Goal: Task Accomplishment & Management: Use online tool/utility

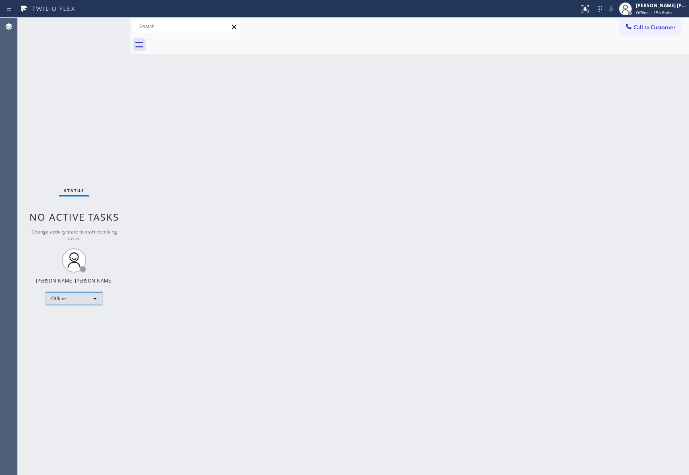
click at [60, 301] on div "Offline" at bounding box center [74, 298] width 56 height 13
click at [80, 332] on li "Unavailable" at bounding box center [73, 330] width 54 height 10
click at [668, 12] on span "Offline | 15h 6min" at bounding box center [654, 13] width 36 height 6
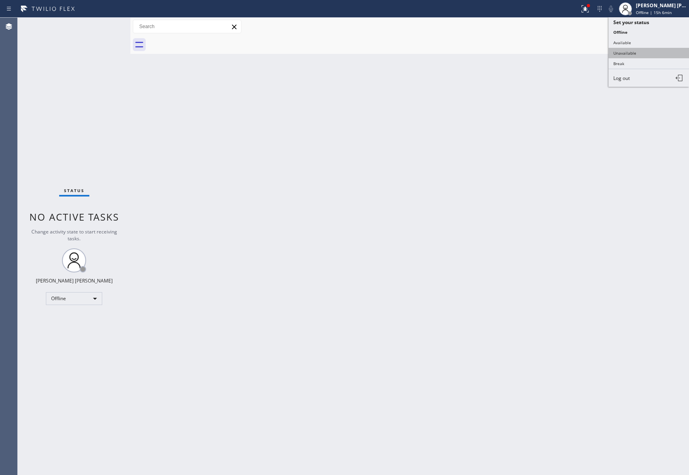
click at [654, 52] on button "Unavailable" at bounding box center [648, 53] width 80 height 10
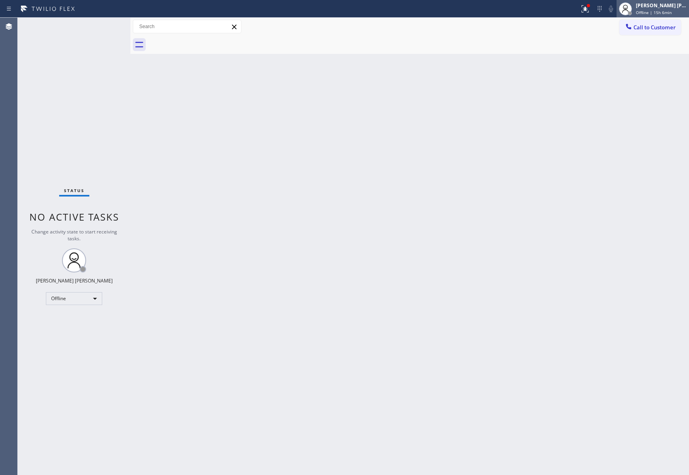
click at [655, 4] on div "[PERSON_NAME] [PERSON_NAME]" at bounding box center [661, 5] width 51 height 7
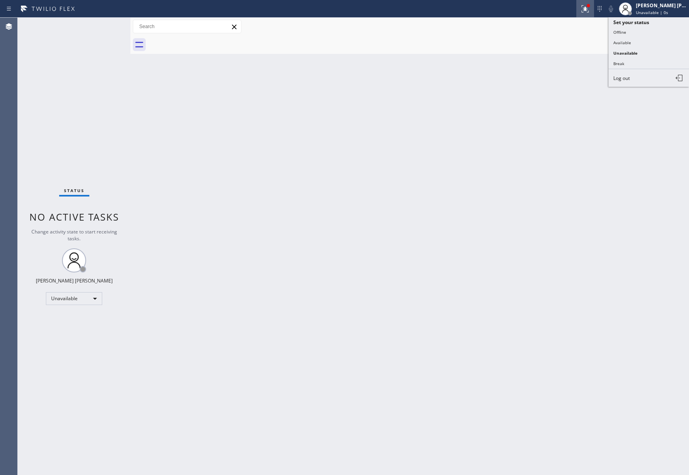
click at [585, 10] on icon at bounding box center [583, 8] width 5 height 6
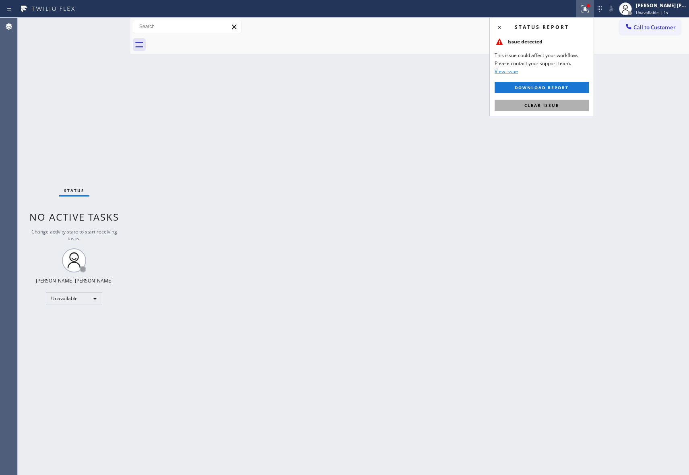
click at [547, 105] on span "Clear issue" at bounding box center [541, 106] width 35 height 6
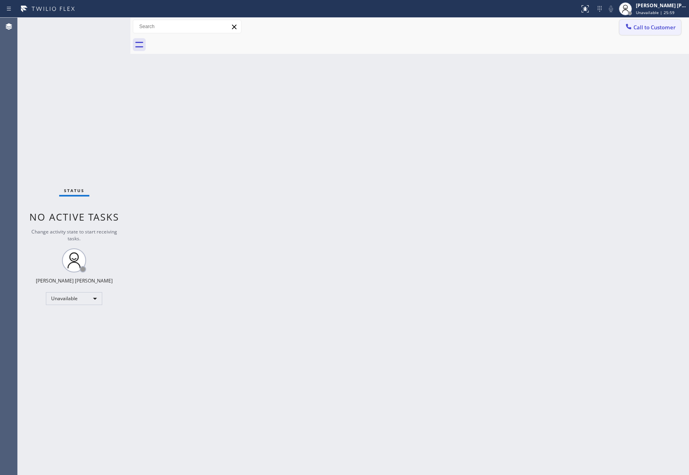
click at [641, 32] on button "Call to Customer" at bounding box center [650, 27] width 62 height 15
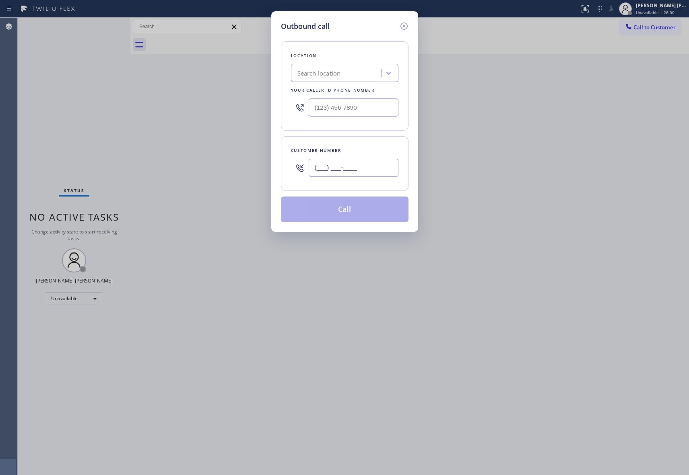
click at [367, 168] on input "(___) ___-____" at bounding box center [354, 168] width 90 height 18
paste input "720) 325-0092"
type input "[PHONE_NUMBER]"
click at [346, 72] on div "Search location" at bounding box center [337, 73] width 88 height 14
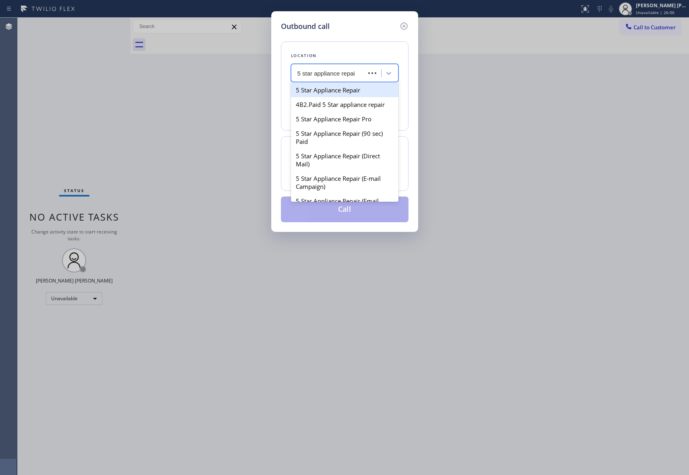
type input "5 star appliance repair"
click at [339, 126] on div "5 Star Appliance Repair Pro" at bounding box center [344, 119] width 107 height 14
type input "[PHONE_NUMBER]"
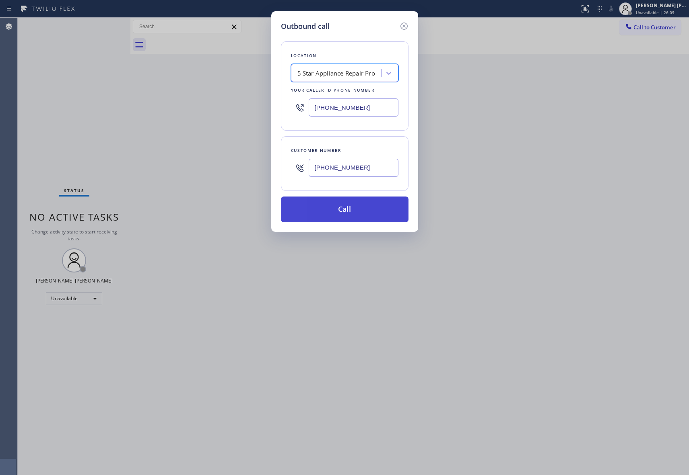
click at [348, 214] on button "Call" at bounding box center [345, 210] width 128 height 26
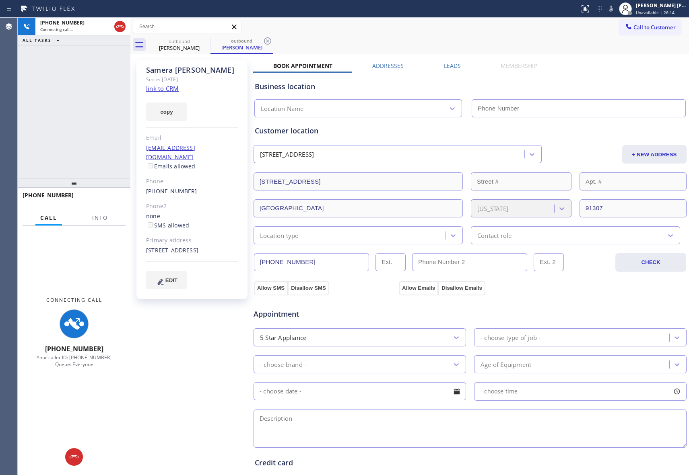
type input "[PHONE_NUMBER]"
click at [105, 214] on span "Info" at bounding box center [100, 217] width 16 height 7
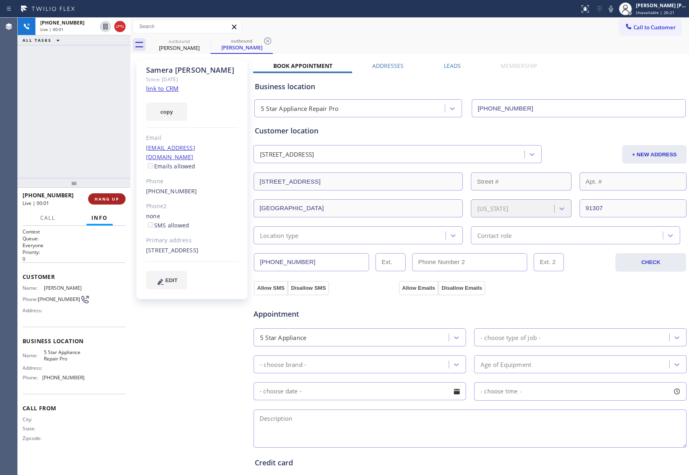
click at [102, 198] on span "HANG UP" at bounding box center [107, 199] width 25 height 6
click at [454, 67] on label "Leads" at bounding box center [452, 66] width 17 height 8
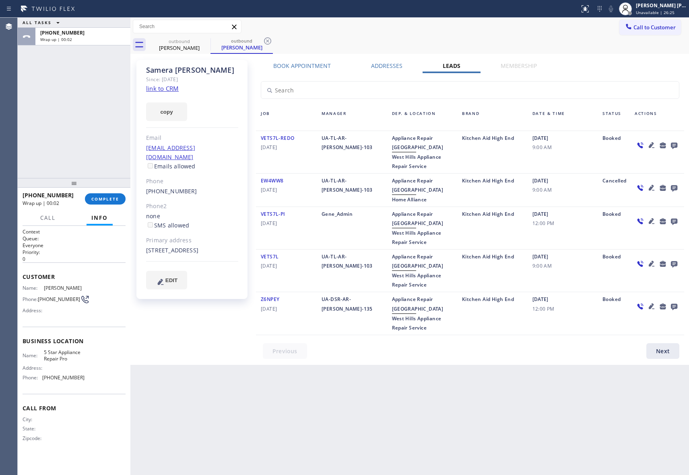
click at [672, 140] on icon at bounding box center [674, 145] width 10 height 10
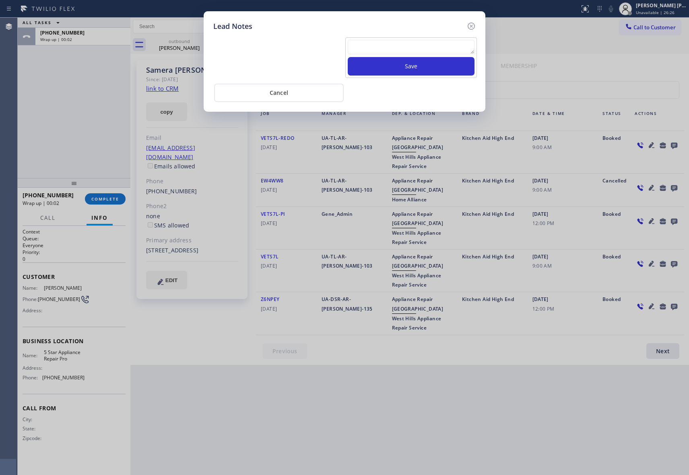
click at [385, 46] on textarea at bounding box center [411, 47] width 127 height 14
paste textarea "VM | please transfer if cx calls back"
type textarea "VM | please transfer if cx calls back"
click at [413, 66] on button "Save" at bounding box center [411, 66] width 127 height 19
click at [475, 23] on icon at bounding box center [471, 26] width 10 height 10
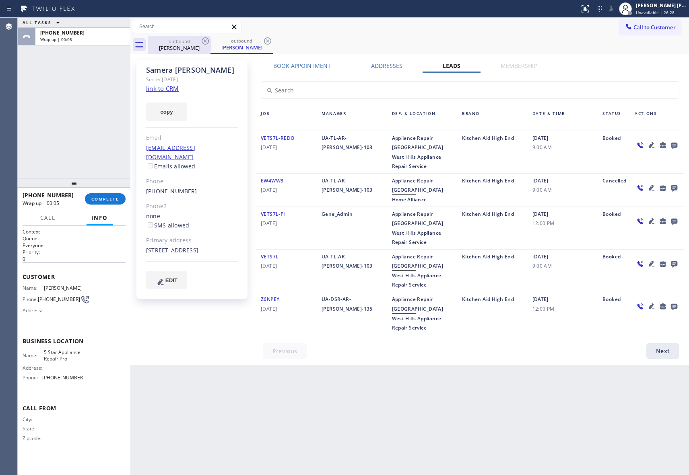
click at [196, 40] on div "outbound" at bounding box center [179, 41] width 61 height 6
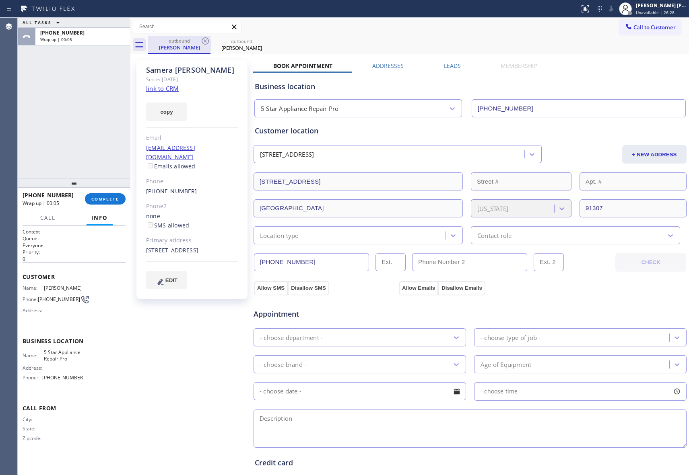
click at [196, 40] on div "outbound" at bounding box center [179, 41] width 61 height 6
click at [198, 41] on div "outbound" at bounding box center [179, 41] width 61 height 6
click at [202, 42] on icon at bounding box center [205, 40] width 7 height 7
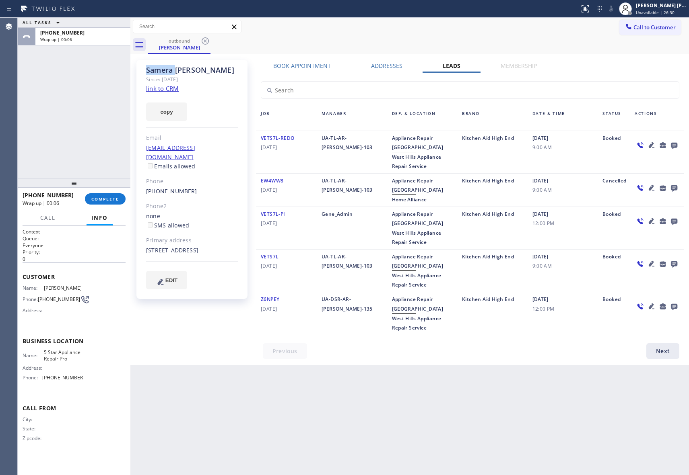
click at [202, 42] on icon at bounding box center [205, 40] width 7 height 7
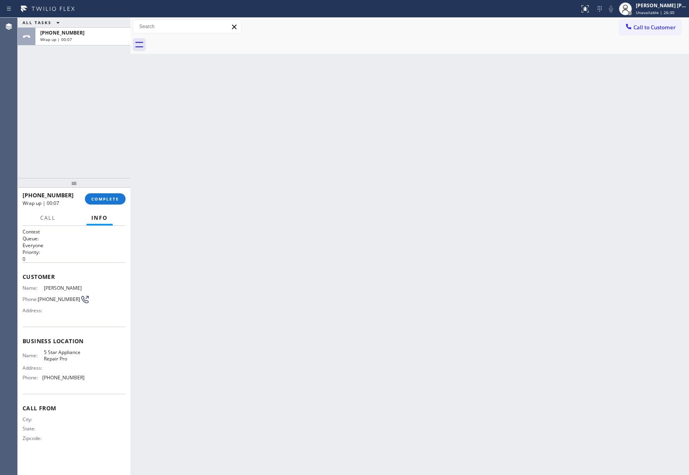
click at [202, 42] on div at bounding box center [418, 45] width 541 height 18
click at [203, 42] on div at bounding box center [418, 45] width 541 height 18
click at [105, 196] on span "COMPLETE" at bounding box center [105, 199] width 28 height 6
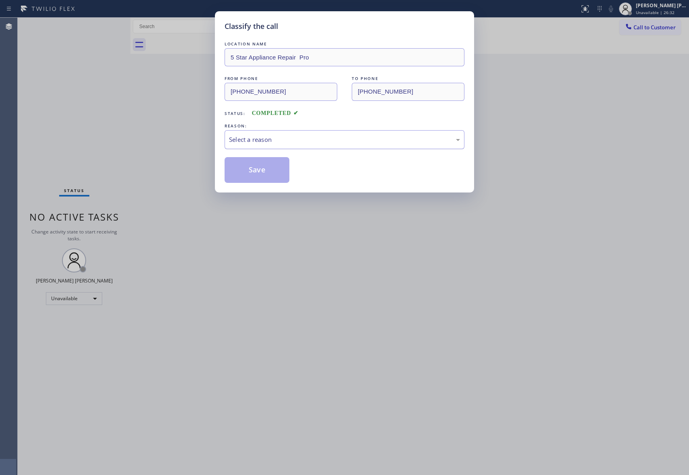
click at [313, 138] on div "Select a reason" at bounding box center [344, 139] width 231 height 9
click at [260, 171] on button "Save" at bounding box center [256, 170] width 65 height 26
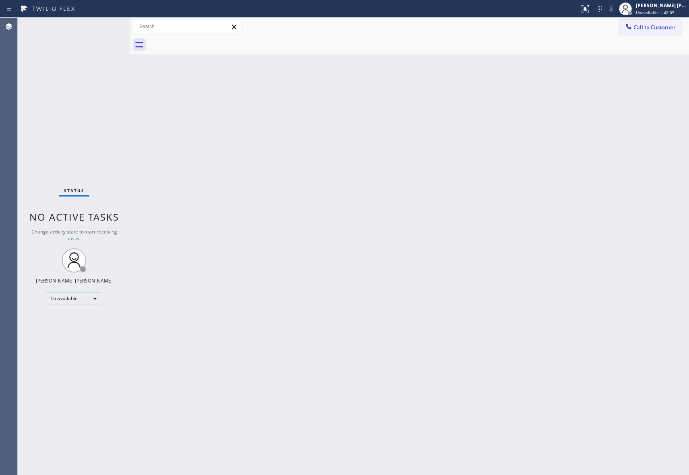
click at [663, 30] on span "Call to Customer" at bounding box center [654, 27] width 42 height 7
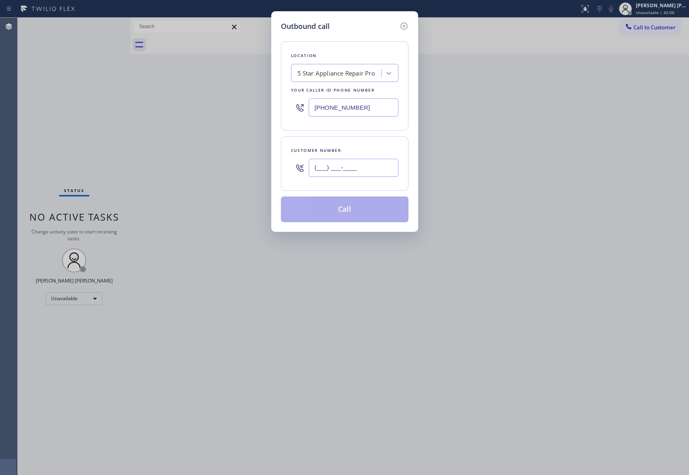
click at [353, 173] on input "(___) ___-____" at bounding box center [354, 168] width 90 height 18
paste input "602) 799-2444"
type input "[PHONE_NUMBER]"
drag, startPoint x: 370, startPoint y: 205, endPoint x: 366, endPoint y: 206, distance: 4.1
click at [369, 206] on button "Call" at bounding box center [345, 210] width 128 height 26
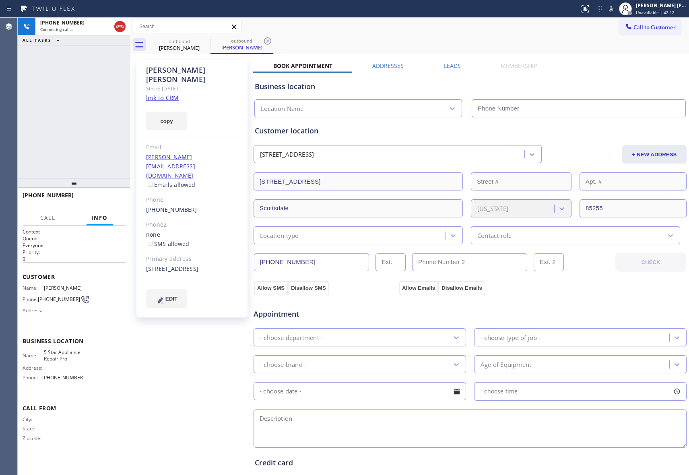
type input "[PHONE_NUMBER]"
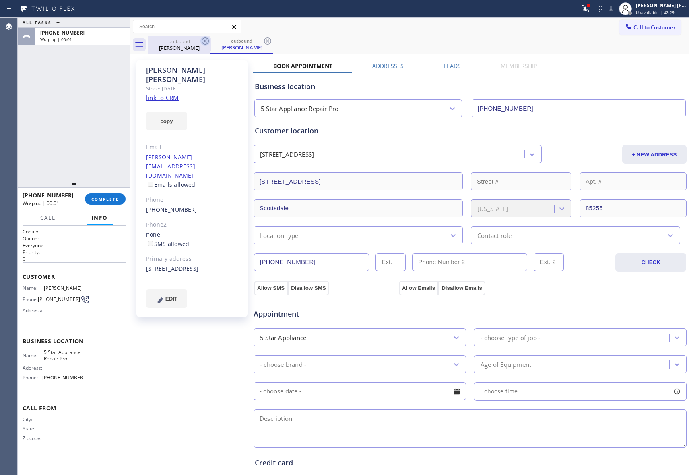
click at [200, 38] on icon at bounding box center [205, 41] width 10 height 10
click at [204, 38] on icon at bounding box center [205, 40] width 7 height 7
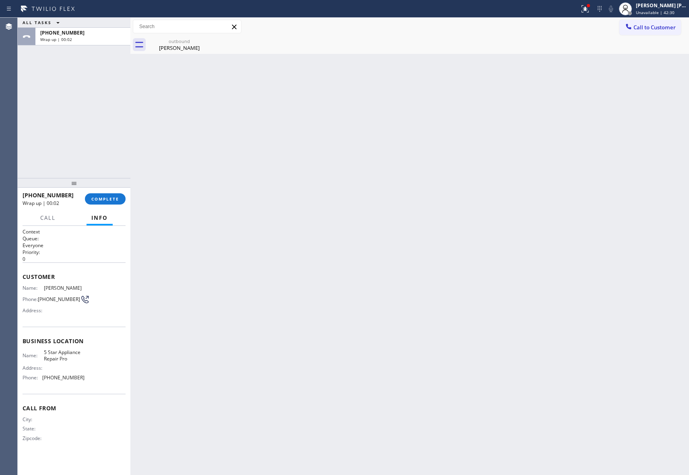
click at [204, 38] on div "outbound [PERSON_NAME]" at bounding box center [179, 45] width 62 height 18
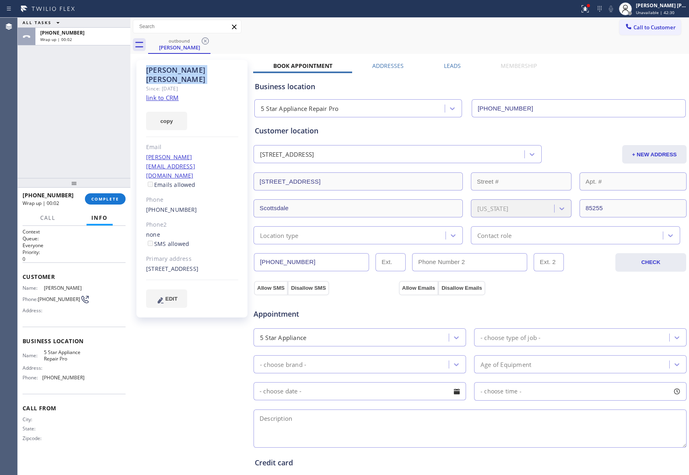
click at [204, 38] on icon at bounding box center [205, 40] width 7 height 7
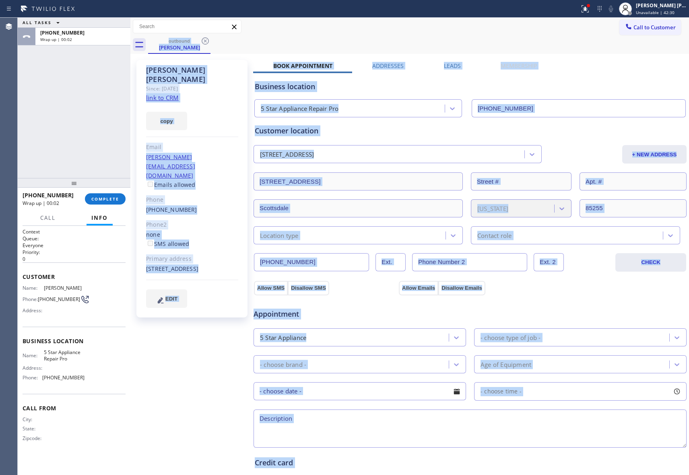
click at [204, 38] on div "outbound [PERSON_NAME]" at bounding box center [418, 45] width 541 height 18
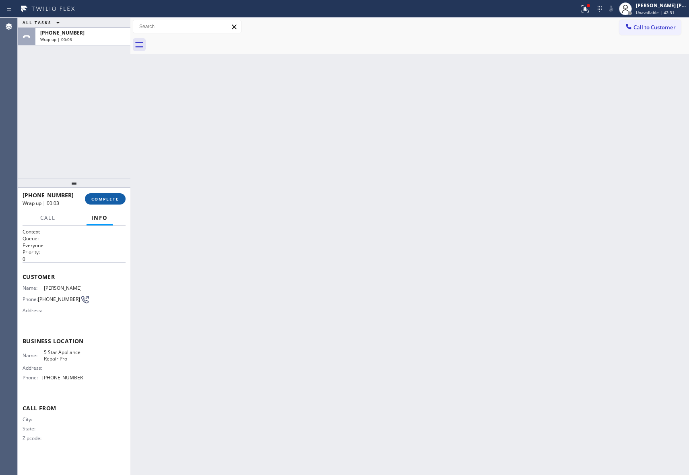
click at [98, 197] on span "COMPLETE" at bounding box center [105, 199] width 28 height 6
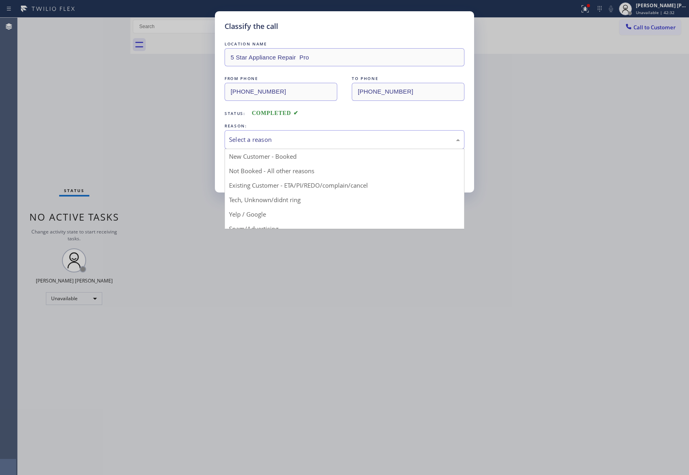
click at [313, 132] on div "Select a reason" at bounding box center [344, 139] width 240 height 19
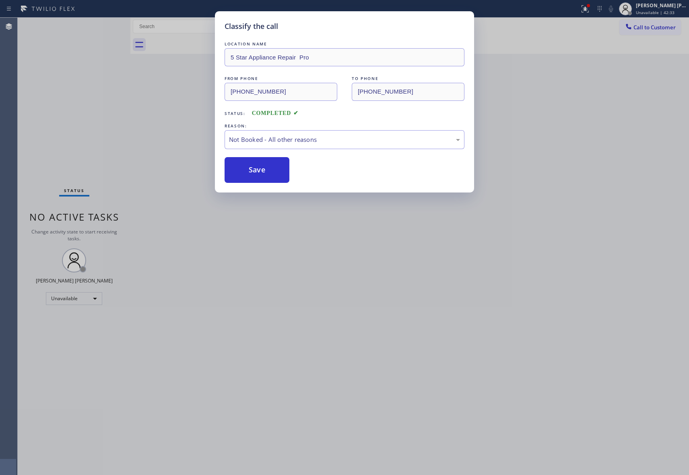
click at [247, 171] on button "Save" at bounding box center [256, 170] width 65 height 26
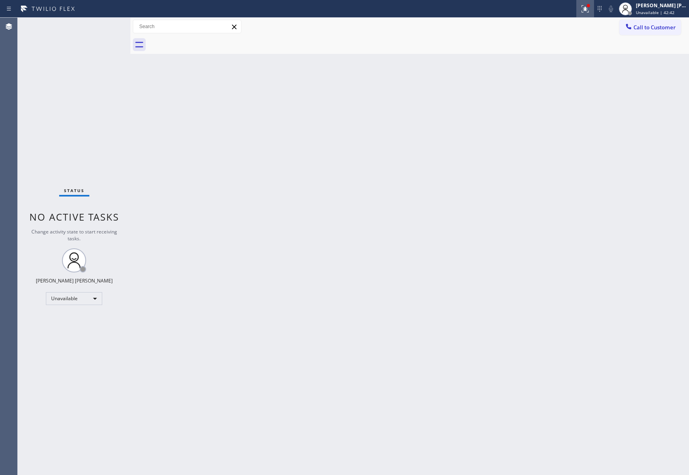
click at [585, 6] on icon at bounding box center [585, 9] width 10 height 10
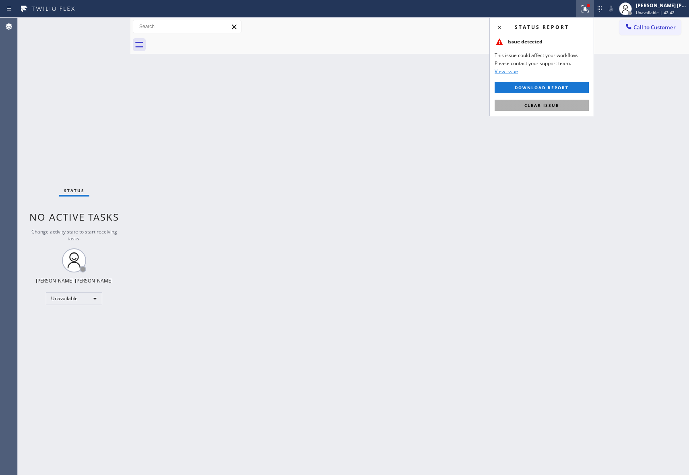
click at [549, 102] on button "Clear issue" at bounding box center [541, 105] width 94 height 11
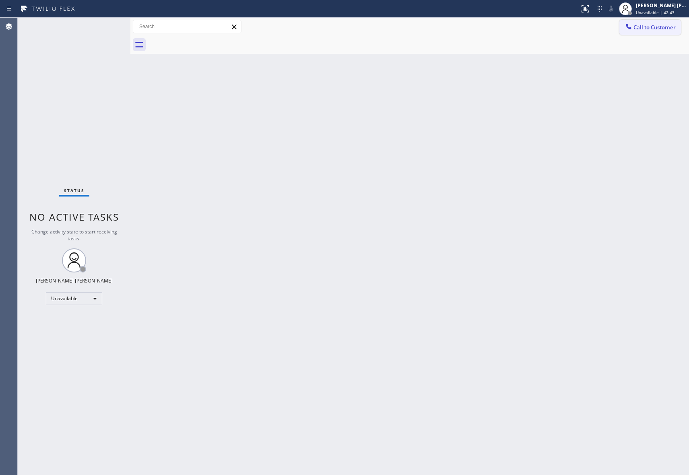
click at [660, 27] on span "Call to Customer" at bounding box center [654, 27] width 42 height 7
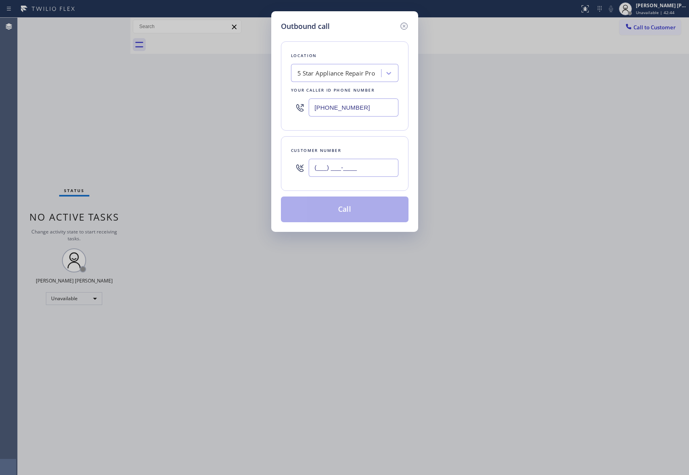
click at [364, 169] on input "(___) ___-____" at bounding box center [354, 168] width 90 height 18
paste input "631) 994-8488"
type input "[PHONE_NUMBER]"
click at [360, 209] on button "Call" at bounding box center [345, 210] width 128 height 26
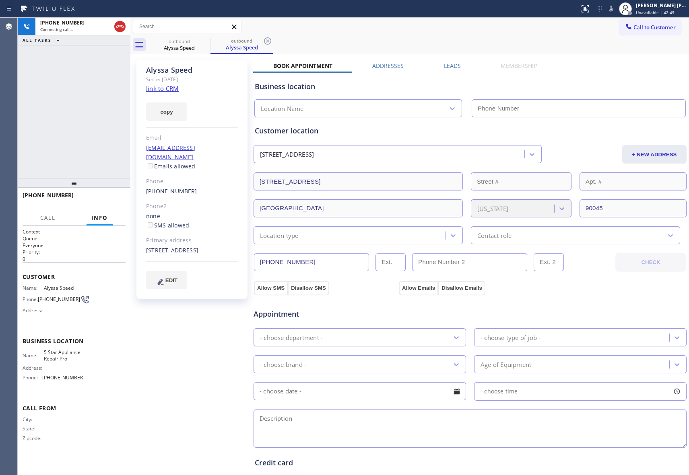
type input "[PHONE_NUMBER]"
click at [109, 196] on span "HANG UP" at bounding box center [107, 199] width 25 height 6
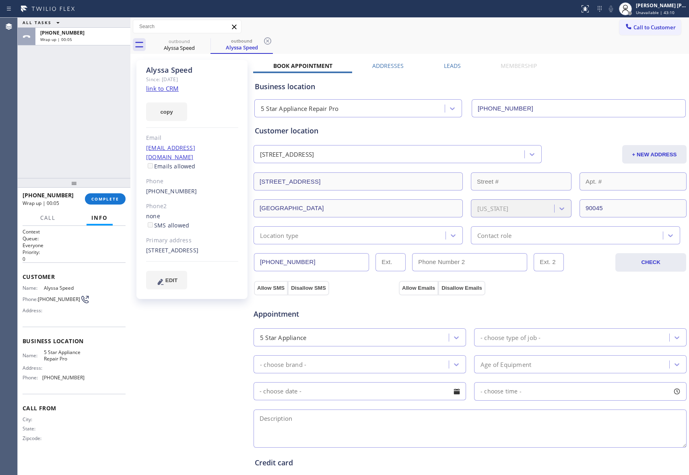
click at [444, 64] on label "Leads" at bounding box center [452, 66] width 17 height 8
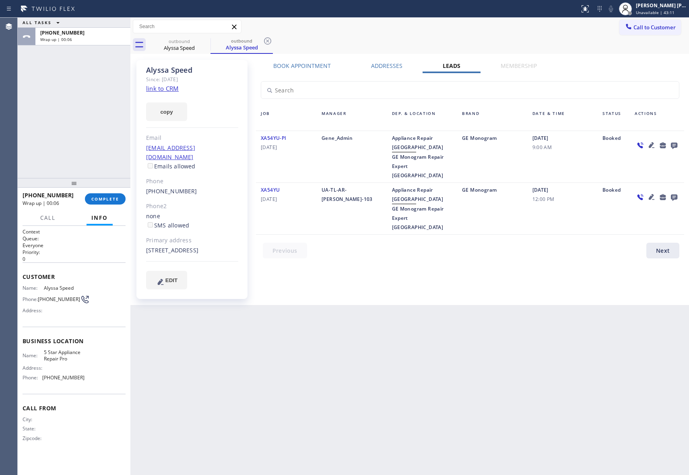
click at [673, 143] on icon at bounding box center [674, 146] width 6 height 6
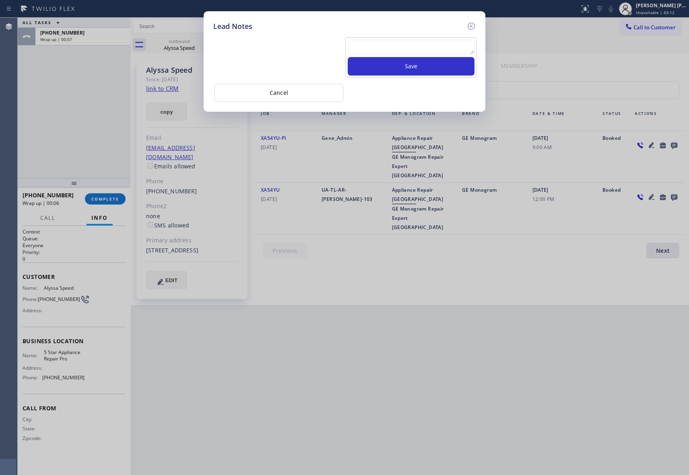
click at [412, 49] on textarea at bounding box center [411, 47] width 127 height 14
paste textarea "please transfer if cx calls back"
type textarea "please transfer if cx calls back"
click at [419, 64] on button "Save" at bounding box center [411, 66] width 127 height 19
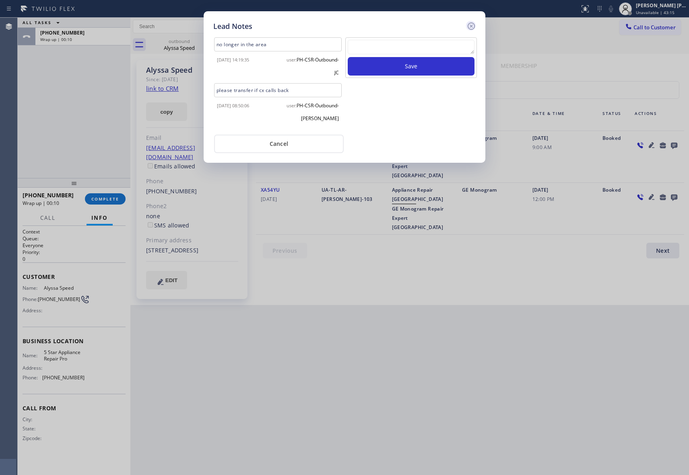
click at [469, 23] on icon at bounding box center [470, 26] width 7 height 7
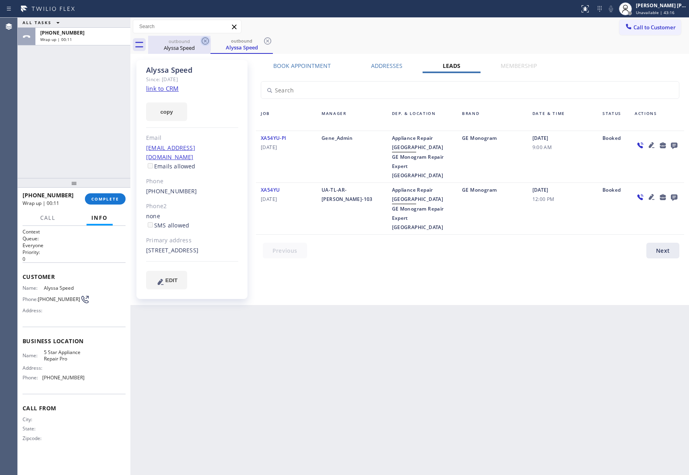
click at [206, 41] on icon at bounding box center [205, 41] width 10 height 10
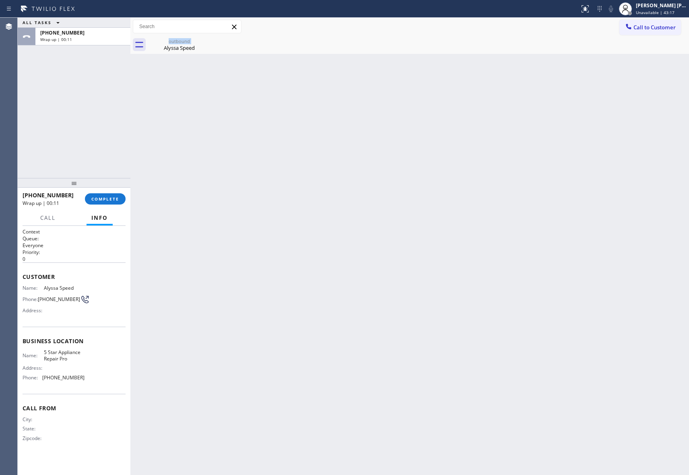
click at [206, 41] on div "outbound Alyssa Speed" at bounding box center [179, 45] width 62 height 18
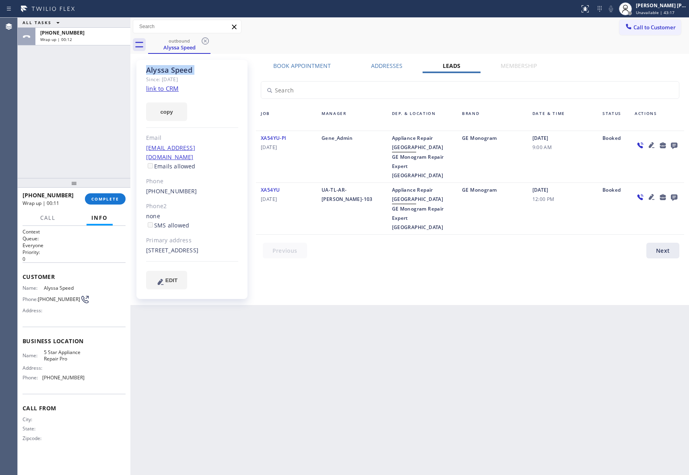
click at [206, 41] on icon at bounding box center [205, 41] width 10 height 10
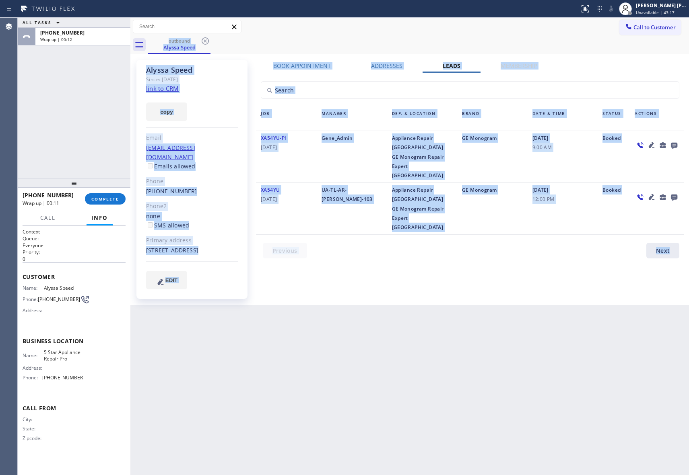
click at [206, 41] on div "outbound Alyssa Speed" at bounding box center [418, 45] width 541 height 18
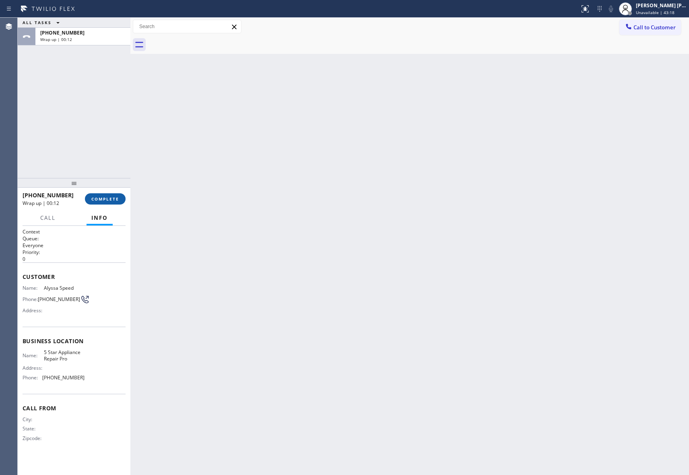
click at [107, 200] on span "COMPLETE" at bounding box center [105, 199] width 28 height 6
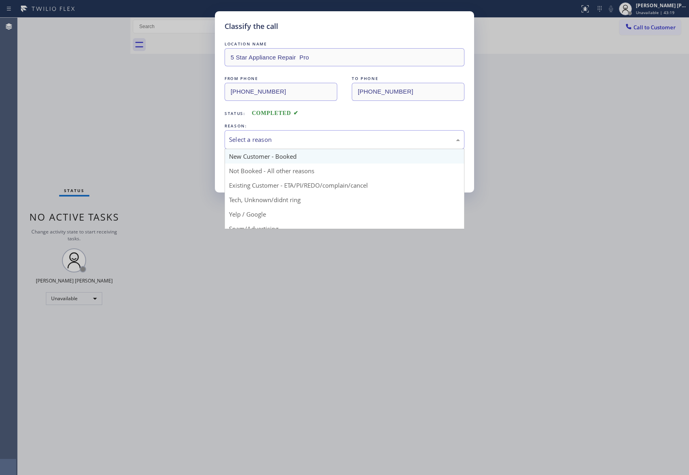
drag, startPoint x: 370, startPoint y: 139, endPoint x: 280, endPoint y: 154, distance: 90.9
click at [369, 139] on div "Select a reason" at bounding box center [344, 139] width 231 height 9
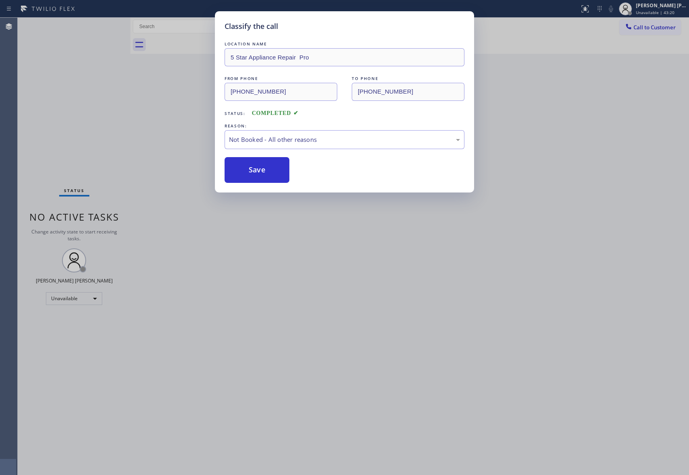
click at [256, 170] on button "Save" at bounding box center [256, 170] width 65 height 26
drag, startPoint x: 256, startPoint y: 170, endPoint x: 208, endPoint y: 56, distance: 123.0
click at [255, 170] on button "Save" at bounding box center [256, 170] width 65 height 26
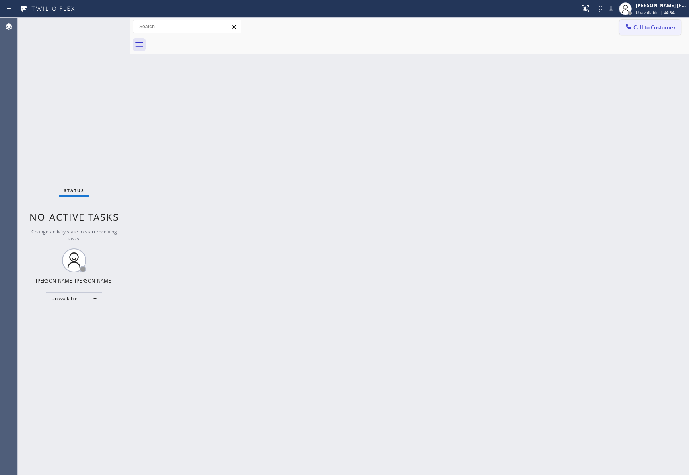
click at [660, 30] on span "Call to Customer" at bounding box center [654, 27] width 42 height 7
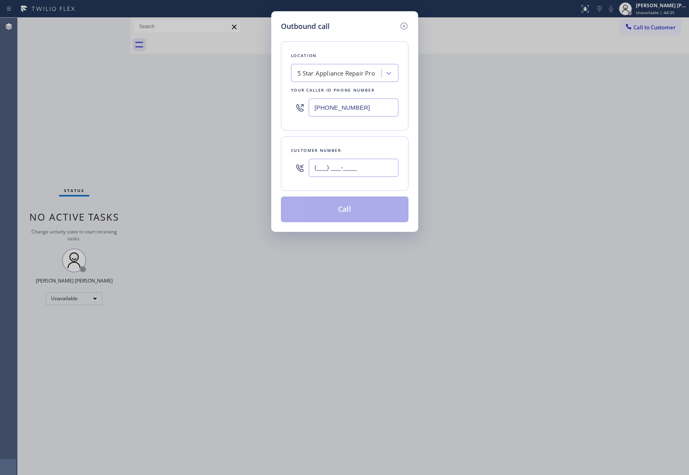
click at [383, 168] on input "(___) ___-____" at bounding box center [354, 168] width 90 height 18
paste input "808) 651-5566"
type input "[PHONE_NUMBER]"
click at [377, 217] on button "Call" at bounding box center [345, 210] width 128 height 26
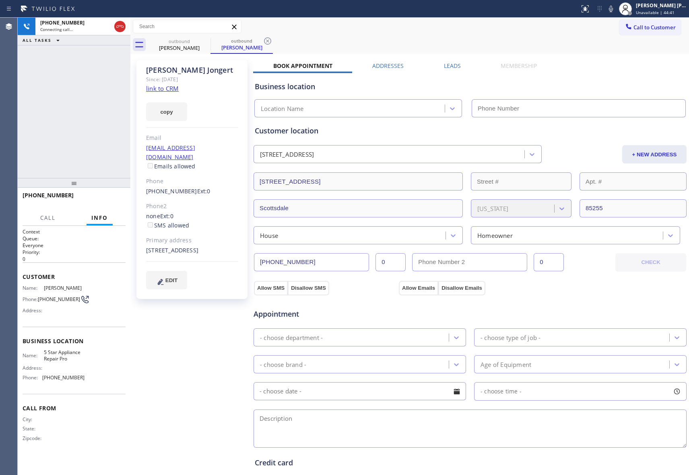
type input "[PHONE_NUMBER]"
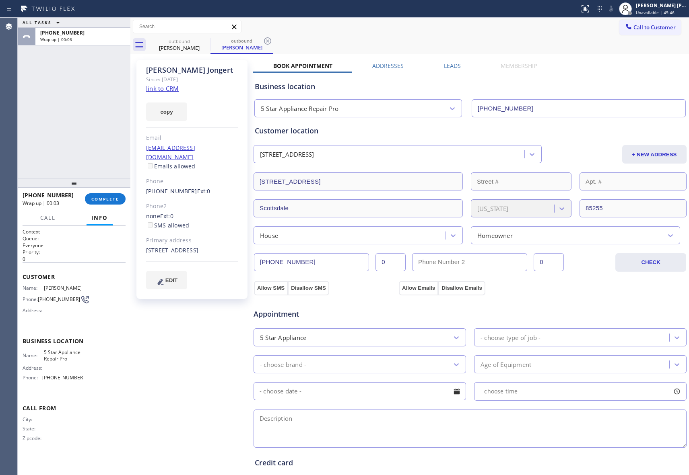
click at [450, 62] on label "Leads" at bounding box center [452, 66] width 17 height 8
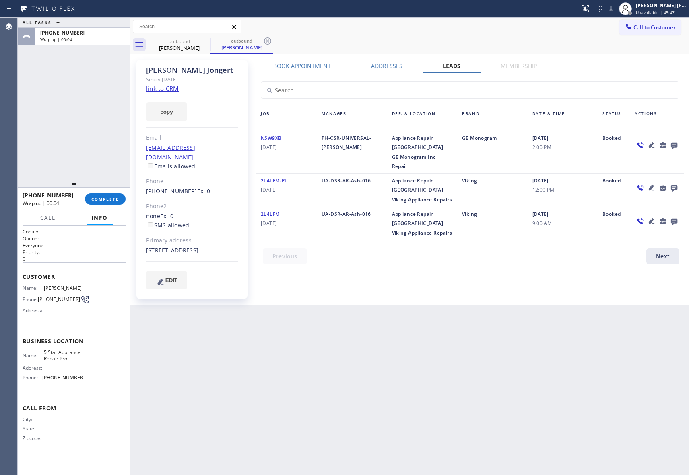
click at [672, 143] on icon at bounding box center [674, 146] width 6 height 6
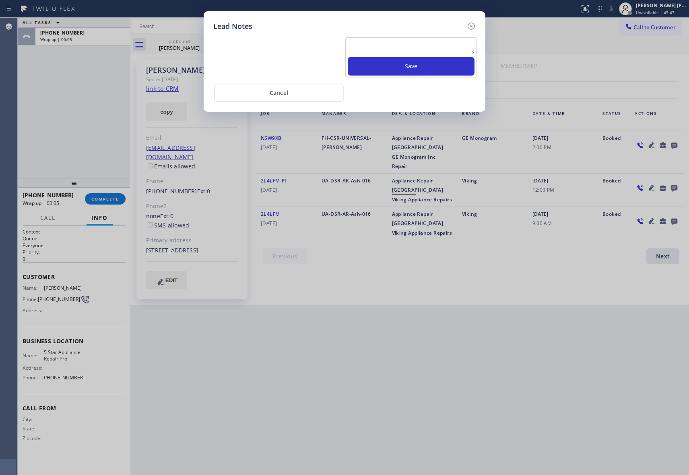
click at [411, 50] on textarea at bounding box center [411, 47] width 127 height 14
paste textarea "please transfer if cx calls back"
type textarea "please transfer if cx calls back"
click at [416, 71] on button "Save" at bounding box center [411, 66] width 127 height 19
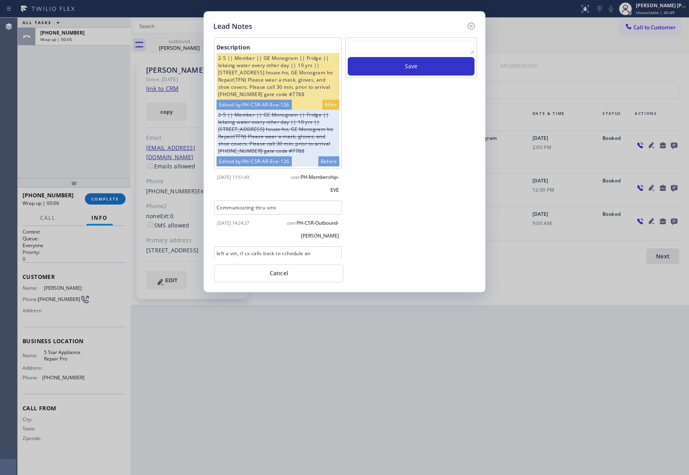
drag, startPoint x: 470, startPoint y: 21, endPoint x: 226, endPoint y: 48, distance: 245.6
click at [470, 23] on icon at bounding box center [471, 26] width 10 height 10
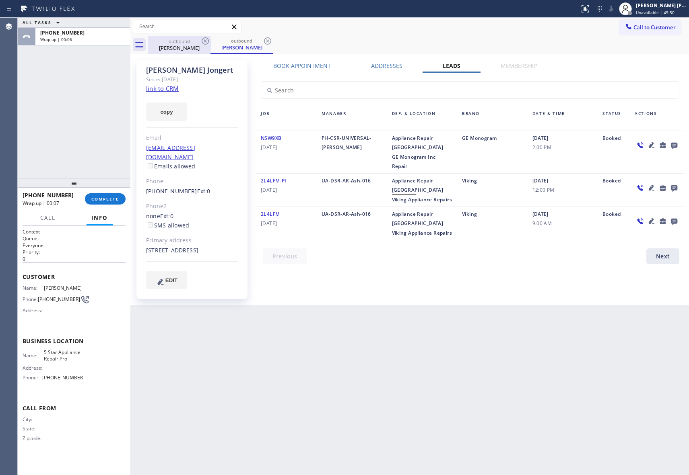
click at [191, 49] on div "[PERSON_NAME]" at bounding box center [179, 47] width 61 height 7
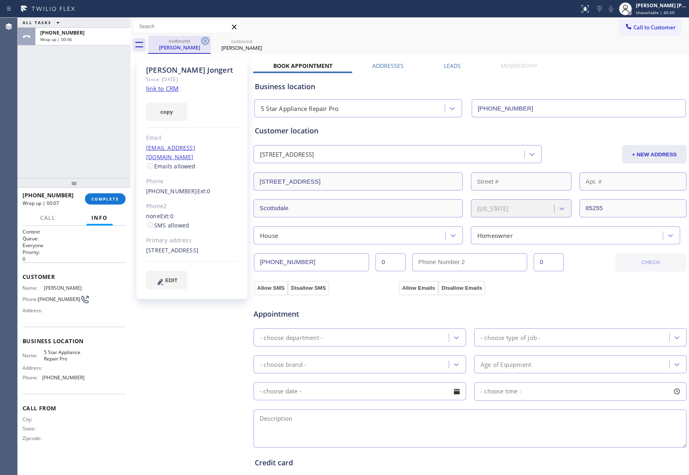
click at [206, 41] on icon at bounding box center [205, 41] width 10 height 10
click at [263, 41] on icon at bounding box center [268, 41] width 10 height 10
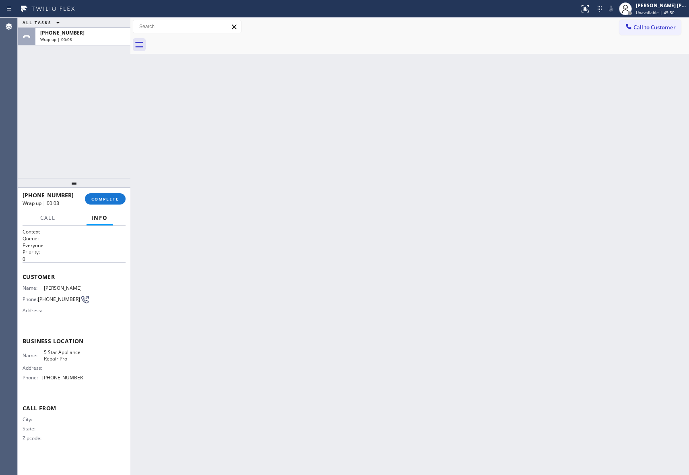
click at [206, 41] on div at bounding box center [418, 45] width 541 height 18
drag, startPoint x: 206, startPoint y: 41, endPoint x: 87, endPoint y: 239, distance: 230.6
click at [205, 42] on div at bounding box center [418, 45] width 541 height 18
click at [112, 200] on span "COMPLETE" at bounding box center [105, 199] width 28 height 6
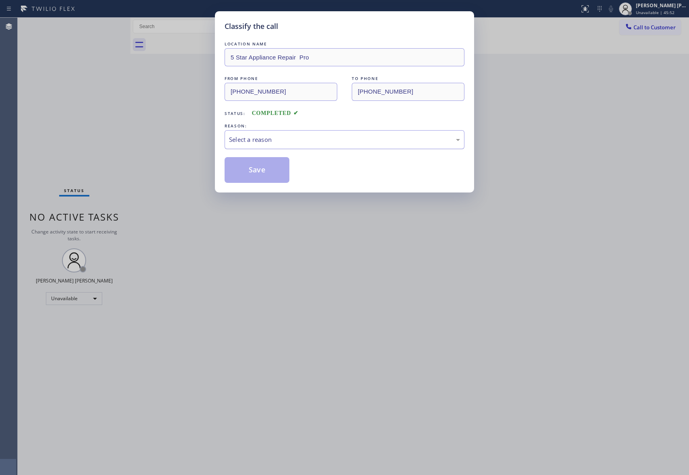
click at [263, 139] on div "Select a reason" at bounding box center [344, 139] width 231 height 9
click at [255, 170] on button "Save" at bounding box center [256, 170] width 65 height 26
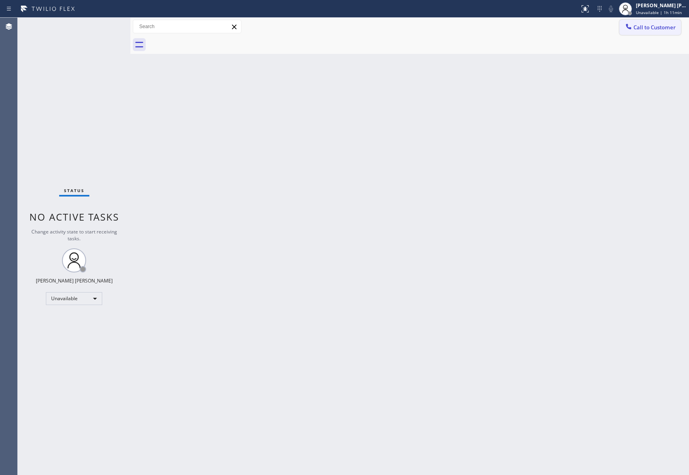
click at [675, 34] on button "Call to Customer" at bounding box center [650, 27] width 62 height 15
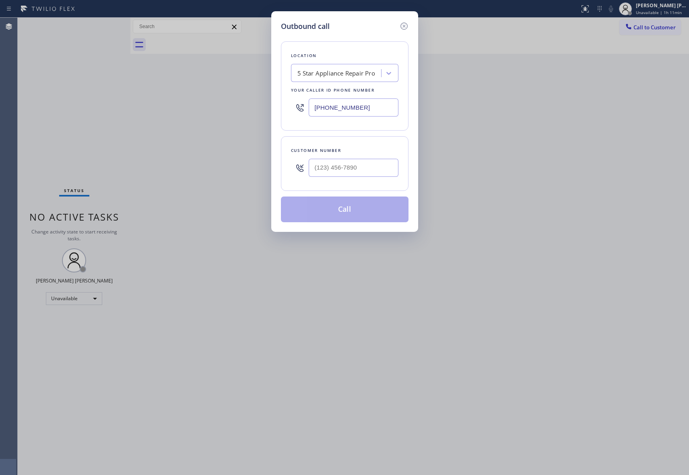
click at [393, 158] on div at bounding box center [354, 168] width 90 height 26
click at [378, 167] on input "(___) ___-____" at bounding box center [354, 168] width 90 height 18
paste input "305) 972-8912"
type input "[PHONE_NUMBER]"
click at [359, 210] on button "Call" at bounding box center [345, 210] width 128 height 26
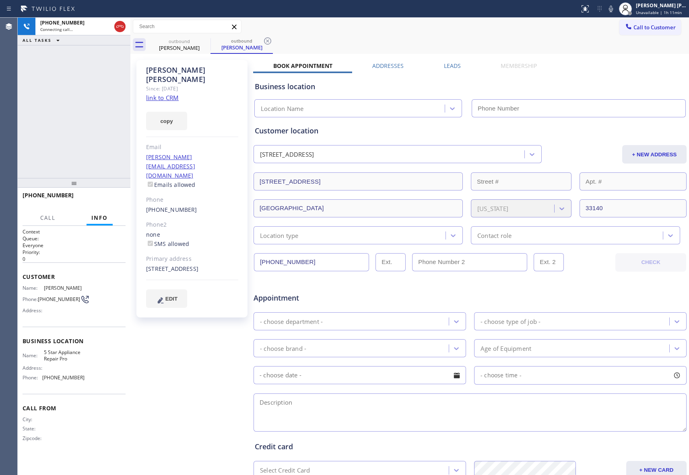
type input "[PHONE_NUMBER]"
click at [444, 68] on label "Leads" at bounding box center [452, 66] width 17 height 8
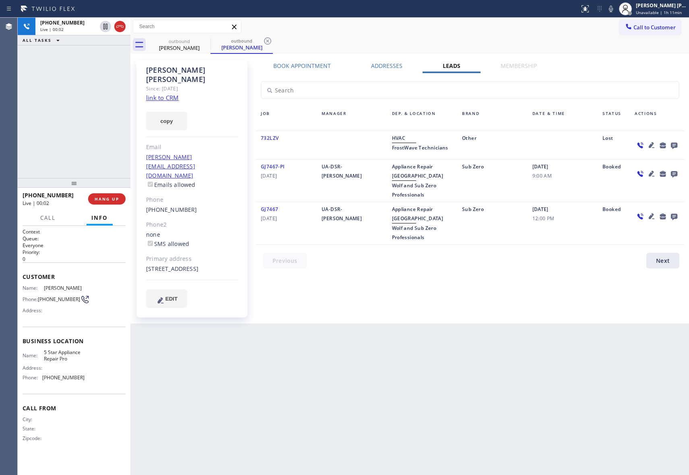
click at [674, 147] on icon at bounding box center [674, 146] width 6 height 6
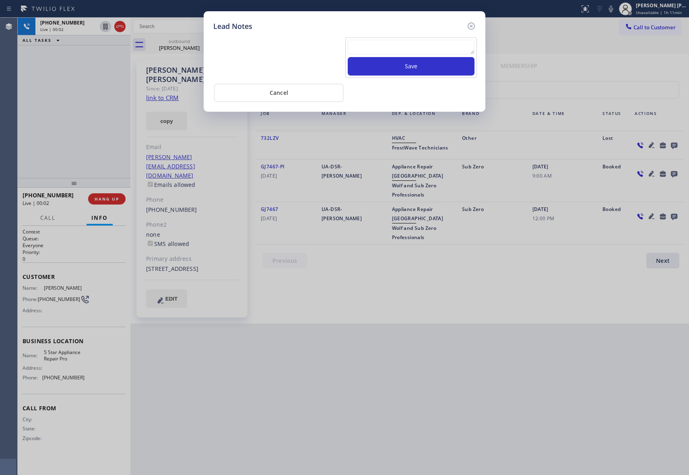
click at [406, 46] on textarea at bounding box center [411, 47] width 127 height 14
paste textarea "VM | please transfer if cx calls back"
type textarea "VM | please transfer if cx calls back"
click at [413, 68] on button "Save" at bounding box center [411, 66] width 127 height 19
click at [476, 26] on div "Lead Notes Save Cancel" at bounding box center [345, 61] width 282 height 101
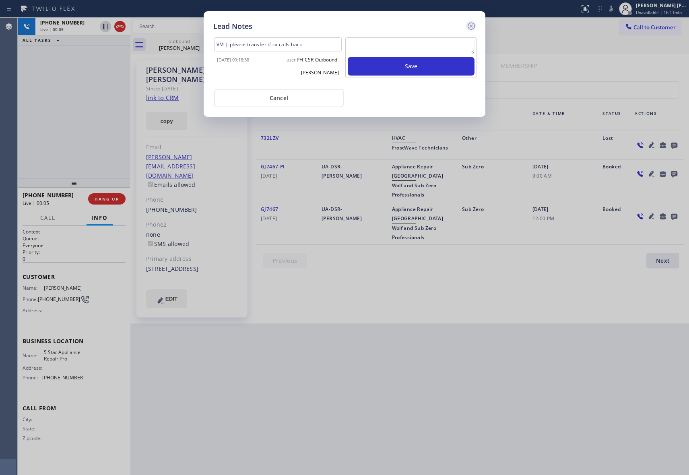
click at [472, 25] on icon at bounding box center [471, 26] width 10 height 10
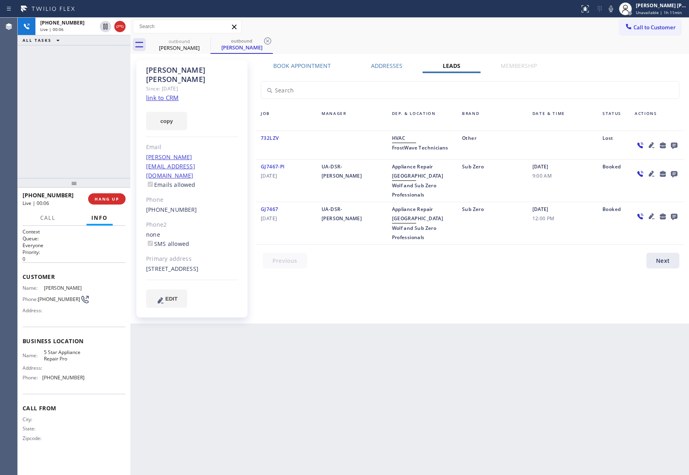
drag, startPoint x: 120, startPoint y: 26, endPoint x: 132, endPoint y: 24, distance: 12.2
click at [121, 25] on icon at bounding box center [120, 27] width 10 height 10
click at [209, 41] on icon at bounding box center [205, 41] width 10 height 10
click at [264, 41] on icon at bounding box center [267, 40] width 7 height 7
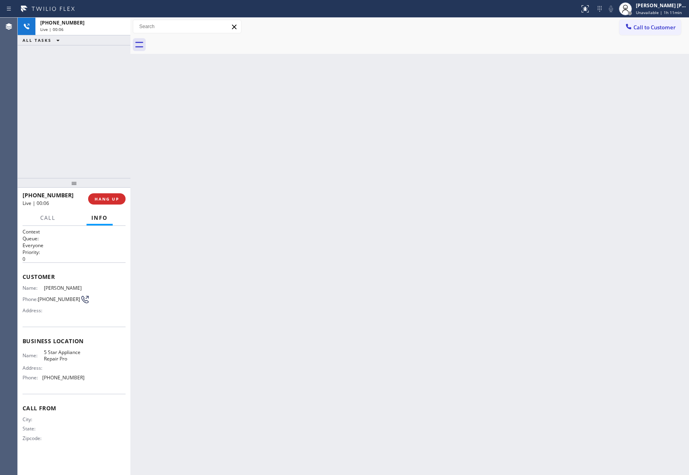
click at [208, 41] on div at bounding box center [418, 45] width 541 height 18
click at [110, 196] on span "COMPLETE" at bounding box center [105, 199] width 28 height 6
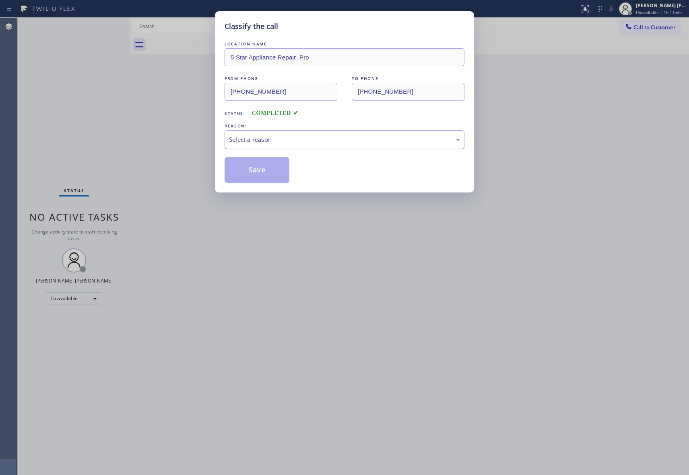
click at [320, 135] on div "Select a reason" at bounding box center [344, 139] width 231 height 9
click at [255, 172] on button "Save" at bounding box center [256, 170] width 65 height 26
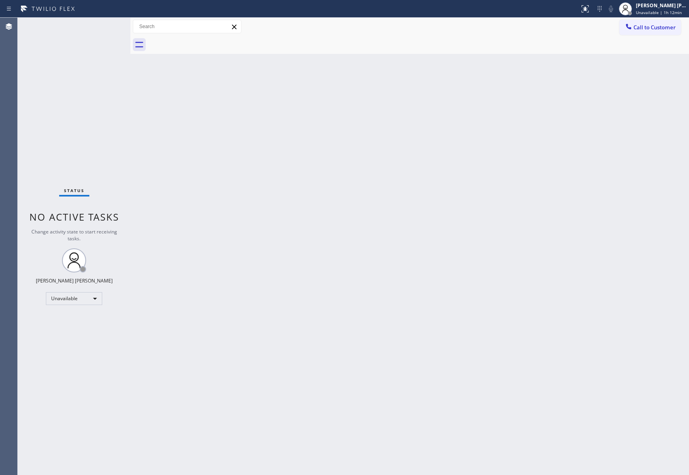
click at [652, 27] on span "Call to Customer" at bounding box center [654, 27] width 42 height 7
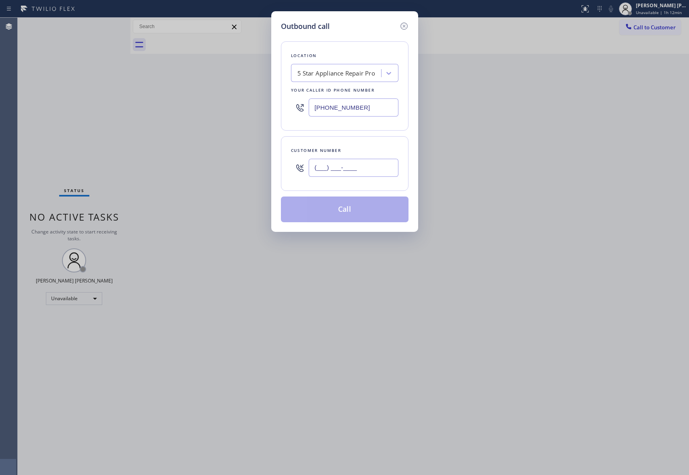
click at [353, 174] on input "(___) ___-____" at bounding box center [354, 168] width 90 height 18
paste input "786) 516-6023"
type input "[PHONE_NUMBER]"
click at [366, 213] on button "Call" at bounding box center [345, 210] width 128 height 26
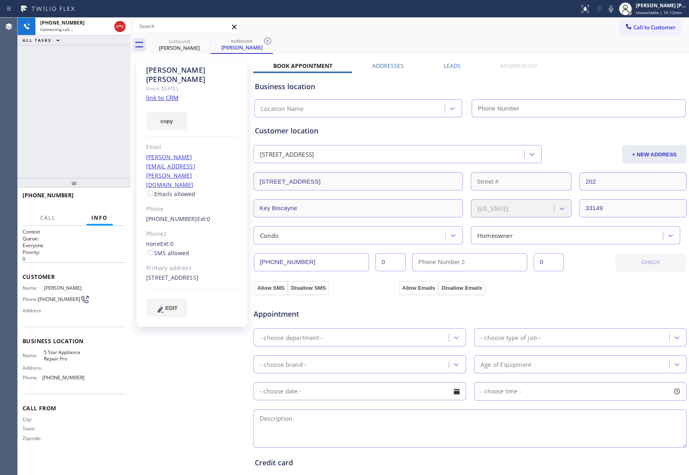
type input "[PHONE_NUMBER]"
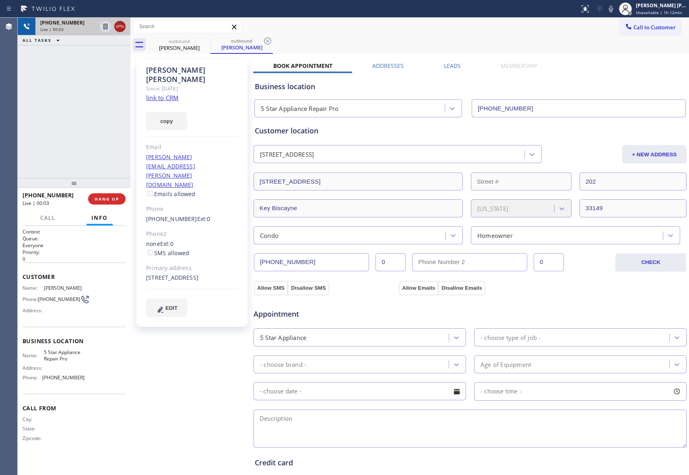
click at [121, 26] on icon at bounding box center [120, 27] width 10 height 10
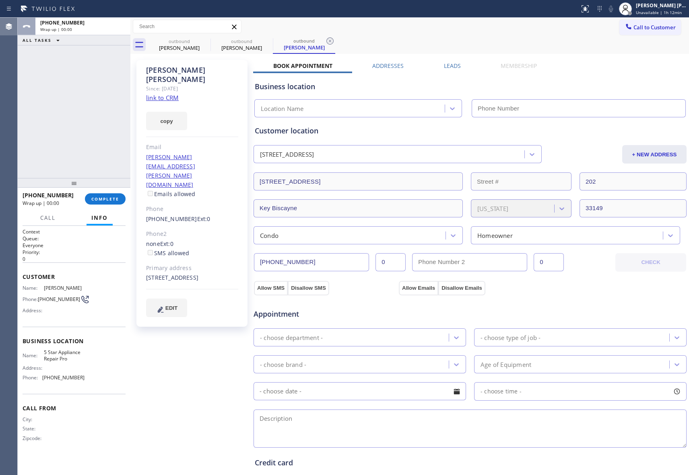
type input "[PHONE_NUMBER]"
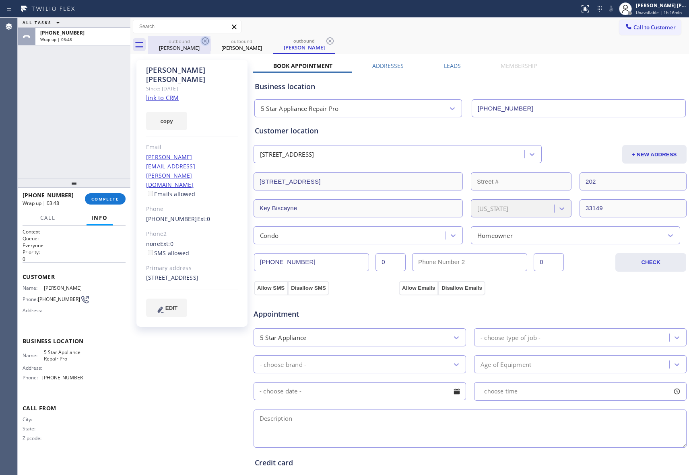
click at [201, 43] on icon at bounding box center [205, 41] width 10 height 10
click at [0, 0] on icon at bounding box center [0, 0] width 0 height 0
click at [201, 43] on icon at bounding box center [205, 41] width 10 height 10
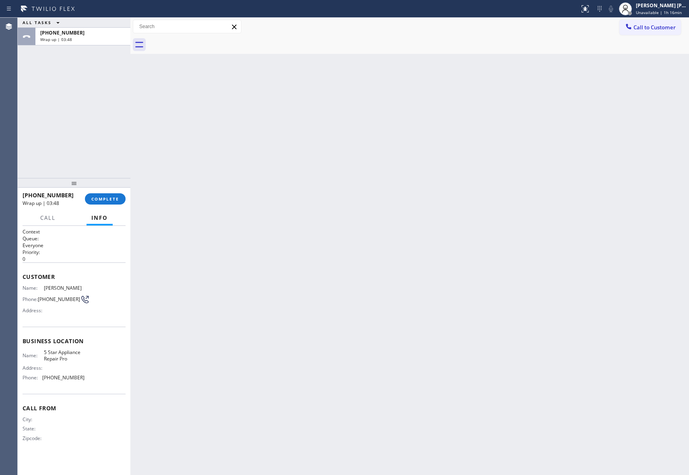
click at [201, 43] on div at bounding box center [418, 45] width 541 height 18
click at [115, 197] on span "COMPLETE" at bounding box center [105, 199] width 28 height 6
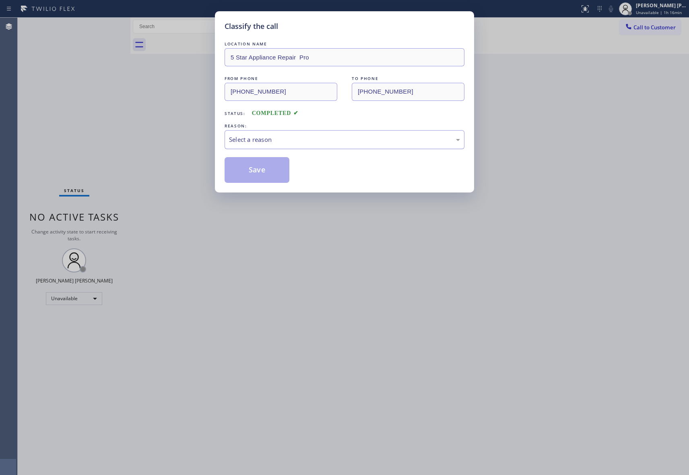
click at [274, 142] on div "Select a reason" at bounding box center [344, 139] width 231 height 9
click at [264, 171] on button "Save" at bounding box center [256, 170] width 65 height 26
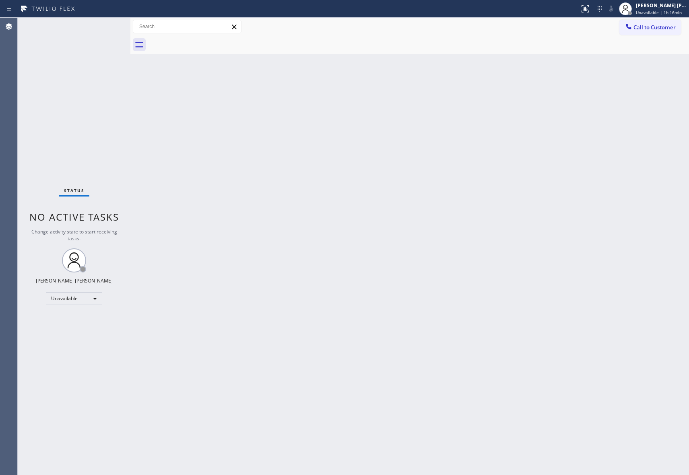
click at [651, 29] on span "Call to Customer" at bounding box center [654, 27] width 42 height 7
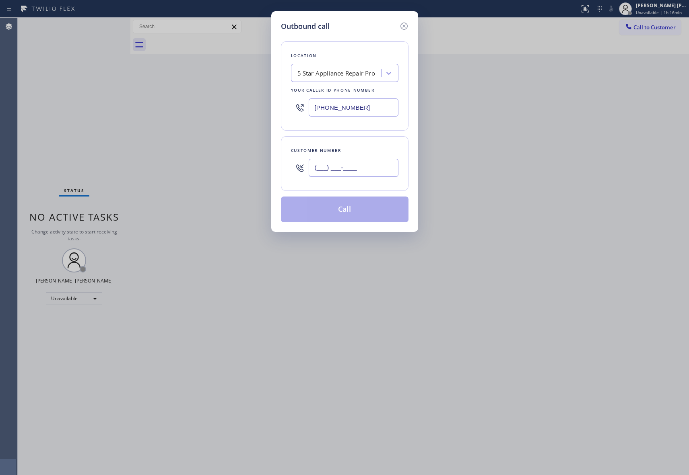
click at [356, 177] on input "(___) ___-____" at bounding box center [354, 168] width 90 height 18
paste input "562) 569-5993"
type input "[PHONE_NUMBER]"
click at [359, 213] on button "Call" at bounding box center [345, 210] width 128 height 26
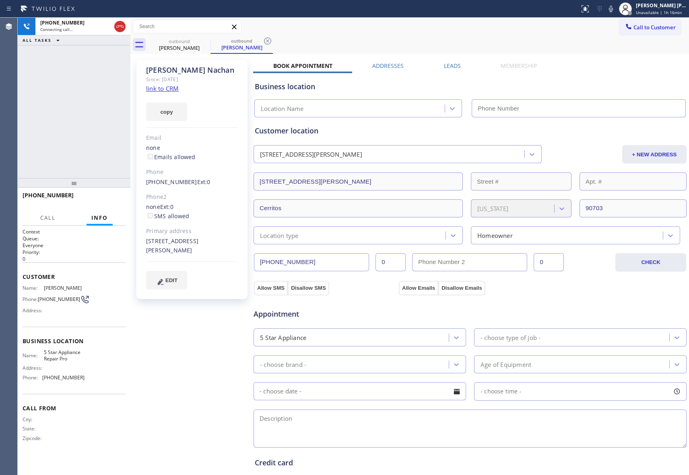
type input "[PHONE_NUMBER]"
click at [114, 197] on span "HANG UP" at bounding box center [107, 199] width 25 height 6
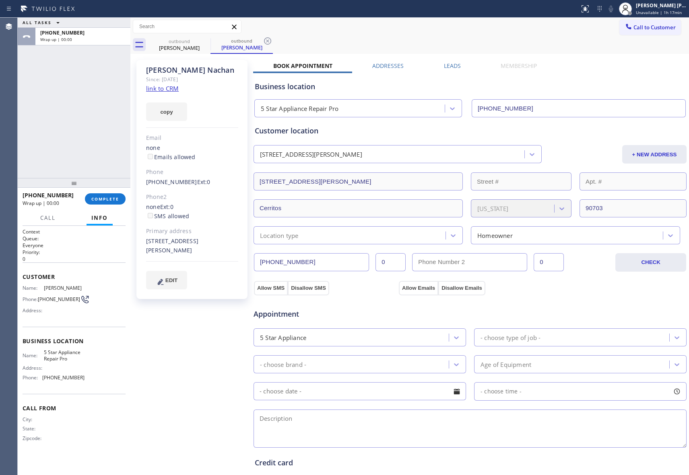
click at [455, 67] on label "Leads" at bounding box center [452, 66] width 17 height 8
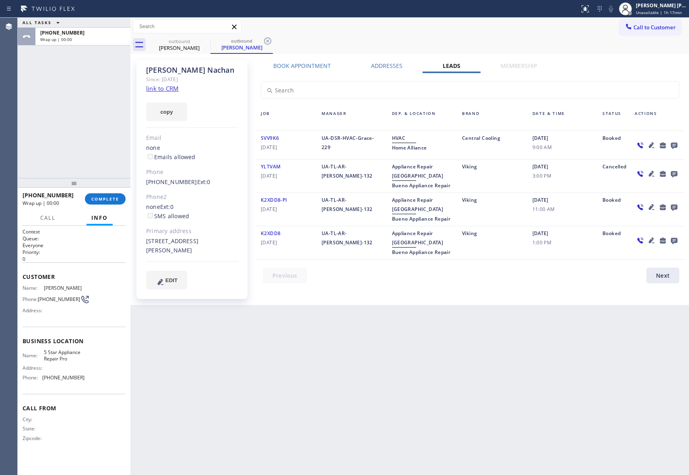
click at [676, 145] on icon at bounding box center [674, 146] width 6 height 6
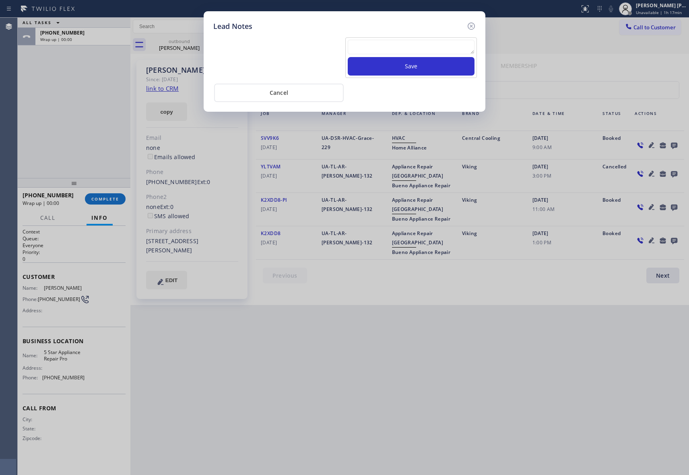
click at [443, 50] on textarea at bounding box center [411, 47] width 127 height 14
paste textarea "VM | please transfer if cx calls back"
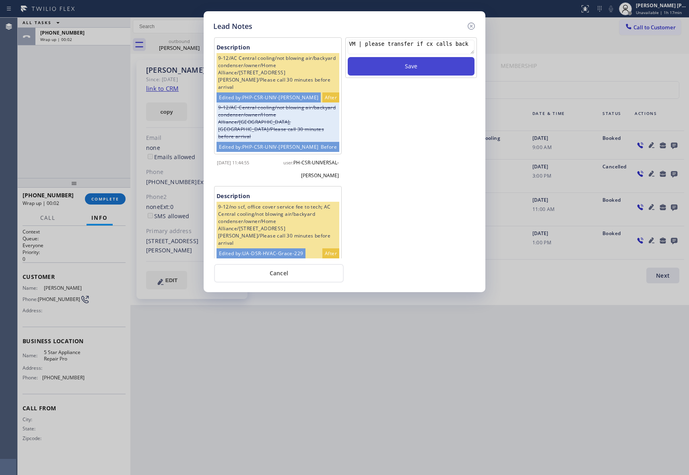
type textarea "VM | please transfer if cx calls back"
click at [454, 68] on button "Save" at bounding box center [411, 66] width 127 height 19
click at [470, 29] on icon at bounding box center [470, 26] width 7 height 7
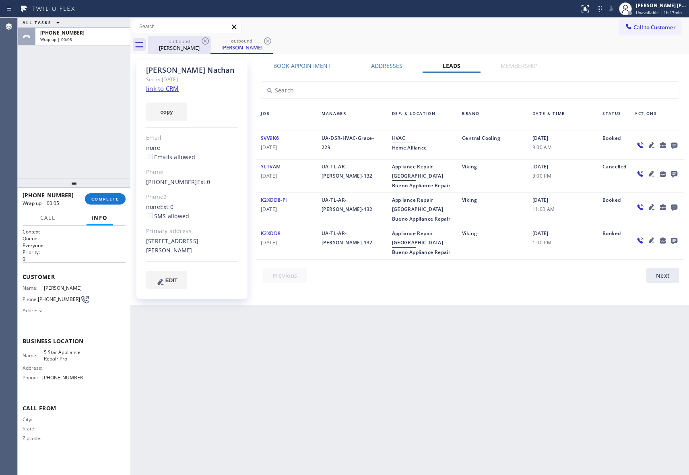
click at [196, 47] on div "[PERSON_NAME]" at bounding box center [179, 47] width 61 height 7
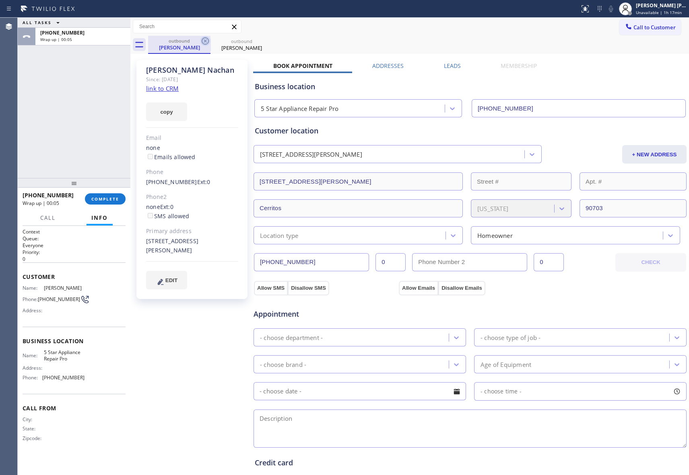
click at [204, 39] on icon at bounding box center [205, 40] width 7 height 7
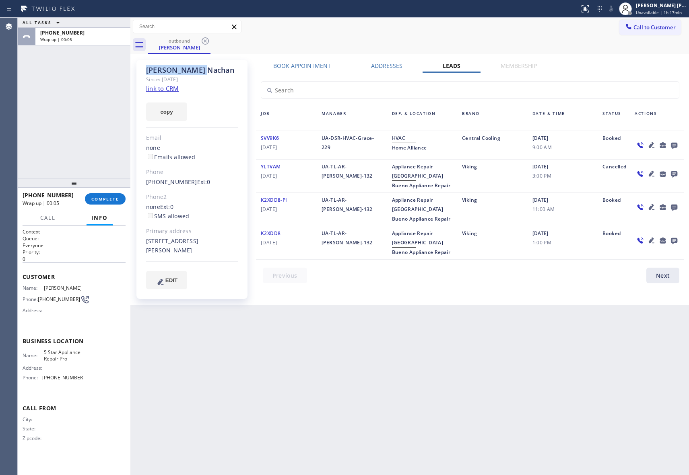
click at [204, 39] on icon at bounding box center [205, 40] width 7 height 7
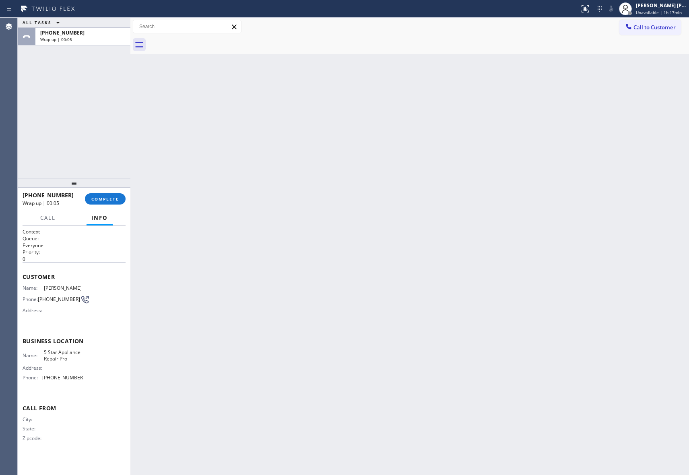
click at [204, 39] on div at bounding box center [418, 45] width 541 height 18
click at [108, 198] on span "COMPLETE" at bounding box center [105, 199] width 28 height 6
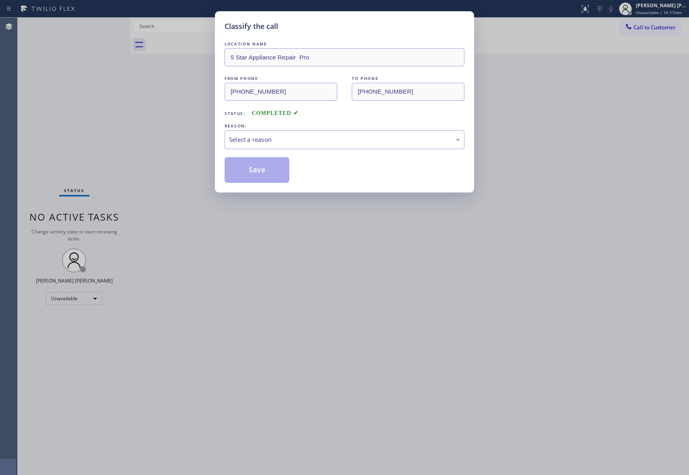
click at [250, 140] on div "Select a reason" at bounding box center [344, 139] width 231 height 9
click at [244, 170] on button "Save" at bounding box center [256, 170] width 65 height 26
drag, startPoint x: 244, startPoint y: 170, endPoint x: 189, endPoint y: 19, distance: 160.2
click at [243, 168] on button "Save" at bounding box center [256, 170] width 65 height 26
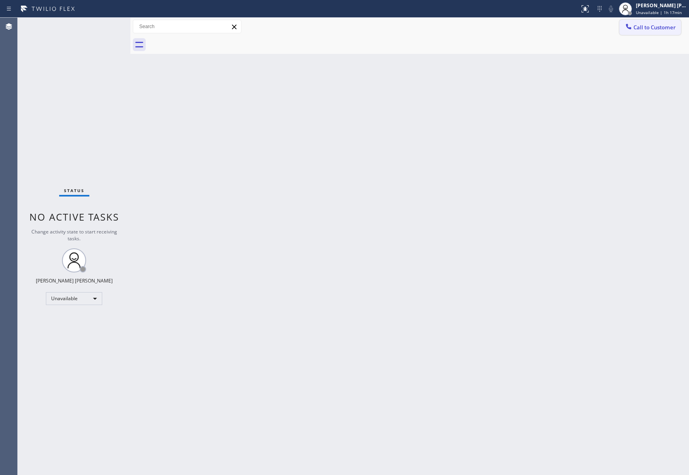
click at [654, 27] on span "Call to Customer" at bounding box center [654, 27] width 42 height 7
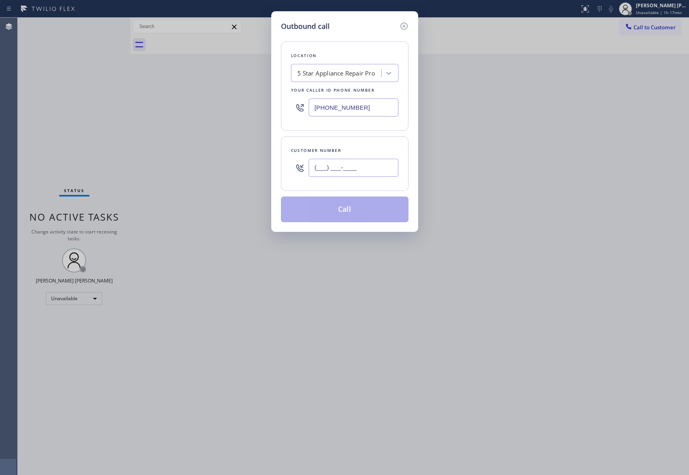
click at [381, 173] on input "(___) ___-____" at bounding box center [354, 168] width 90 height 18
paste input "253) 906-2573"
type input "[PHONE_NUMBER]"
click at [385, 213] on button "Call" at bounding box center [345, 210] width 128 height 26
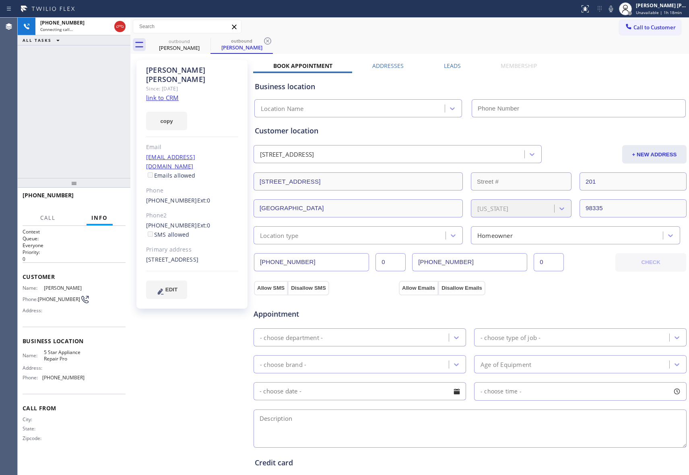
type input "[PHONE_NUMBER]"
drag, startPoint x: 109, startPoint y: 191, endPoint x: 109, endPoint y: 197, distance: 5.2
click at [109, 193] on div "[PHONE_NUMBER] Live | 00:04 HANG UP" at bounding box center [74, 199] width 103 height 21
click at [109, 197] on span "HANG UP" at bounding box center [107, 199] width 25 height 6
click at [451, 65] on label "Leads" at bounding box center [452, 66] width 17 height 8
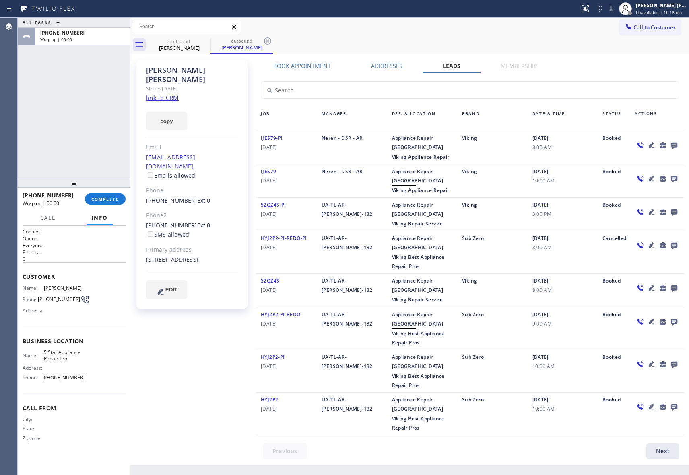
click at [674, 143] on icon at bounding box center [674, 146] width 6 height 6
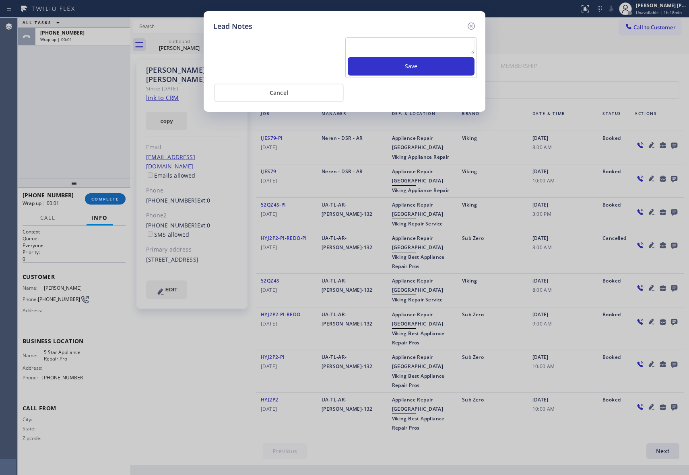
click at [427, 47] on textarea at bounding box center [411, 47] width 127 height 14
paste textarea "VM | please transfer if cx calls back"
type textarea "VM | please transfer if cx calls back"
click at [434, 65] on button "Save" at bounding box center [411, 66] width 127 height 19
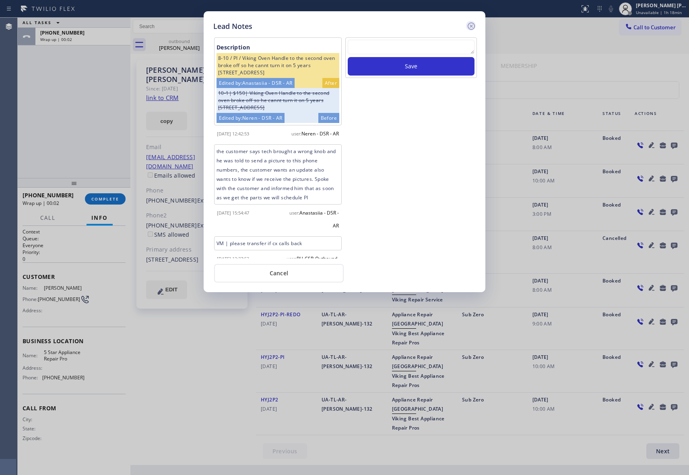
click at [472, 25] on icon at bounding box center [471, 26] width 10 height 10
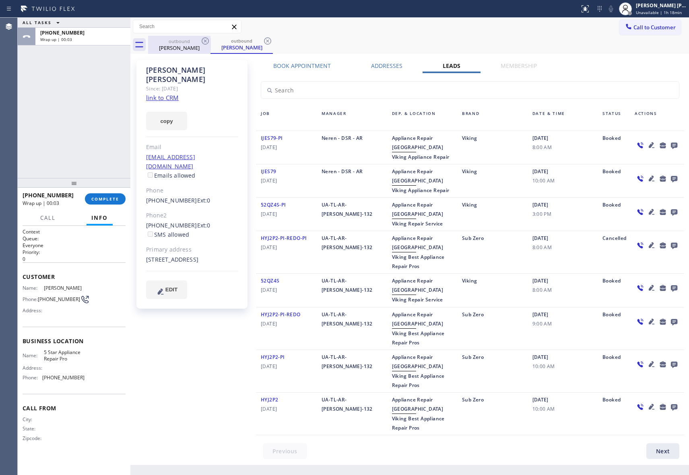
click at [202, 51] on div "[PERSON_NAME]" at bounding box center [179, 47] width 61 height 7
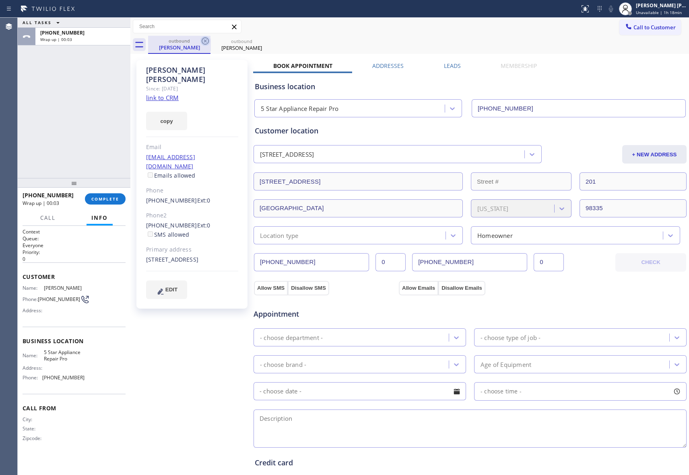
click at [205, 41] on icon at bounding box center [205, 40] width 7 height 7
click at [0, 0] on icon at bounding box center [0, 0] width 0 height 0
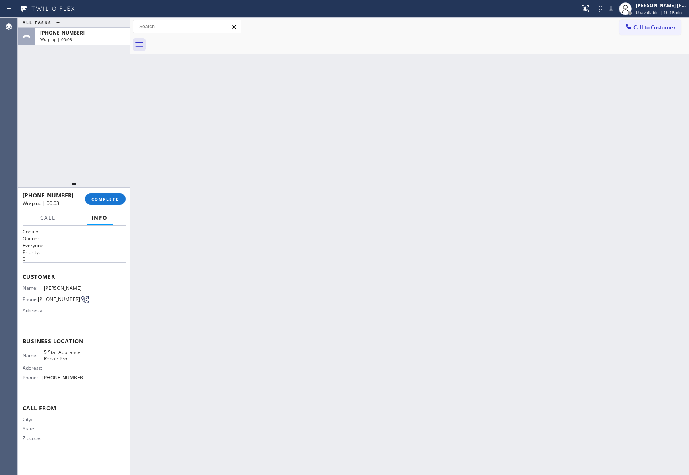
click at [205, 41] on div at bounding box center [418, 45] width 541 height 18
click at [113, 193] on button "COMPLETE" at bounding box center [105, 198] width 41 height 11
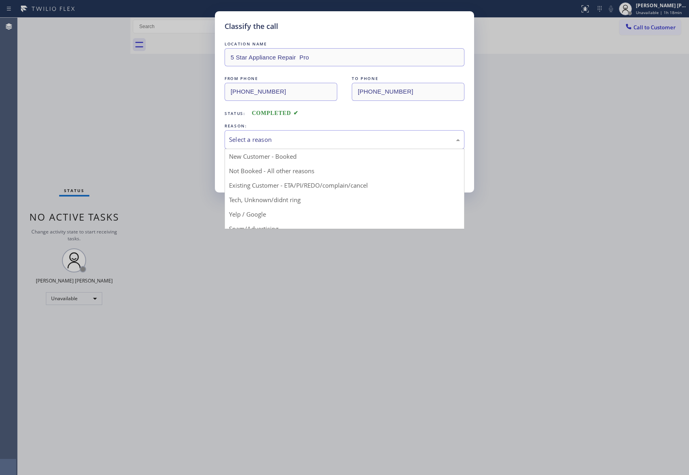
click at [293, 141] on div "Select a reason" at bounding box center [344, 139] width 231 height 9
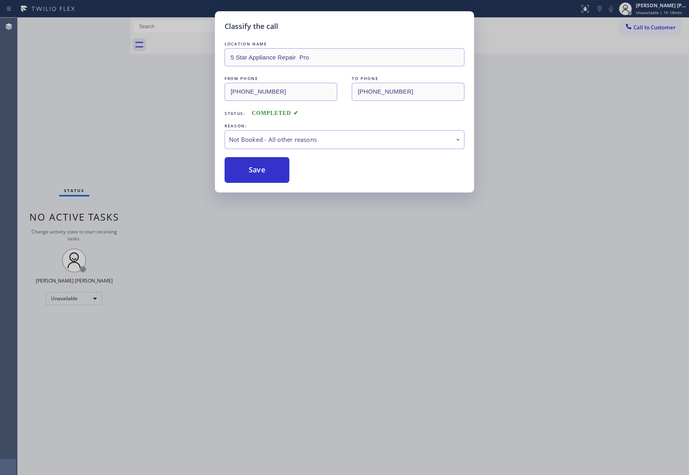
click at [258, 171] on button "Save" at bounding box center [256, 170] width 65 height 26
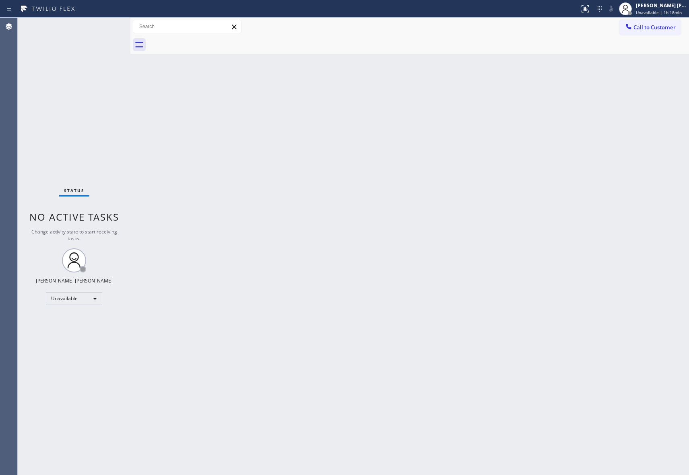
drag, startPoint x: 669, startPoint y: 26, endPoint x: 665, endPoint y: 27, distance: 4.0
click at [669, 27] on span "Call to Customer" at bounding box center [654, 27] width 42 height 7
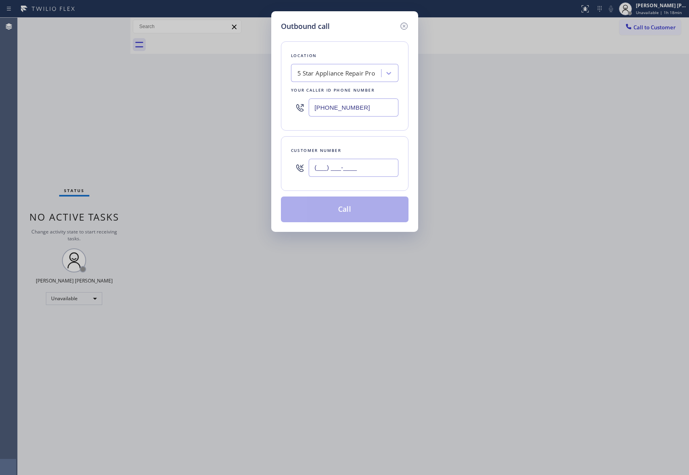
click at [393, 166] on input "(___) ___-____" at bounding box center [354, 168] width 90 height 18
paste input "914) 860-6948"
type input "[PHONE_NUMBER]"
click at [375, 212] on button "Call" at bounding box center [345, 210] width 128 height 26
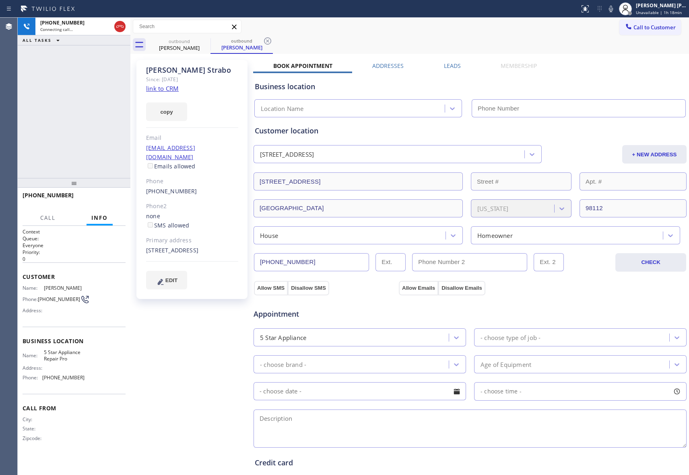
type input "[PHONE_NUMBER]"
click at [445, 62] on label "Leads" at bounding box center [452, 66] width 17 height 8
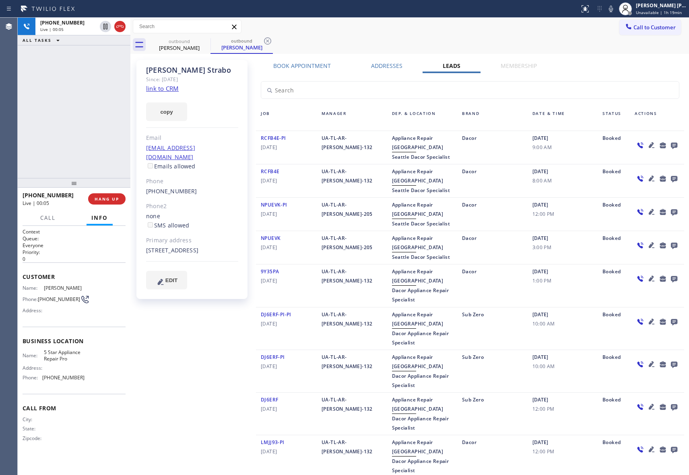
click at [671, 143] on icon at bounding box center [674, 146] width 6 height 6
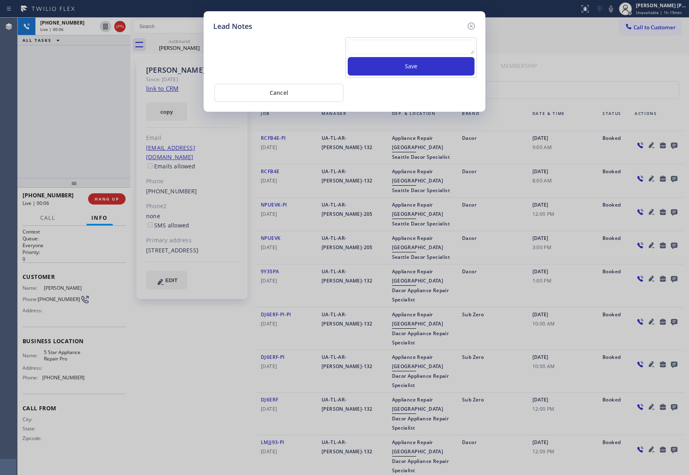
click at [416, 44] on textarea at bounding box center [411, 47] width 127 height 14
paste textarea "VM | please transfer if cx calls back"
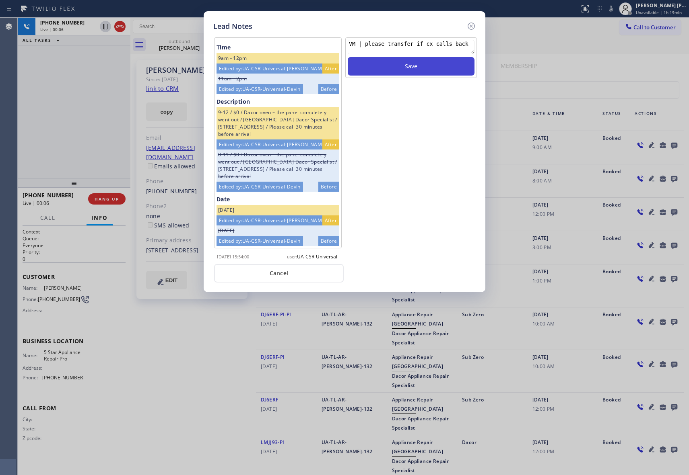
type textarea "VM | please transfer if cx calls back"
click at [428, 63] on button "Save" at bounding box center [411, 66] width 127 height 19
click at [470, 25] on icon at bounding box center [470, 26] width 7 height 7
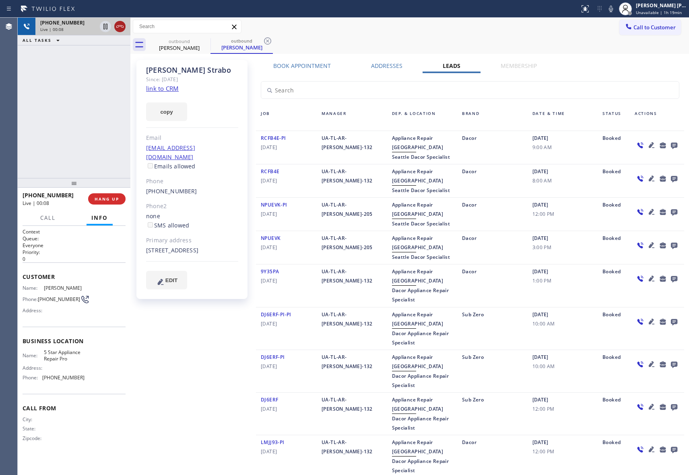
click at [118, 26] on icon at bounding box center [120, 27] width 10 height 10
click at [204, 40] on icon at bounding box center [205, 40] width 7 height 7
click at [264, 40] on icon at bounding box center [267, 40] width 7 height 7
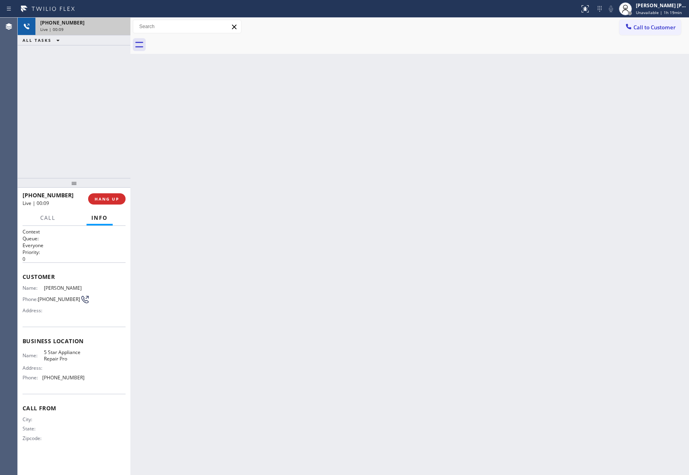
click at [204, 40] on div at bounding box center [418, 45] width 541 height 18
click at [109, 198] on span "COMPLETE" at bounding box center [105, 199] width 28 height 6
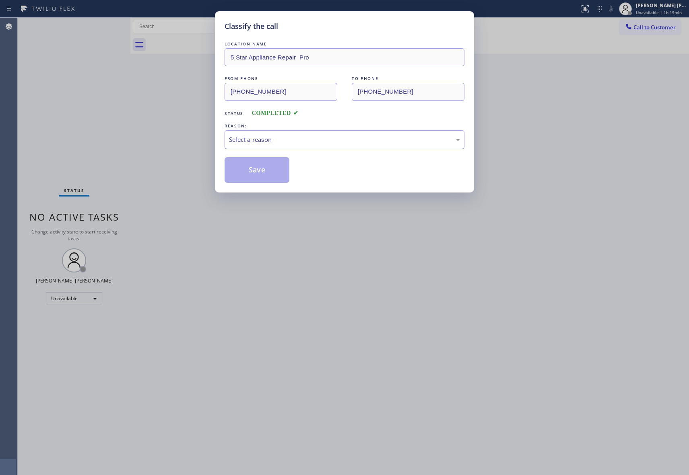
drag, startPoint x: 326, startPoint y: 135, endPoint x: 306, endPoint y: 145, distance: 22.1
click at [326, 134] on div "Select a reason" at bounding box center [344, 139] width 240 height 19
click at [249, 174] on button "Save" at bounding box center [256, 170] width 65 height 26
drag, startPoint x: 249, startPoint y: 174, endPoint x: 192, endPoint y: 14, distance: 169.3
click at [249, 165] on button "Save" at bounding box center [256, 170] width 65 height 26
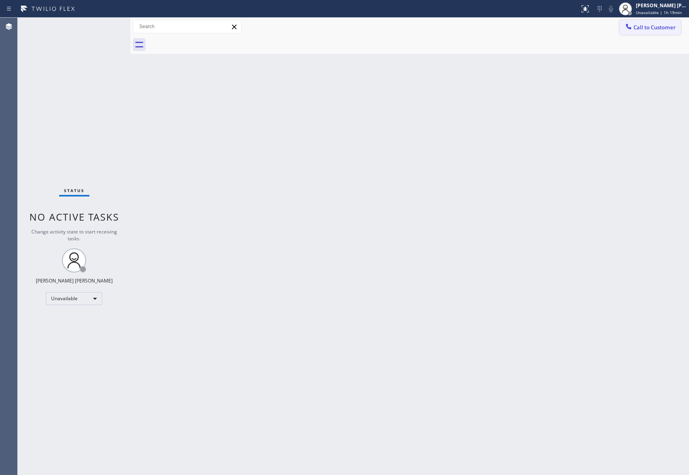
click at [654, 29] on span "Call to Customer" at bounding box center [654, 27] width 42 height 7
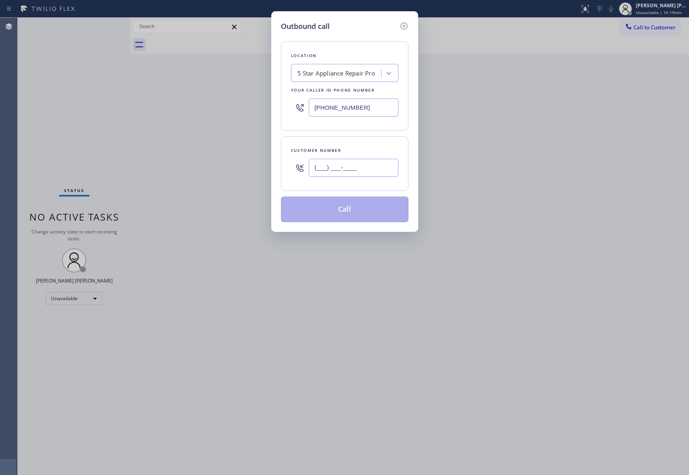
click at [383, 170] on input "(___) ___-____" at bounding box center [354, 168] width 90 height 18
paste input "847) 344-4034"
type input "[PHONE_NUMBER]"
click at [356, 210] on button "Call" at bounding box center [345, 210] width 128 height 26
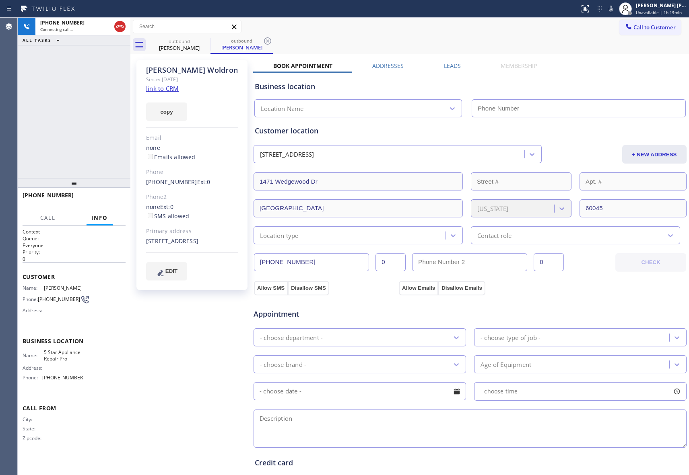
type input "[PHONE_NUMBER]"
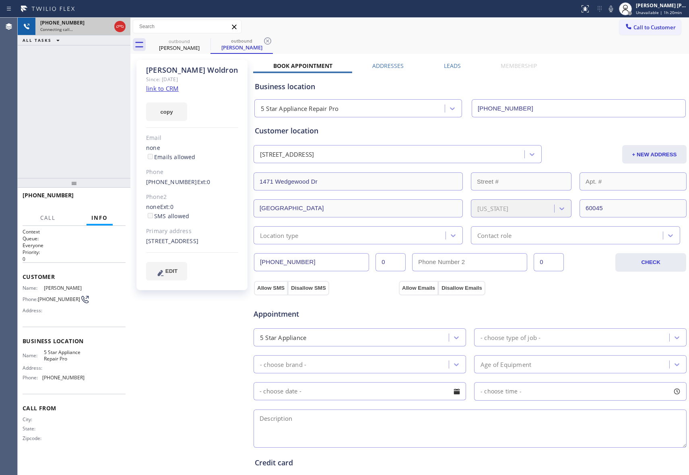
click at [124, 31] on div at bounding box center [120, 27] width 14 height 18
click at [121, 29] on icon at bounding box center [120, 27] width 10 height 10
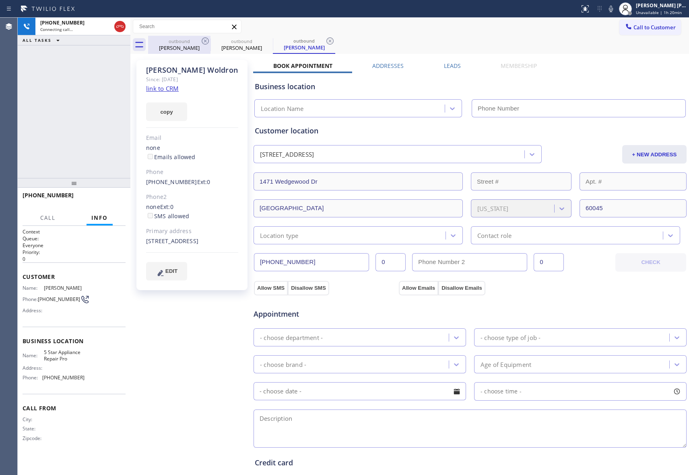
type input "[PHONE_NUMBER]"
click at [195, 41] on div "outbound" at bounding box center [179, 41] width 61 height 6
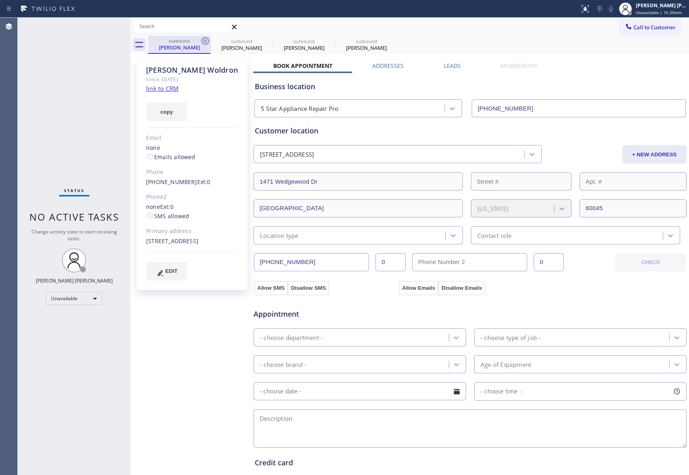
click at [200, 41] on icon at bounding box center [205, 41] width 10 height 10
click at [263, 41] on icon at bounding box center [268, 41] width 10 height 10
click at [200, 41] on icon at bounding box center [205, 41] width 10 height 10
type input "[PHONE_NUMBER]"
click at [200, 41] on icon at bounding box center [205, 41] width 10 height 10
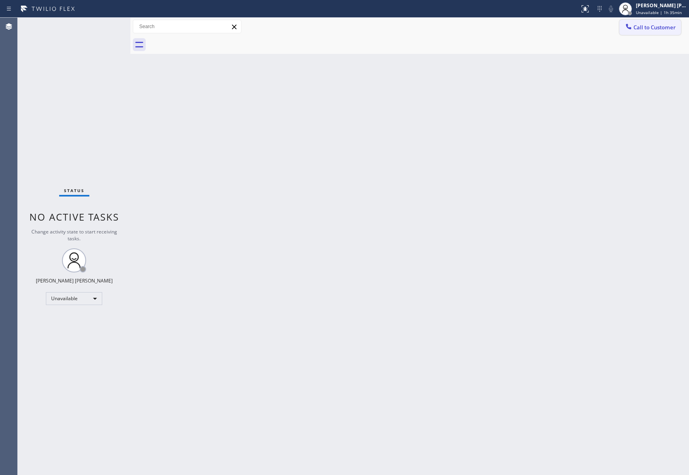
click at [652, 24] on span "Call to Customer" at bounding box center [654, 27] width 42 height 7
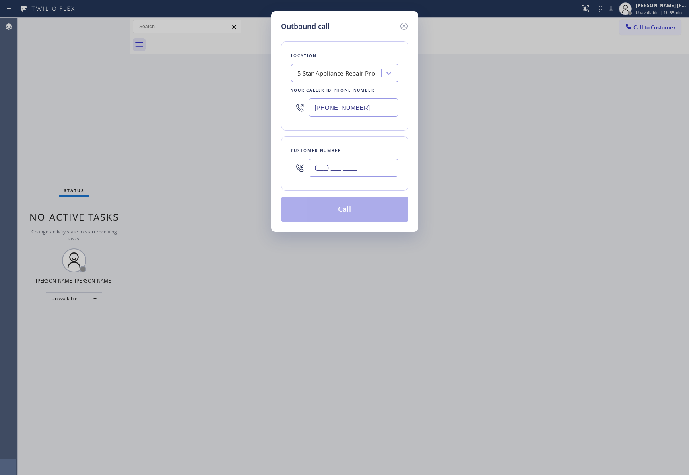
click at [361, 167] on input "(___) ___-____" at bounding box center [354, 168] width 90 height 18
paste input "602) 628-4074"
type input "[PHONE_NUMBER]"
click at [348, 208] on button "Call" at bounding box center [345, 210] width 128 height 26
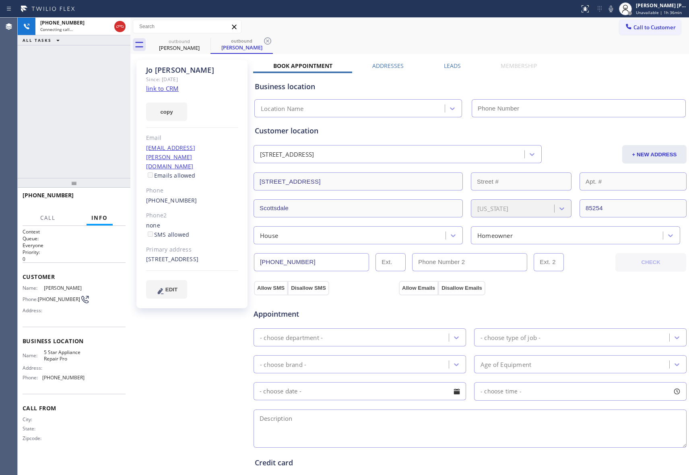
click at [446, 65] on label "Leads" at bounding box center [452, 66] width 17 height 8
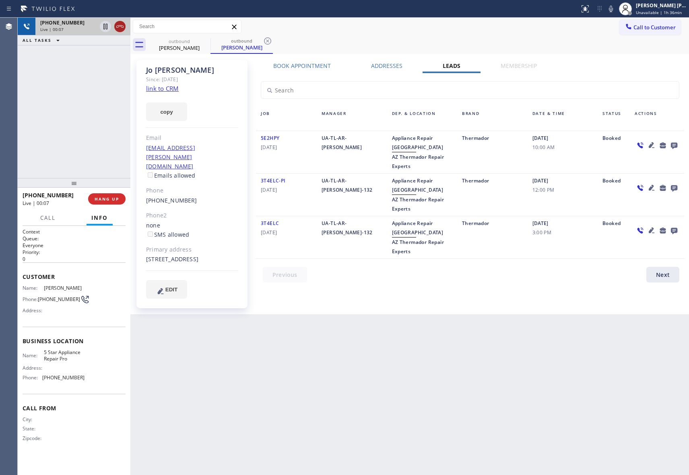
click at [121, 26] on icon at bounding box center [119, 26] width 7 height 2
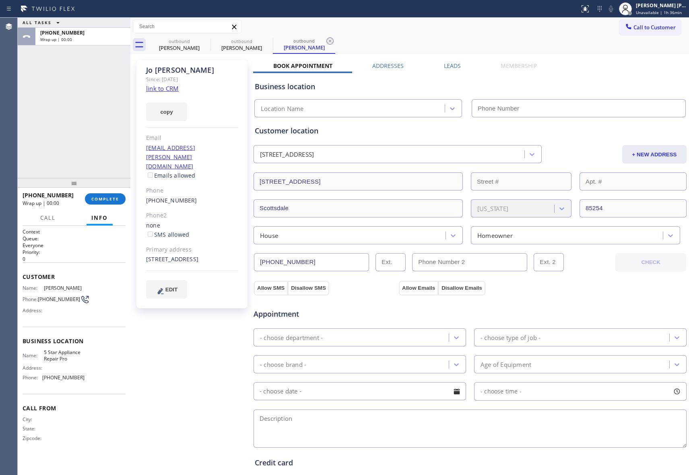
type input "[PHONE_NUMBER]"
click at [0, 0] on icon at bounding box center [0, 0] width 0 height 0
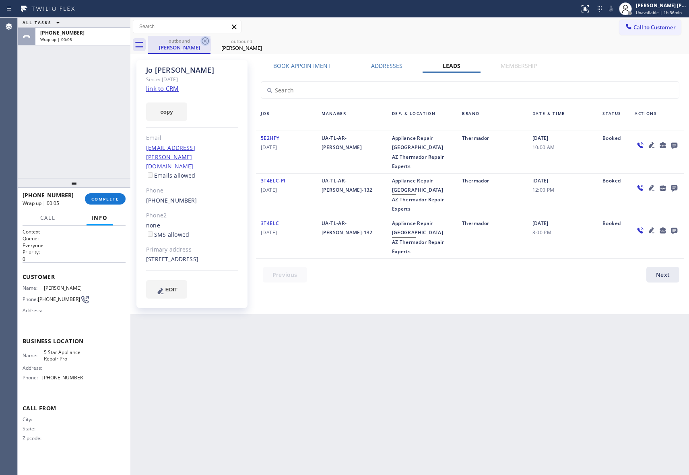
click at [205, 39] on icon at bounding box center [205, 41] width 10 height 10
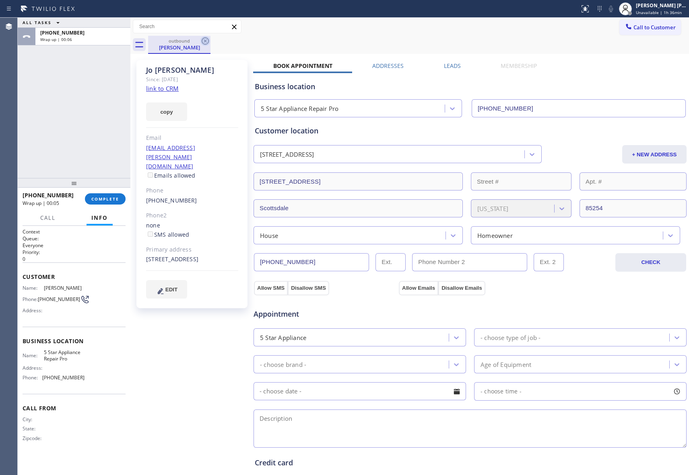
click at [205, 39] on icon at bounding box center [205, 41] width 10 height 10
click at [205, 39] on div "outbound [PERSON_NAME]" at bounding box center [418, 45] width 541 height 18
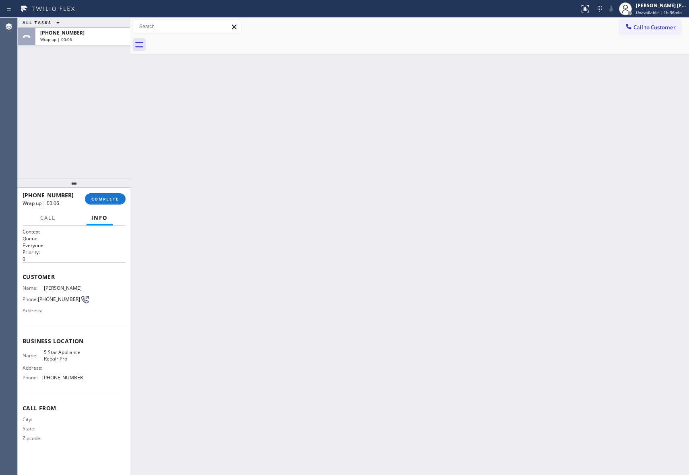
click at [205, 39] on div at bounding box center [418, 45] width 541 height 18
click at [116, 202] on button "COMPLETE" at bounding box center [105, 198] width 41 height 11
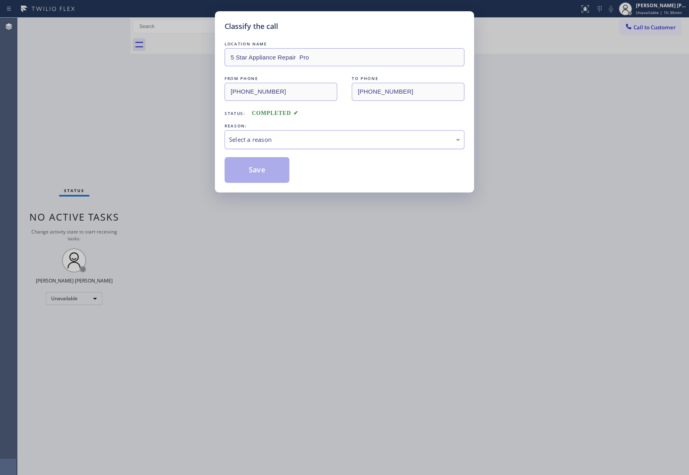
click at [251, 138] on div "Select a reason" at bounding box center [344, 139] width 231 height 9
click at [250, 171] on button "Save" at bounding box center [256, 170] width 65 height 26
drag, startPoint x: 250, startPoint y: 171, endPoint x: 383, endPoint y: 13, distance: 206.3
click at [260, 162] on button "Save" at bounding box center [256, 170] width 65 height 26
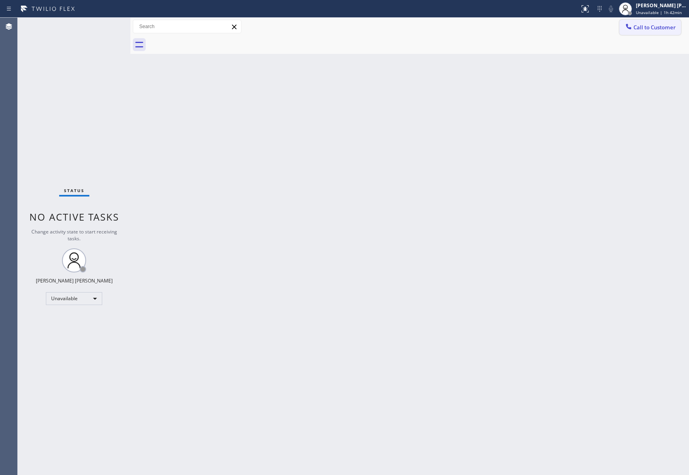
click at [675, 26] on span "Call to Customer" at bounding box center [654, 27] width 42 height 7
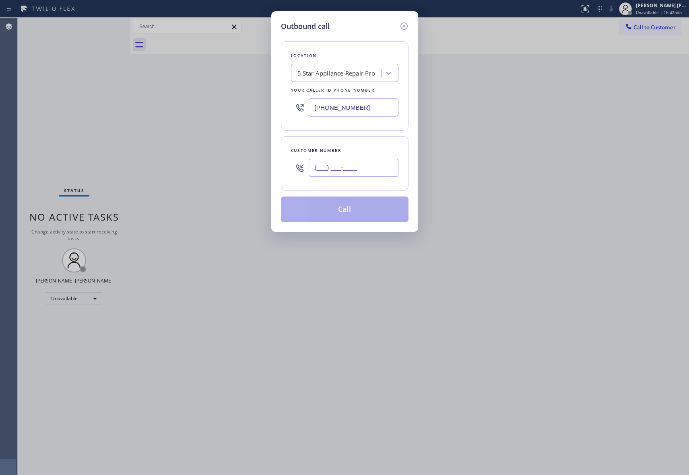
click at [375, 172] on input "(___) ___-____" at bounding box center [354, 168] width 90 height 18
paste input "818) 388-1494"
type input "[PHONE_NUMBER]"
click at [362, 214] on button "Call" at bounding box center [345, 210] width 128 height 26
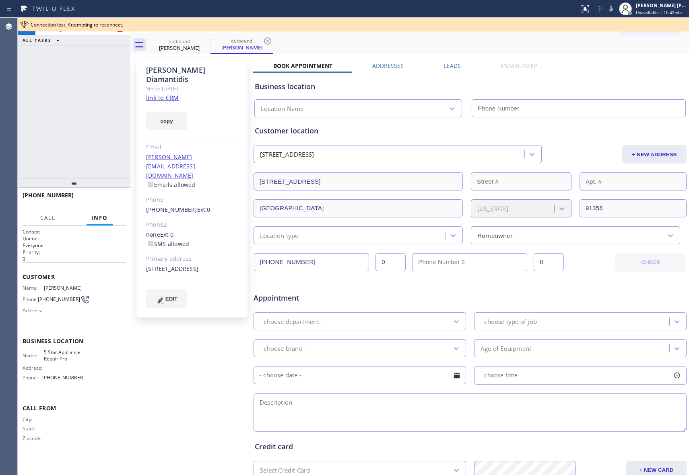
type input "[PHONE_NUMBER]"
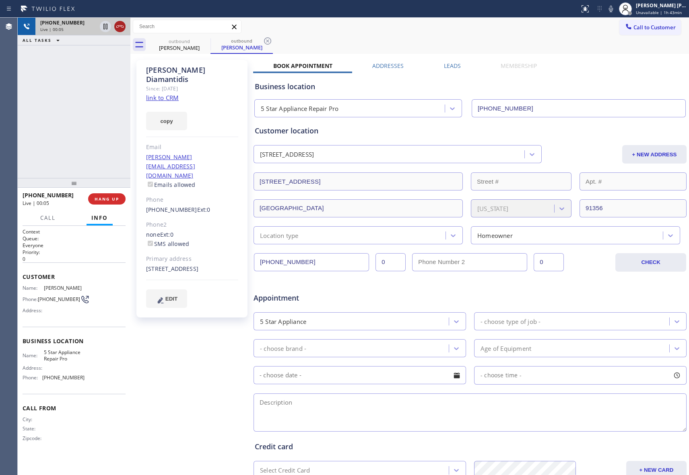
click at [119, 26] on icon at bounding box center [120, 27] width 10 height 10
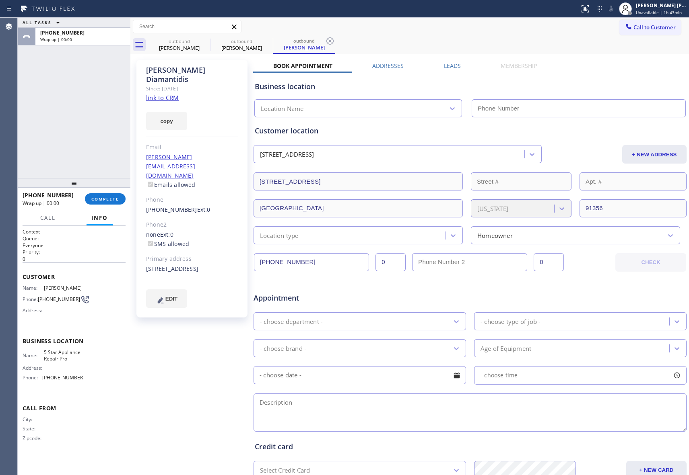
type input "[PHONE_NUMBER]"
click at [446, 64] on label "Leads" at bounding box center [452, 66] width 17 height 8
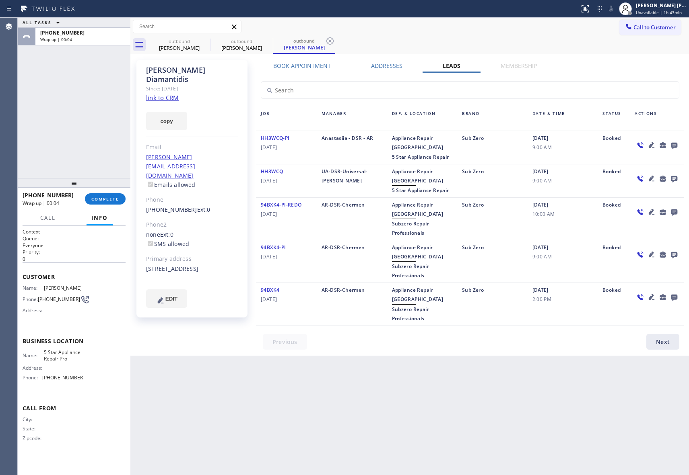
click at [673, 143] on icon at bounding box center [674, 146] width 6 height 6
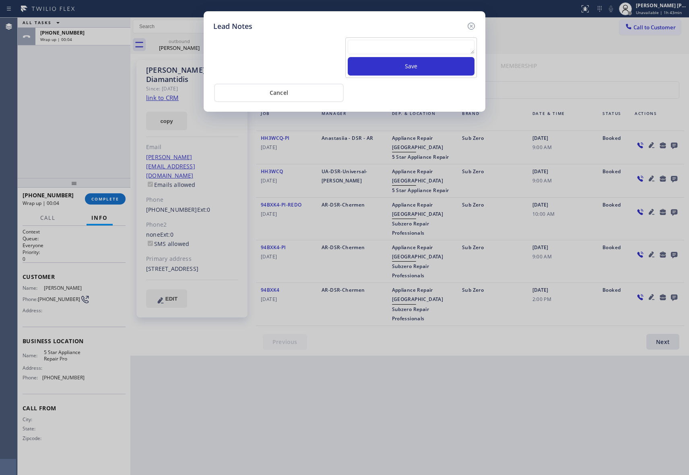
click at [402, 47] on textarea at bounding box center [411, 47] width 127 height 14
paste textarea "VM | please transfer if cx calls back"
type textarea "VM | please transfer if cx calls back"
click at [416, 66] on button "Save" at bounding box center [411, 66] width 127 height 19
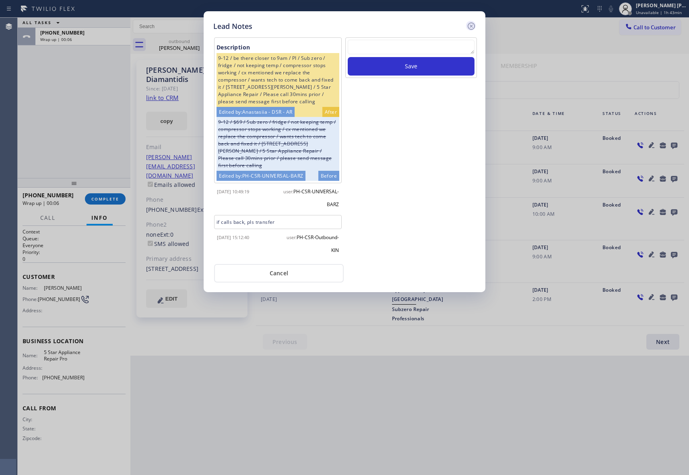
click at [470, 25] on icon at bounding box center [470, 26] width 7 height 7
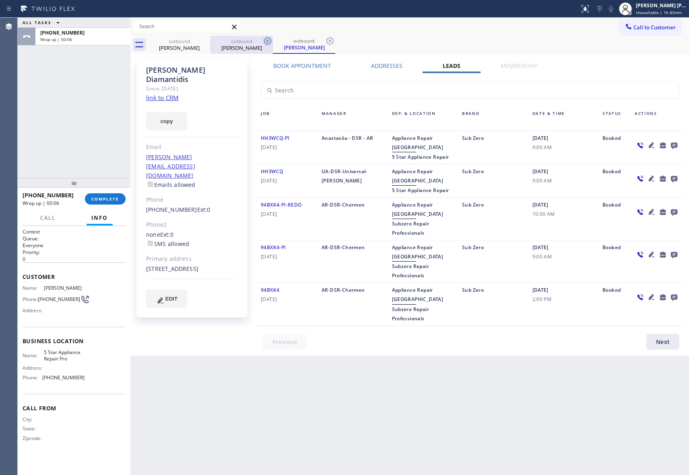
click at [0, 0] on icon at bounding box center [0, 0] width 0 height 0
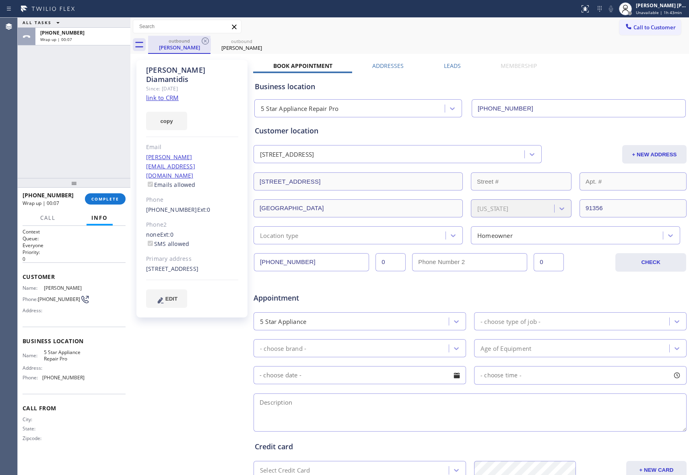
click at [199, 42] on div "outbound" at bounding box center [179, 41] width 61 height 6
click at [210, 40] on icon at bounding box center [205, 41] width 10 height 10
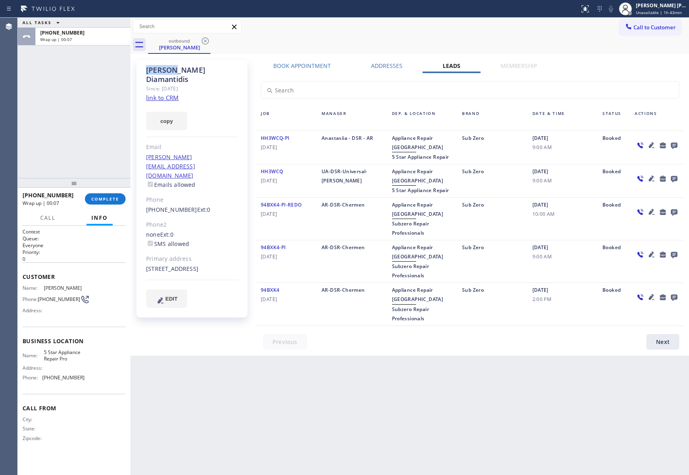
click at [210, 40] on icon at bounding box center [205, 41] width 10 height 10
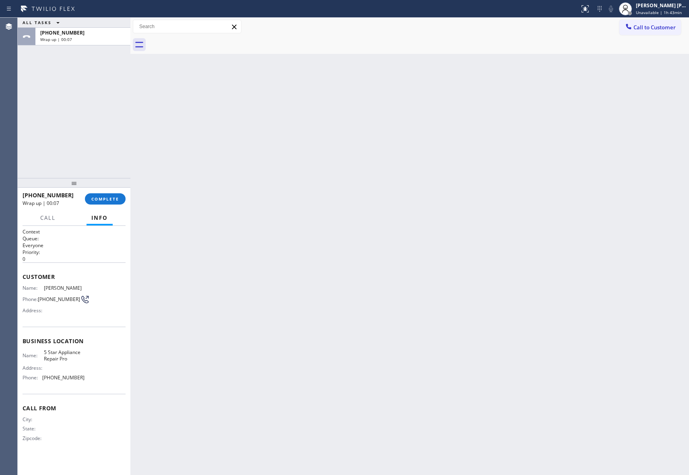
click at [210, 40] on div at bounding box center [418, 45] width 541 height 18
drag, startPoint x: 210, startPoint y: 40, endPoint x: 195, endPoint y: 50, distance: 17.3
click at [207, 41] on div at bounding box center [418, 45] width 541 height 18
click at [111, 197] on span "COMPLETE" at bounding box center [105, 199] width 28 height 6
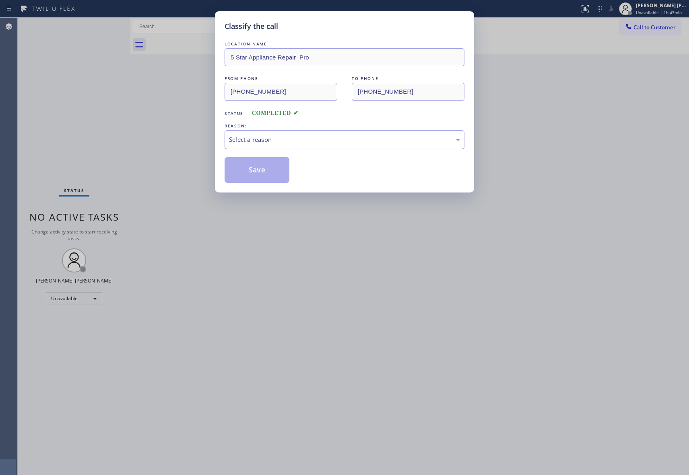
click at [339, 142] on div "Select a reason" at bounding box center [344, 139] width 231 height 9
click at [249, 170] on button "Save" at bounding box center [256, 170] width 65 height 26
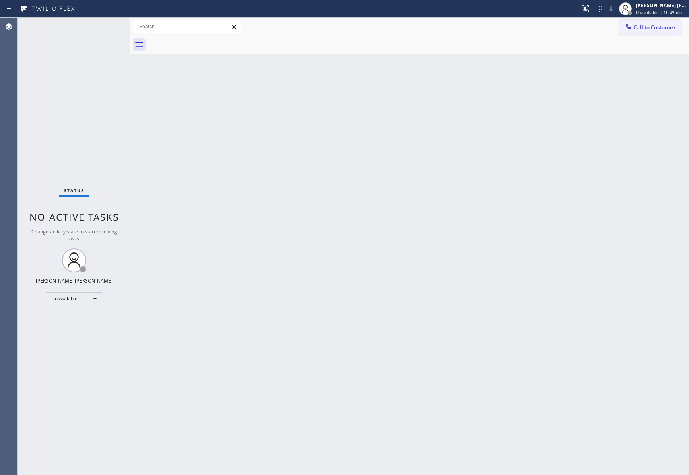
click at [658, 26] on span "Call to Customer" at bounding box center [654, 27] width 42 height 7
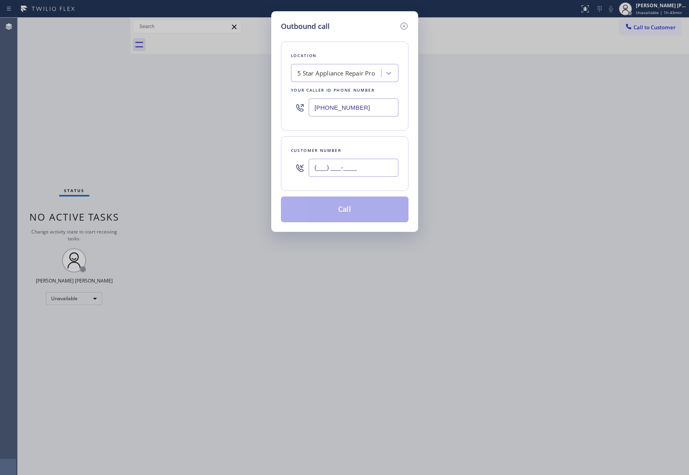
click at [363, 169] on input "(___) ___-____" at bounding box center [354, 168] width 90 height 18
paste input "970) 315-2280"
type input "[PHONE_NUMBER]"
click at [352, 210] on button "Call" at bounding box center [345, 210] width 128 height 26
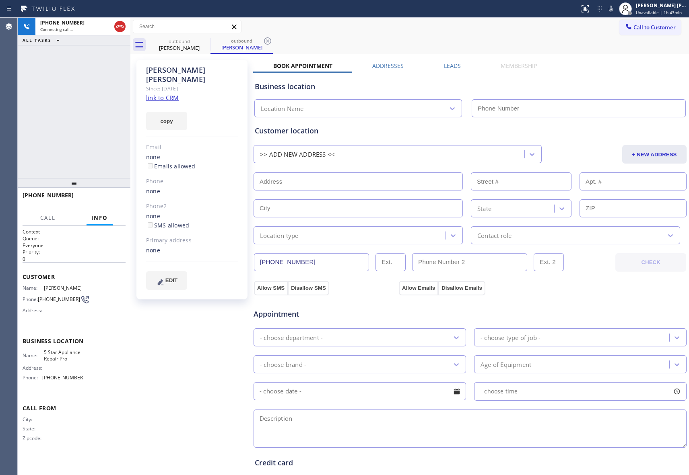
type input "[PHONE_NUMBER]"
click at [105, 198] on span "HANG UP" at bounding box center [107, 199] width 25 height 6
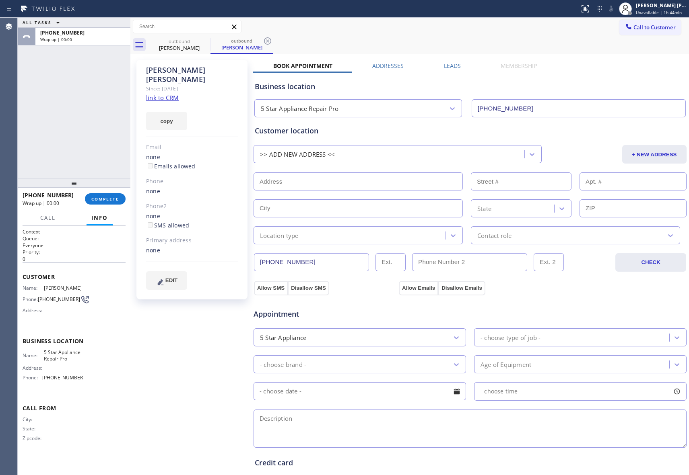
click at [456, 66] on label "Leads" at bounding box center [452, 66] width 17 height 8
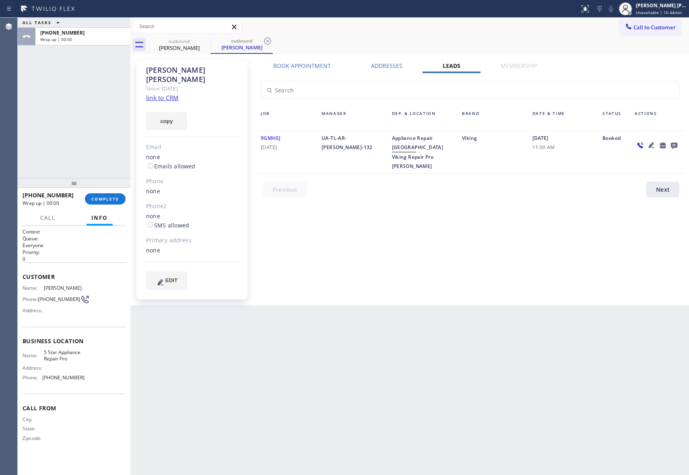
click at [673, 142] on icon at bounding box center [674, 145] width 10 height 10
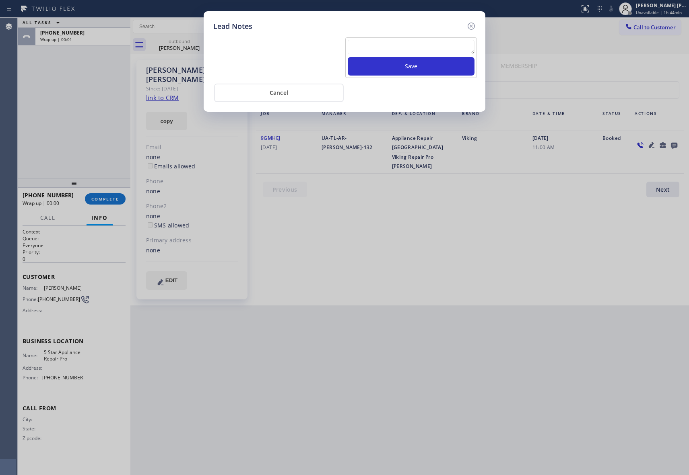
click at [406, 50] on textarea at bounding box center [411, 47] width 127 height 14
paste textarea "VM | please transfer if cx calls back"
type textarea "VM | please transfer if cx calls back"
click at [427, 63] on button "Save" at bounding box center [411, 66] width 127 height 19
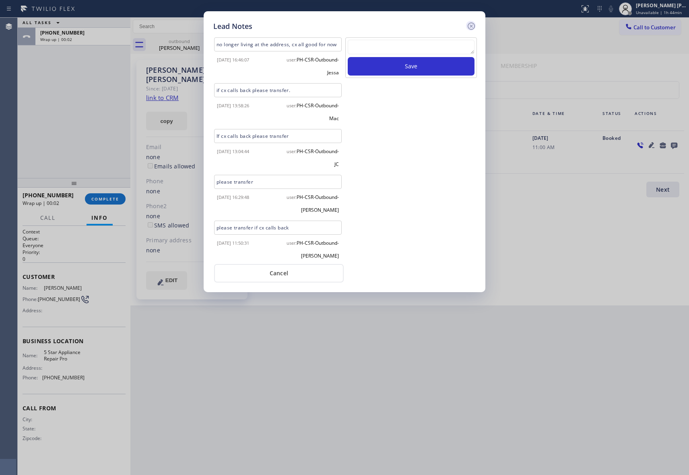
click at [472, 23] on icon at bounding box center [471, 26] width 10 height 10
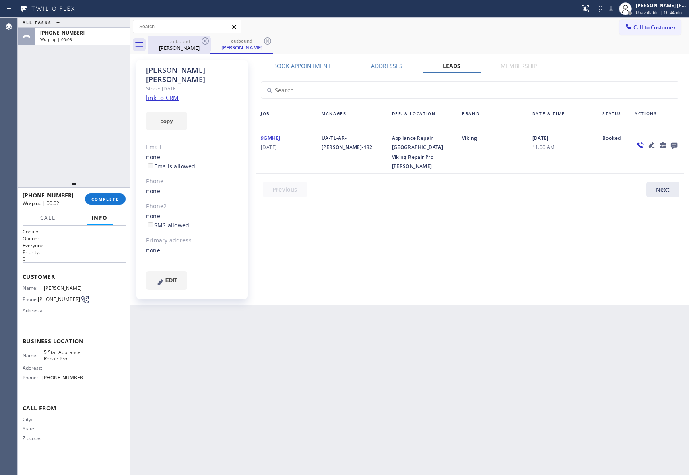
click at [204, 50] on div "[PERSON_NAME]" at bounding box center [179, 47] width 61 height 7
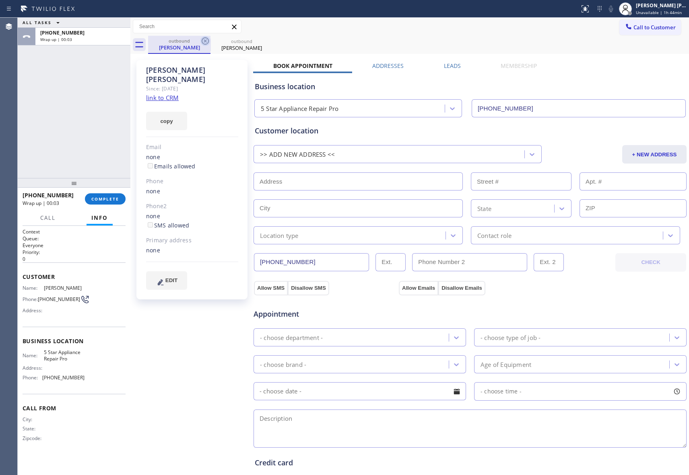
click at [208, 43] on icon at bounding box center [205, 40] width 7 height 7
click at [0, 0] on icon at bounding box center [0, 0] width 0 height 0
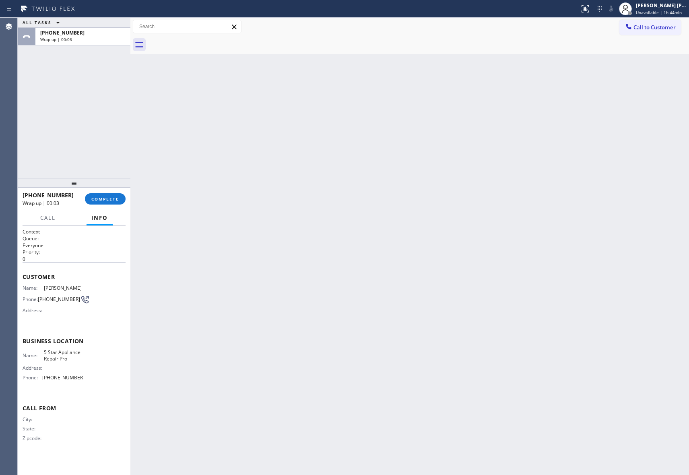
click at [208, 43] on div at bounding box center [418, 45] width 541 height 18
click at [108, 201] on span "COMPLETE" at bounding box center [105, 199] width 28 height 6
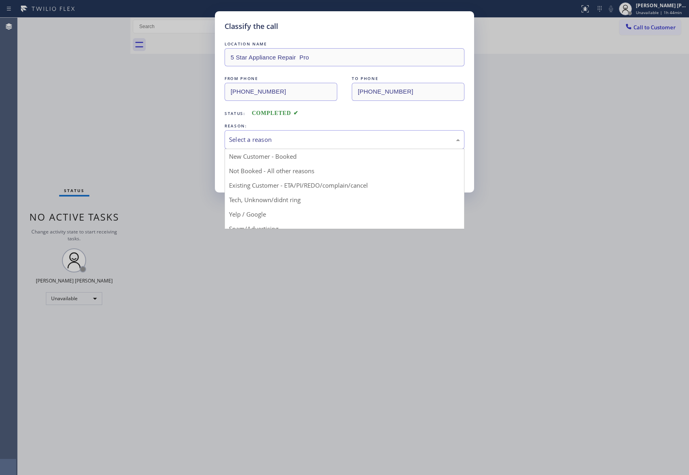
click at [285, 142] on div "Select a reason" at bounding box center [344, 139] width 231 height 9
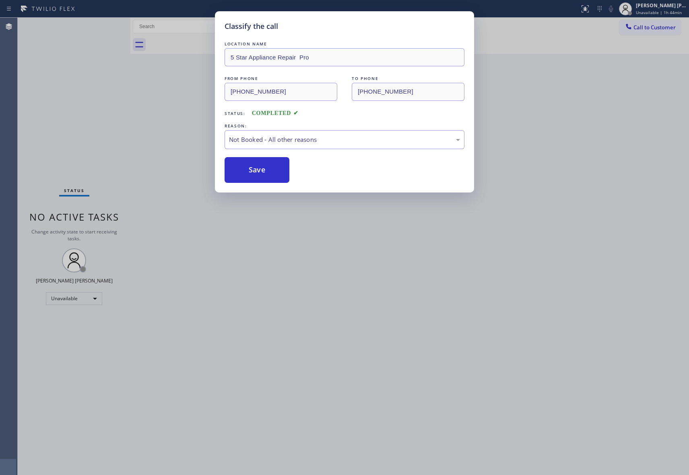
click at [249, 173] on button "Save" at bounding box center [256, 170] width 65 height 26
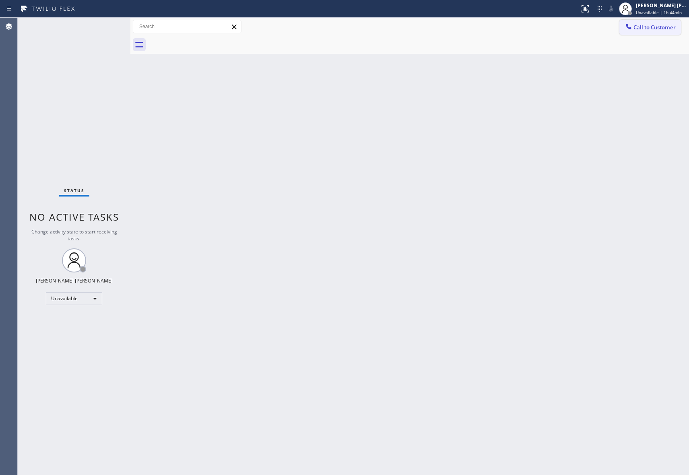
click at [656, 29] on span "Call to Customer" at bounding box center [654, 27] width 42 height 7
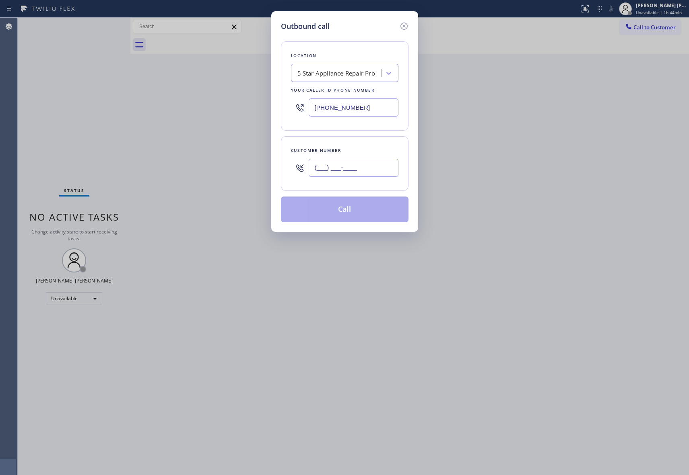
click at [390, 168] on input "(___) ___-____" at bounding box center [354, 168] width 90 height 18
paste input "602) 999-9257"
type input "[PHONE_NUMBER]"
click at [369, 214] on button "Call" at bounding box center [345, 210] width 128 height 26
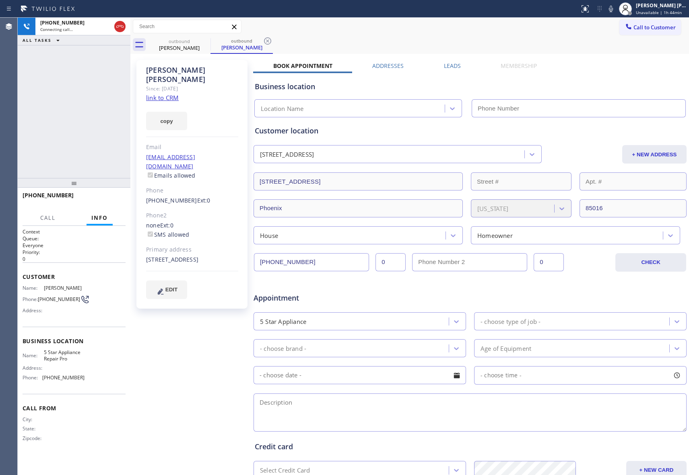
type input "[PHONE_NUMBER]"
click at [118, 23] on icon at bounding box center [120, 27] width 10 height 10
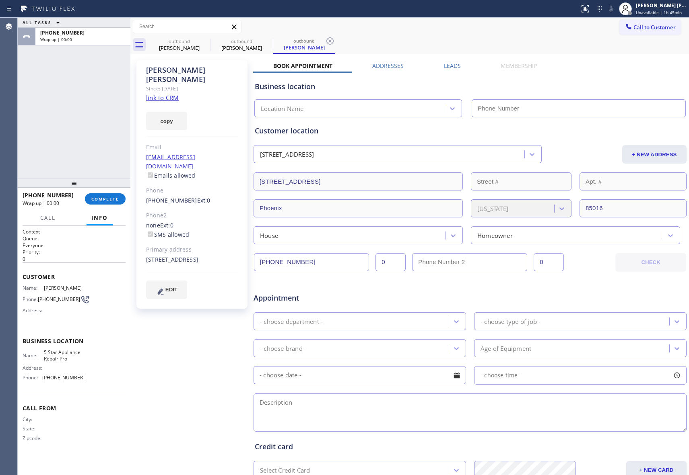
type input "[PHONE_NUMBER]"
click at [454, 68] on label "Leads" at bounding box center [452, 66] width 17 height 8
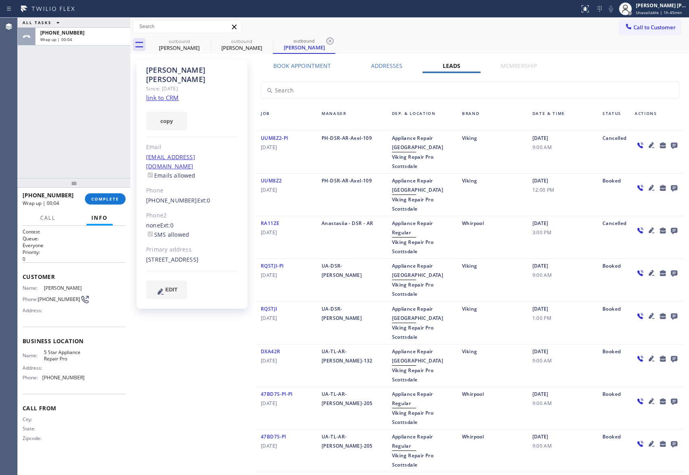
click at [671, 143] on icon at bounding box center [674, 146] width 6 height 6
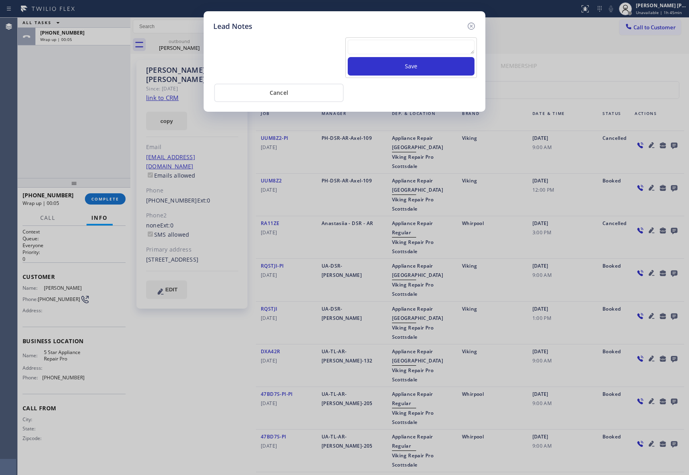
click at [419, 49] on textarea at bounding box center [411, 47] width 127 height 14
paste textarea "VM | please transfer if cx calls back"
type textarea "VM | please transfer if cx calls back"
click at [440, 66] on button "Save" at bounding box center [411, 66] width 127 height 19
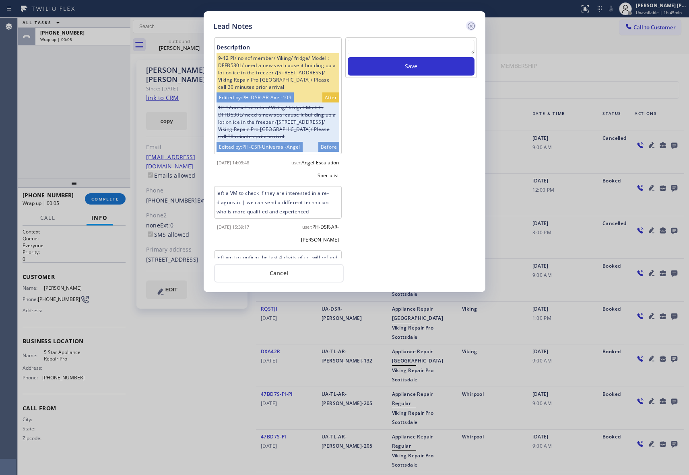
click at [471, 26] on icon at bounding box center [470, 26] width 7 height 7
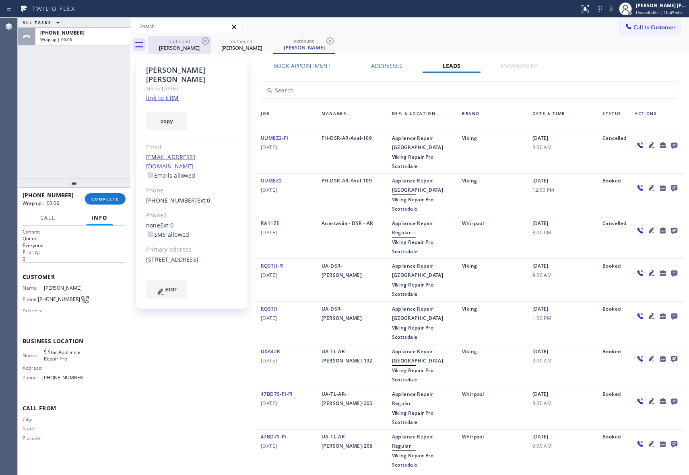
click at [198, 45] on div "[PERSON_NAME]" at bounding box center [179, 47] width 61 height 7
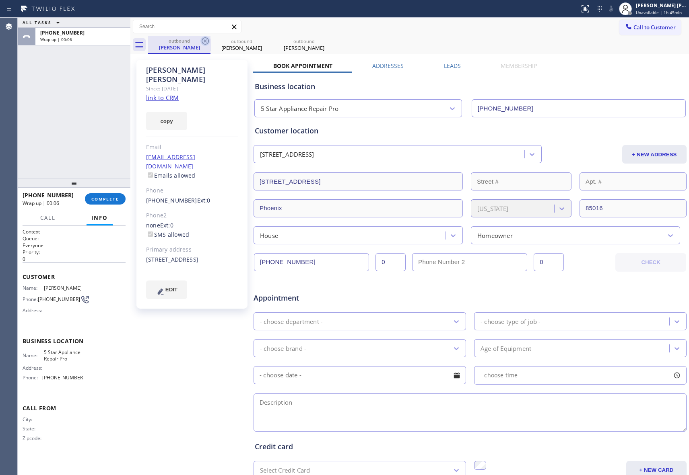
click at [203, 41] on icon at bounding box center [205, 41] width 10 height 10
click at [0, 0] on icon at bounding box center [0, 0] width 0 height 0
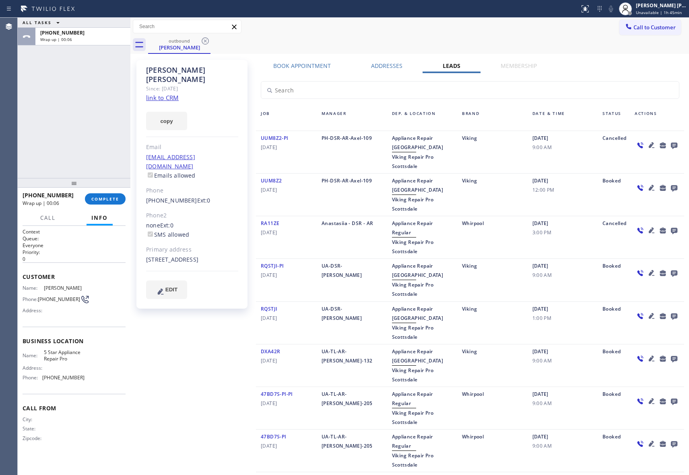
click at [203, 41] on icon at bounding box center [205, 41] width 10 height 10
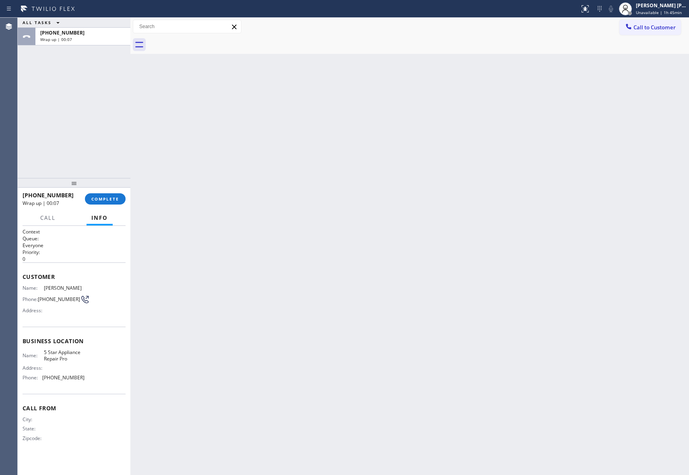
click at [203, 41] on div at bounding box center [418, 45] width 541 height 18
click at [109, 198] on span "COMPLETE" at bounding box center [105, 199] width 28 height 6
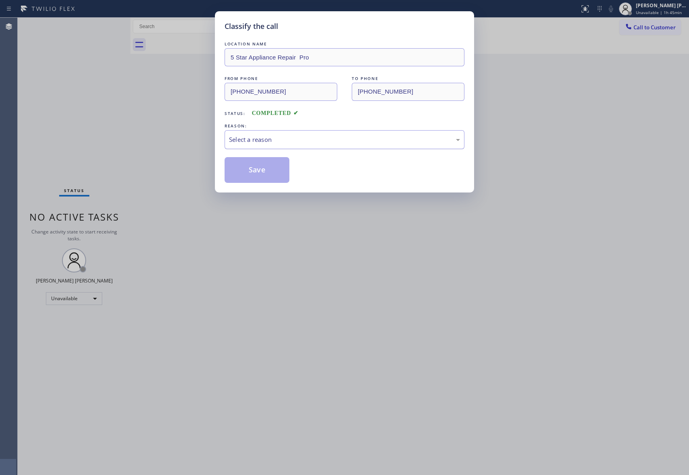
drag, startPoint x: 288, startPoint y: 137, endPoint x: 277, endPoint y: 143, distance: 13.1
click at [287, 137] on div "Select a reason" at bounding box center [344, 139] width 231 height 9
click at [250, 170] on button "Save" at bounding box center [256, 170] width 65 height 26
drag, startPoint x: 250, startPoint y: 170, endPoint x: 243, endPoint y: 150, distance: 21.2
click at [248, 165] on button "Save" at bounding box center [256, 170] width 65 height 26
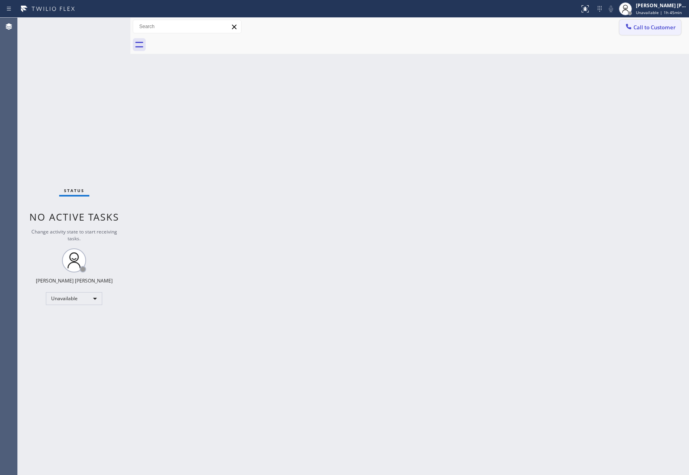
click at [652, 22] on button "Call to Customer" at bounding box center [650, 27] width 62 height 15
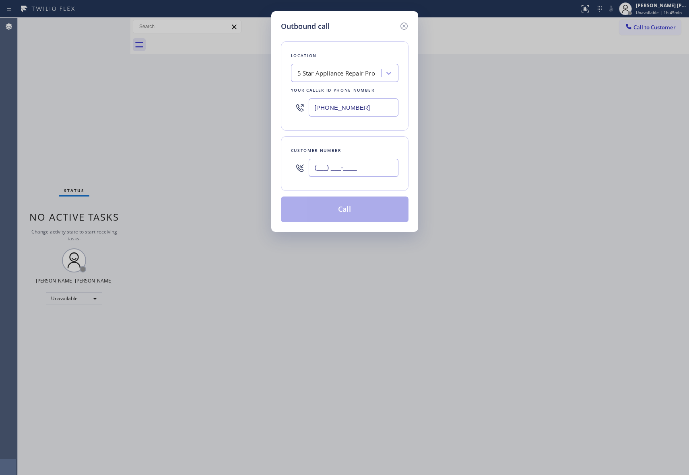
click at [370, 175] on input "(___) ___-____" at bounding box center [354, 168] width 90 height 18
paste input "text"
drag, startPoint x: 368, startPoint y: 169, endPoint x: 227, endPoint y: 166, distance: 141.2
click at [227, 166] on div "Outbound call Location 5 Star Appliance Repair Pro Your caller id phone number …" at bounding box center [344, 237] width 689 height 475
paste input "917) 750-1031"
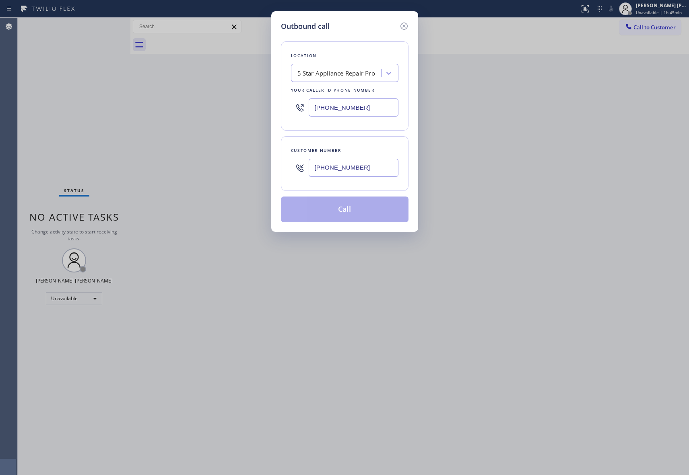
type input "[PHONE_NUMBER]"
click at [370, 213] on button "Call" at bounding box center [345, 210] width 128 height 26
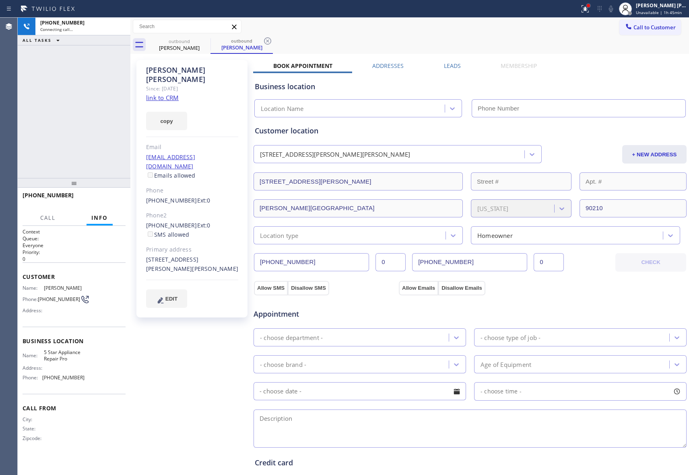
click at [588, 6] on div at bounding box center [587, 5] width 3 height 3
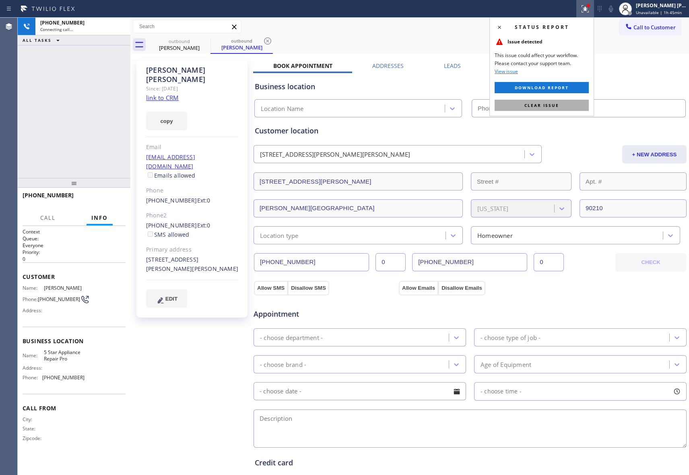
click at [559, 105] on button "Clear issue" at bounding box center [541, 105] width 94 height 11
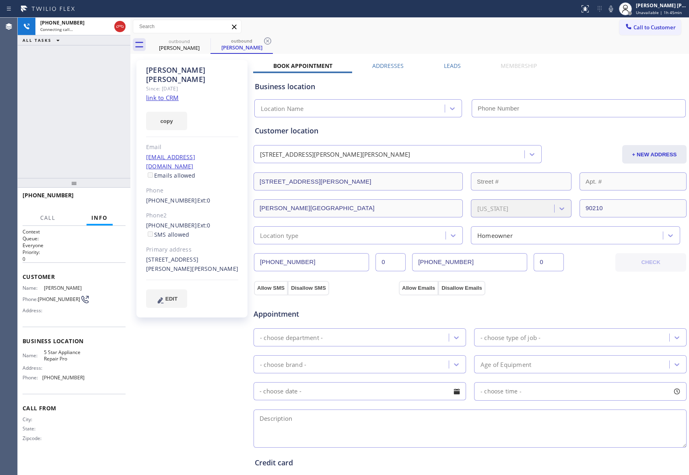
type input "[PHONE_NUMBER]"
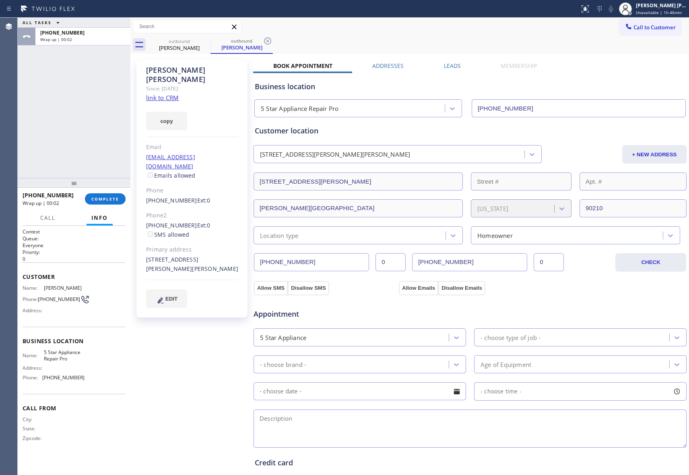
click at [451, 68] on label "Leads" at bounding box center [452, 66] width 17 height 8
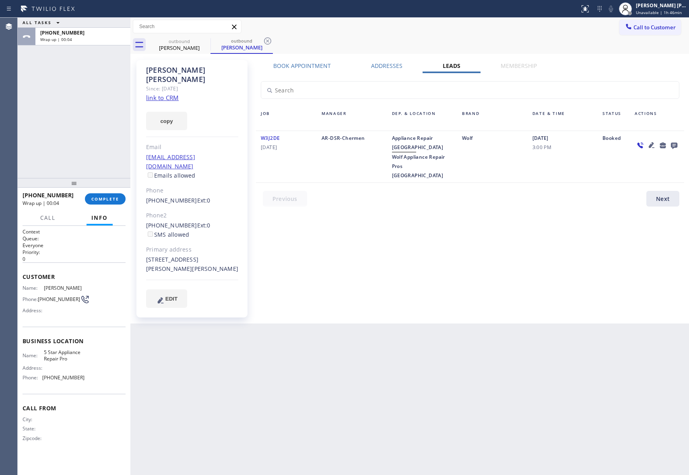
click at [674, 145] on icon at bounding box center [674, 146] width 6 height 6
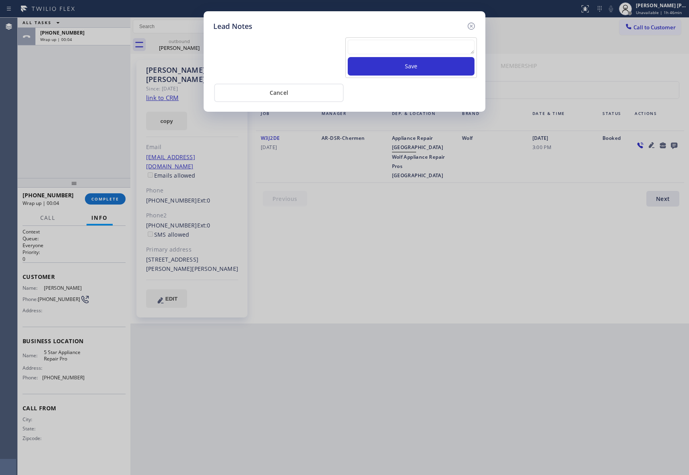
click at [370, 49] on textarea at bounding box center [411, 47] width 127 height 14
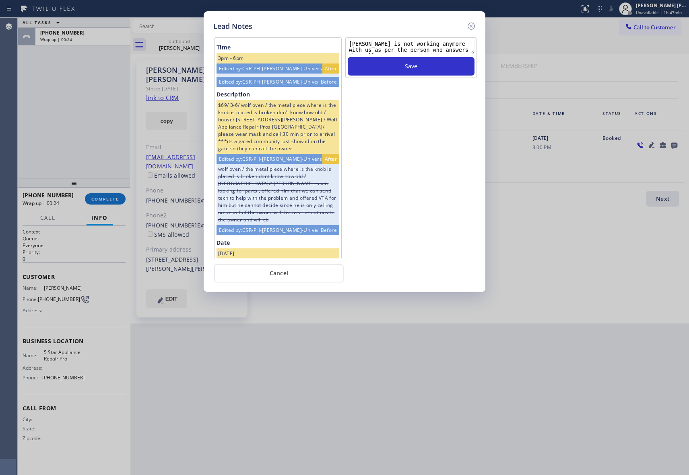
scroll to position [12, 0]
type textarea "[PERSON_NAME] is not working anymore with us as per the person who answers the …"
click at [446, 71] on button "Save" at bounding box center [411, 66] width 127 height 19
click at [469, 23] on icon at bounding box center [471, 26] width 10 height 10
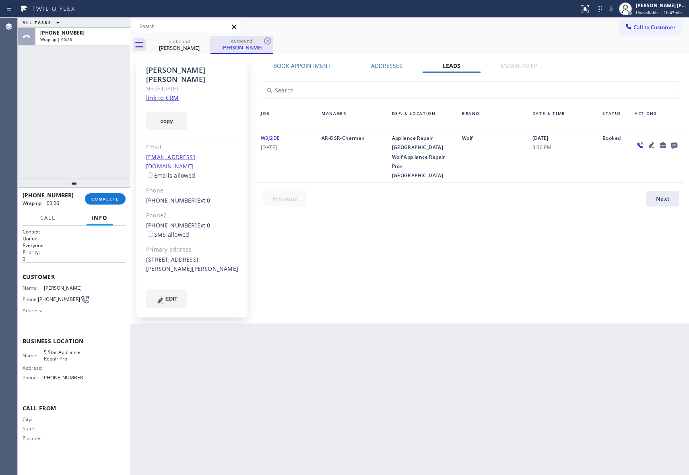
click at [211, 41] on div "outbound" at bounding box center [241, 41] width 61 height 6
click at [211, 39] on div "outbound" at bounding box center [241, 41] width 61 height 6
click at [210, 39] on icon at bounding box center [205, 41] width 10 height 10
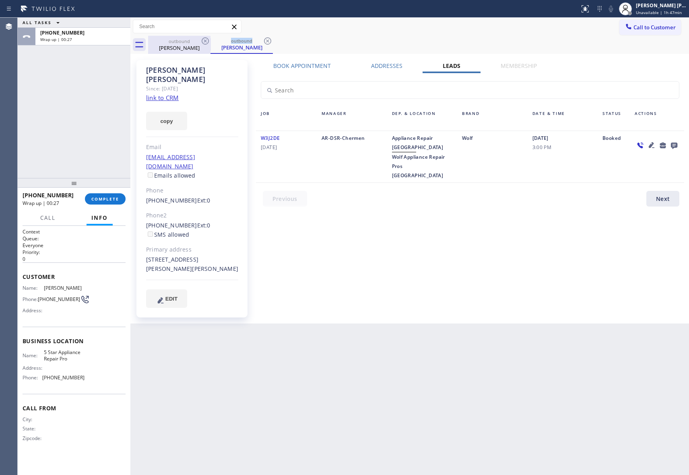
click at [210, 39] on div "outbound [PERSON_NAME]" at bounding box center [241, 45] width 62 height 18
click at [210, 39] on icon at bounding box center [205, 41] width 10 height 10
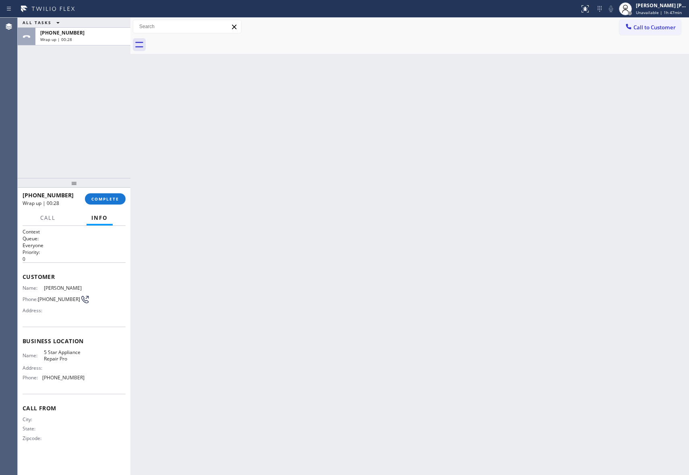
click at [208, 40] on div at bounding box center [418, 45] width 541 height 18
click at [110, 197] on span "COMPLETE" at bounding box center [105, 199] width 28 height 6
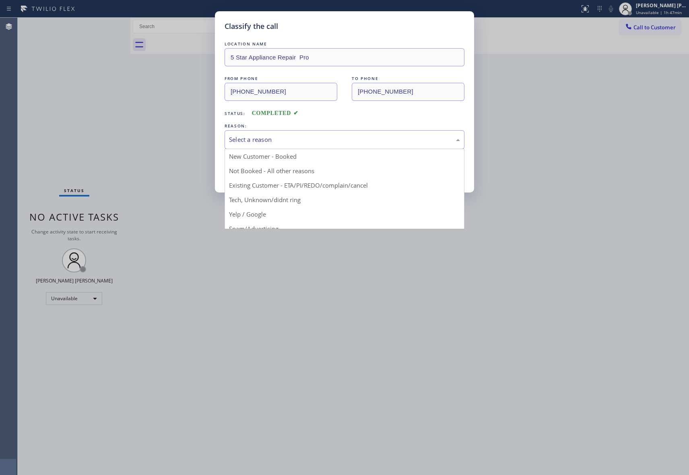
click at [291, 137] on div "Select a reason" at bounding box center [344, 139] width 231 height 9
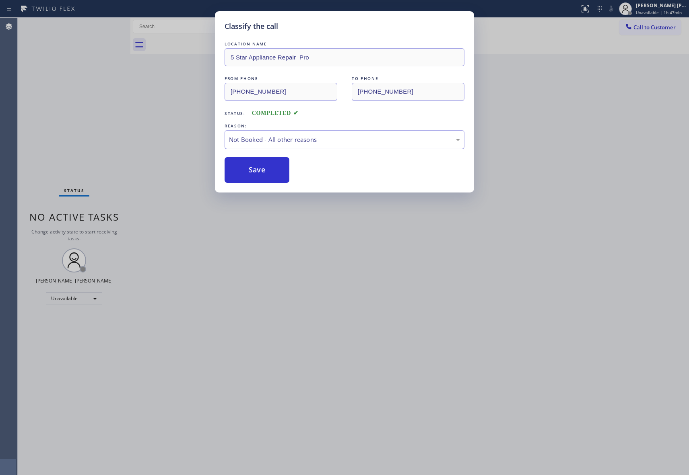
click at [251, 171] on button "Save" at bounding box center [256, 170] width 65 height 26
drag, startPoint x: 251, startPoint y: 171, endPoint x: 202, endPoint y: 8, distance: 170.5
click at [250, 171] on button "Save" at bounding box center [256, 170] width 65 height 26
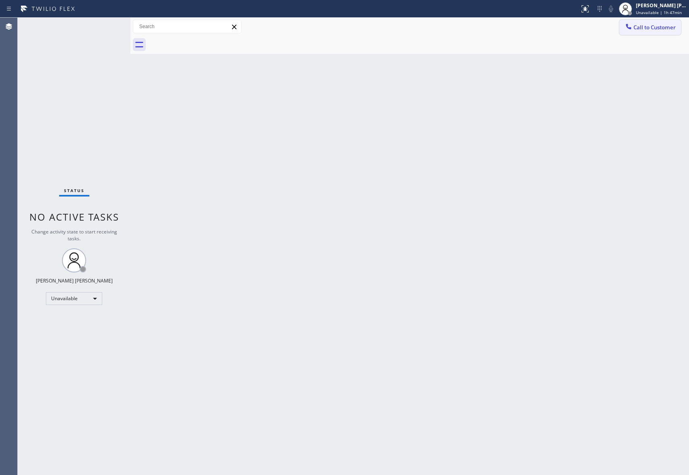
click at [669, 23] on button "Call to Customer" at bounding box center [650, 27] width 62 height 15
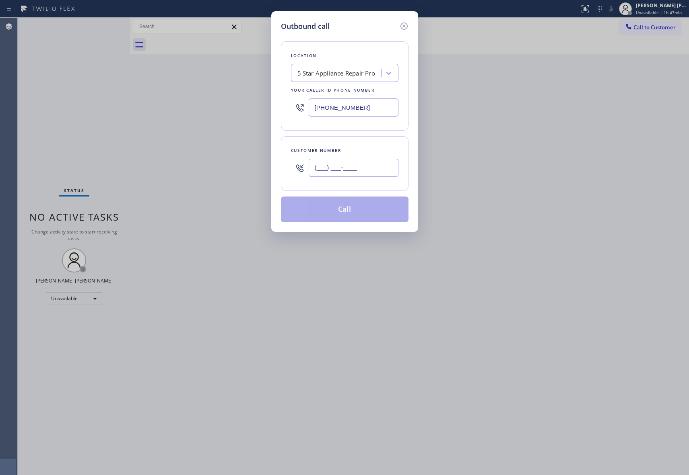
click at [344, 174] on input "(___) ___-____" at bounding box center [354, 168] width 90 height 18
paste input "949) 633-8510"
type input "[PHONE_NUMBER]"
click at [358, 210] on button "Call" at bounding box center [345, 210] width 128 height 26
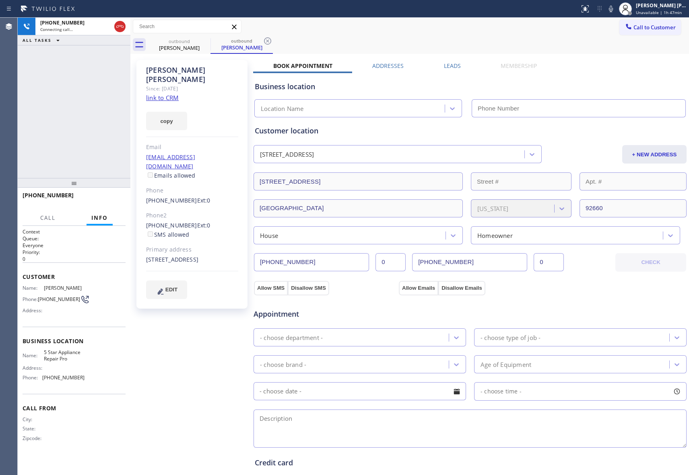
type input "[PHONE_NUMBER]"
click at [115, 204] on button "HANG UP" at bounding box center [106, 198] width 37 height 11
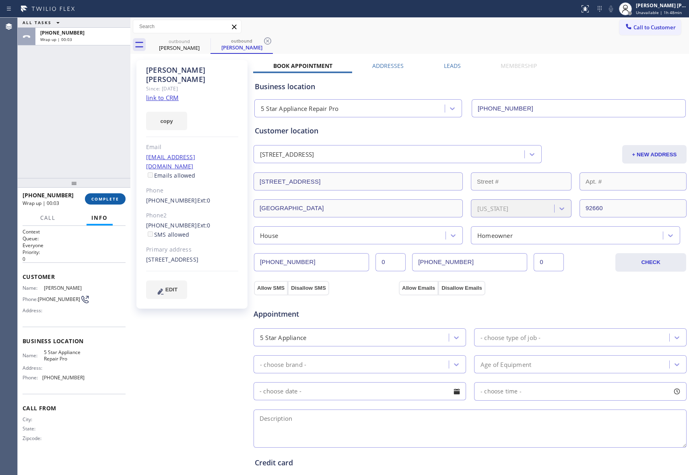
click at [110, 200] on span "COMPLETE" at bounding box center [105, 199] width 28 height 6
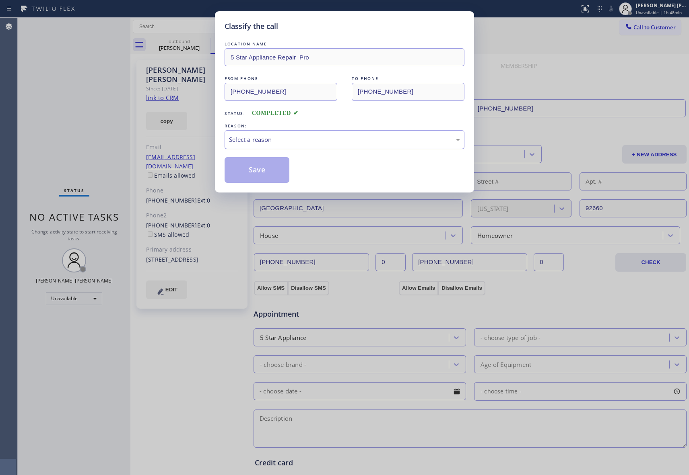
click at [278, 142] on div "Select a reason" at bounding box center [344, 139] width 231 height 9
click at [260, 169] on button "Save" at bounding box center [256, 170] width 65 height 26
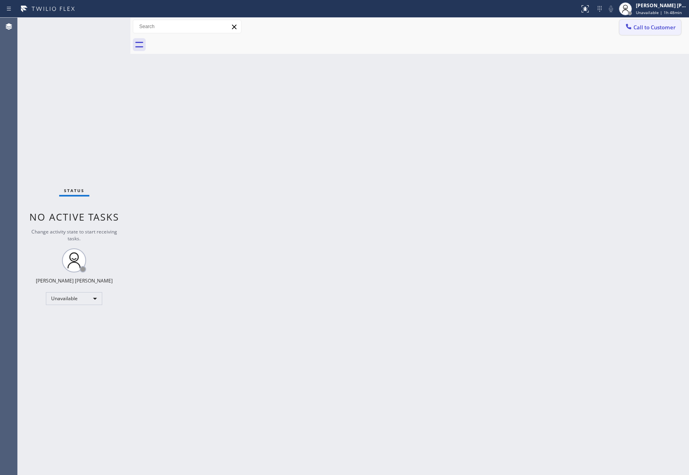
click at [646, 24] on span "Call to Customer" at bounding box center [654, 27] width 42 height 7
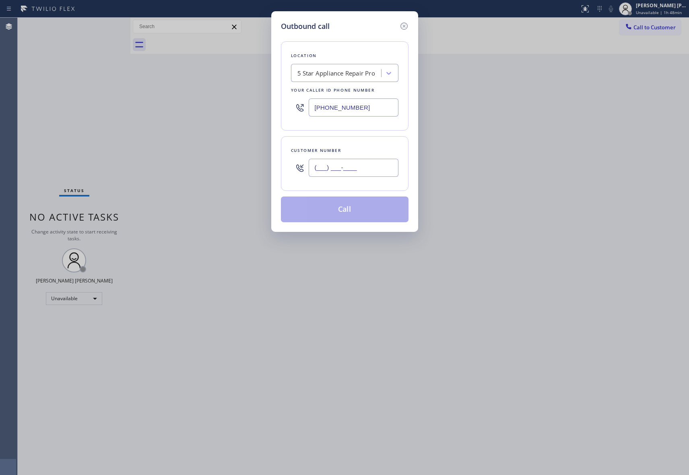
click at [356, 171] on input "(___) ___-____" at bounding box center [354, 168] width 90 height 18
paste input "text"
drag, startPoint x: 300, startPoint y: 168, endPoint x: 180, endPoint y: 166, distance: 119.5
click at [180, 166] on div "Outbound call Location 5 Star Appliance Repair Pro Your caller id phone number …" at bounding box center [344, 237] width 689 height 475
paste input "text"
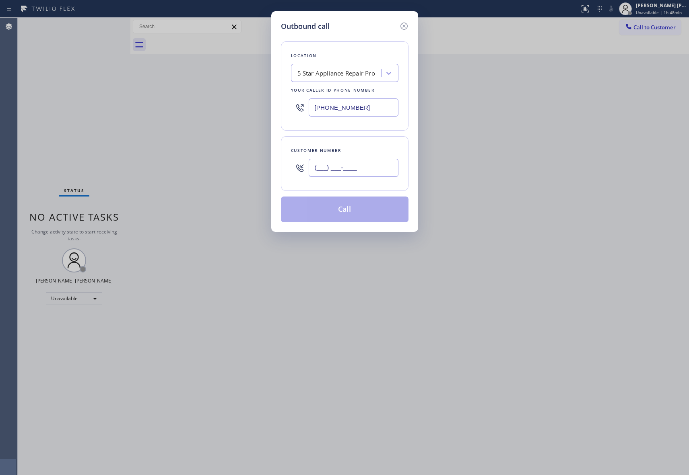
type input "(___) ___-____"
drag, startPoint x: 364, startPoint y: 165, endPoint x: 164, endPoint y: 146, distance: 201.2
click at [165, 147] on div "Outbound call Location 5 Star Appliance Repair Pro Your caller id phone number …" at bounding box center [344, 237] width 689 height 475
paste input "408) 656-3847"
type input "[PHONE_NUMBER]"
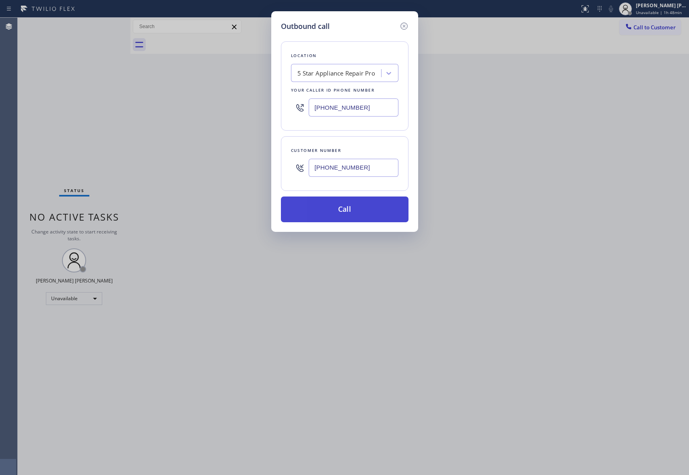
click at [359, 212] on button "Call" at bounding box center [345, 210] width 128 height 26
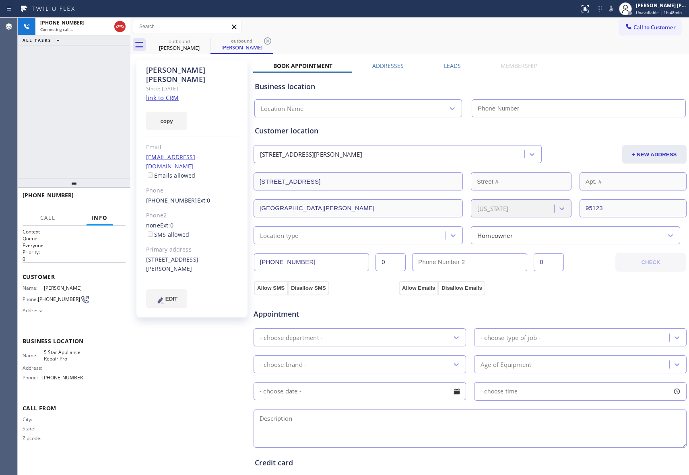
type input "[PHONE_NUMBER]"
click at [111, 195] on button "HANG UP" at bounding box center [106, 198] width 37 height 11
click at [455, 58] on div "[PERSON_NAME] Since: [DATE] link to CRM copy Email [EMAIL_ADDRESS][DOMAIN_NAME]…" at bounding box center [409, 324] width 554 height 537
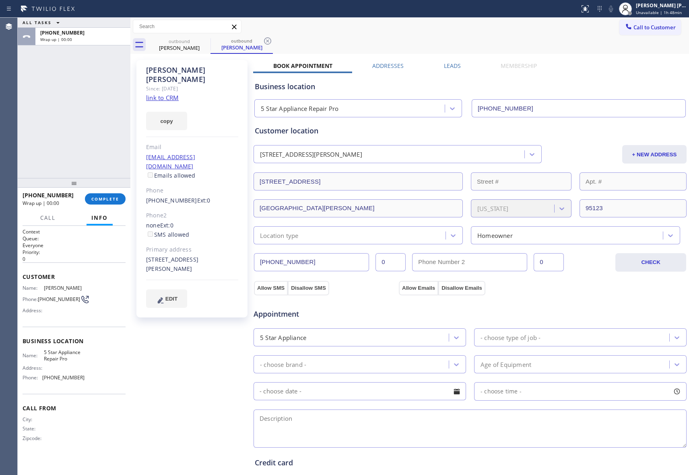
click at [455, 64] on label "Leads" at bounding box center [452, 66] width 17 height 8
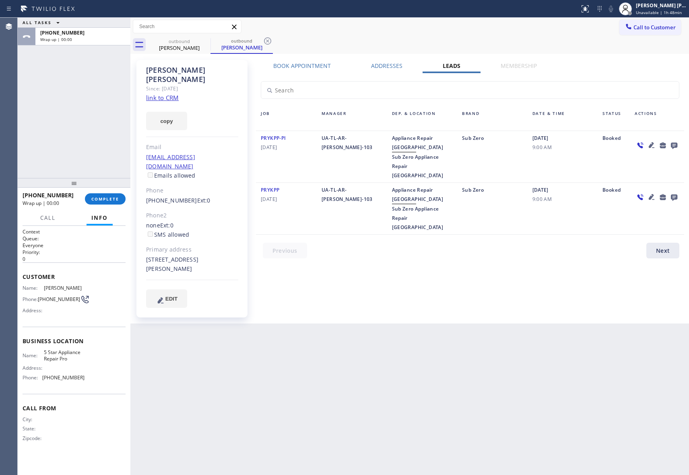
click at [674, 142] on icon at bounding box center [674, 145] width 10 height 10
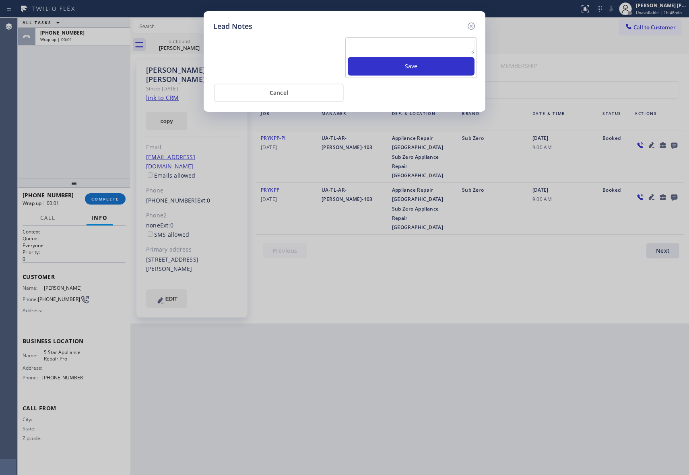
click at [386, 40] on textarea at bounding box center [411, 47] width 127 height 14
paste textarea "VM | please transfer if cx calls back"
type textarea "VM | please transfer if cx calls back"
click at [405, 72] on button "Save" at bounding box center [411, 66] width 127 height 19
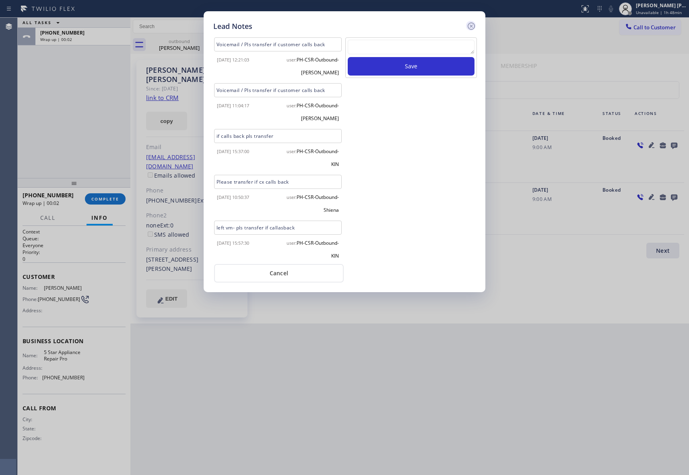
click at [470, 27] on icon at bounding box center [470, 26] width 7 height 7
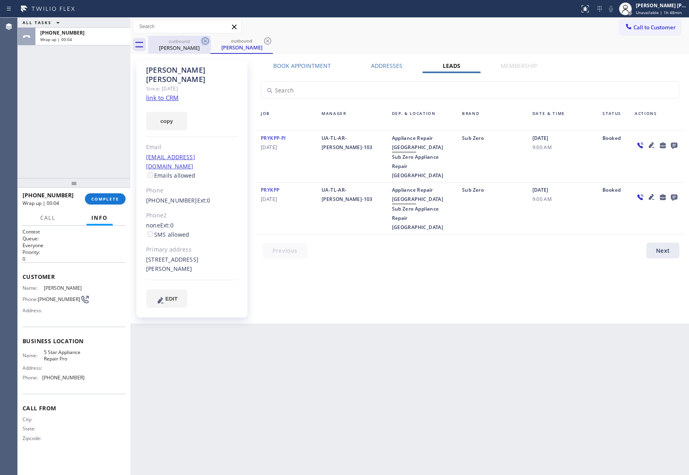
click at [204, 43] on icon at bounding box center [205, 41] width 10 height 10
click at [210, 43] on div "outbound [PERSON_NAME]" at bounding box center [241, 45] width 62 height 18
click at [204, 43] on icon at bounding box center [205, 41] width 10 height 10
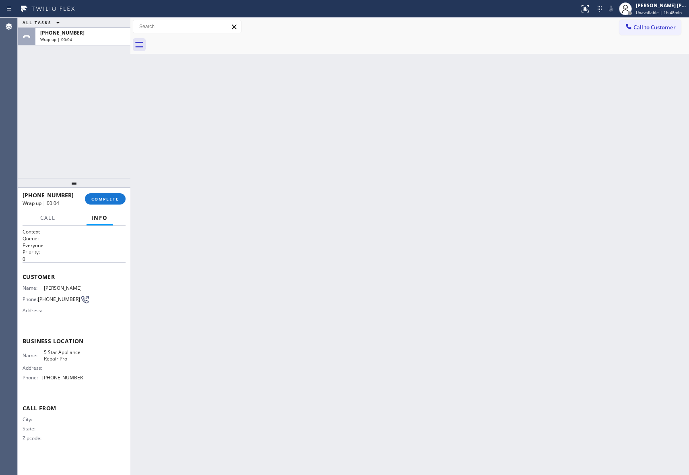
click at [204, 43] on div at bounding box center [418, 45] width 541 height 18
click at [116, 200] on span "COMPLETE" at bounding box center [105, 199] width 28 height 6
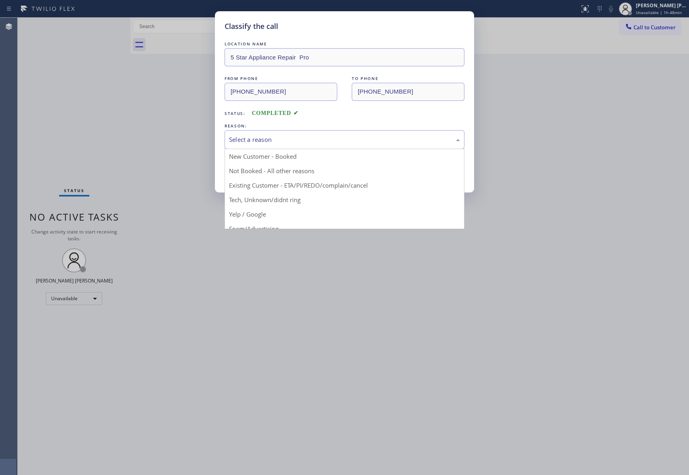
click at [286, 138] on div "Select a reason" at bounding box center [344, 139] width 231 height 9
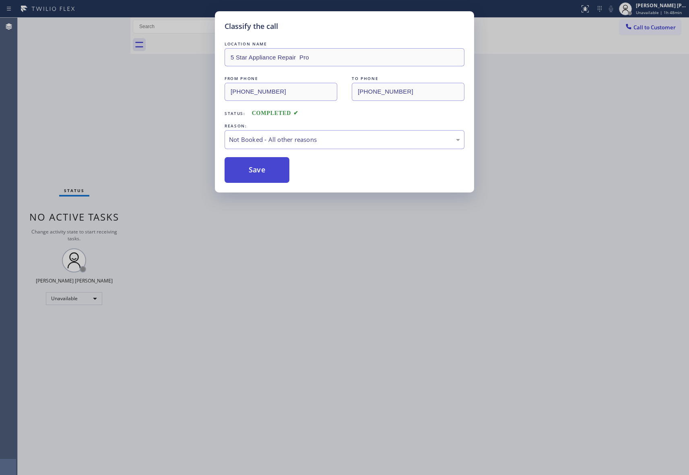
click at [239, 170] on button "Save" at bounding box center [256, 170] width 65 height 26
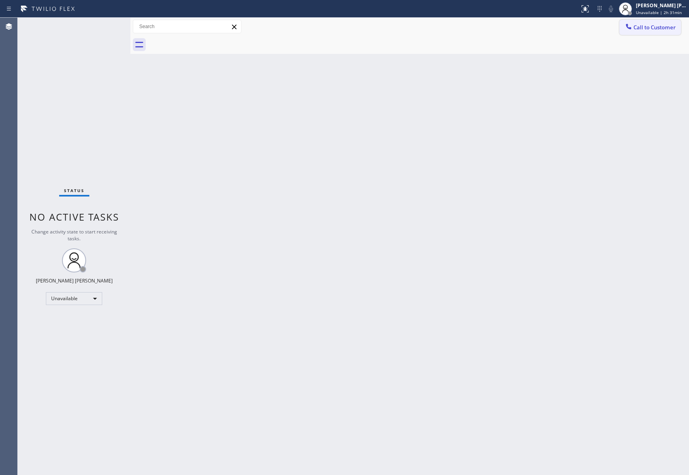
click at [649, 27] on span "Call to Customer" at bounding box center [654, 27] width 42 height 7
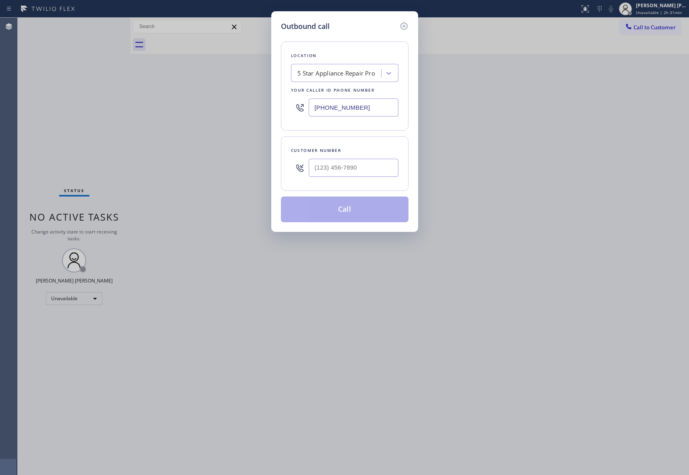
click at [335, 179] on div at bounding box center [354, 168] width 90 height 26
click at [354, 167] on input "(___) ___-____" at bounding box center [354, 168] width 90 height 18
paste input "858) 705-3197"
type input "[PHONE_NUMBER]"
click at [353, 212] on button "Call" at bounding box center [345, 210] width 128 height 26
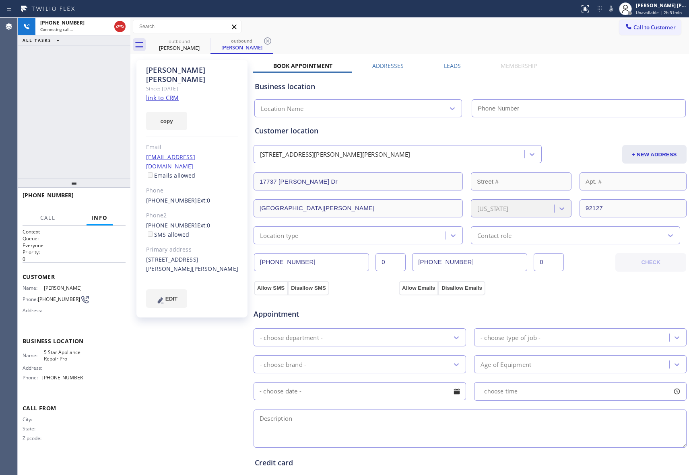
type input "[PHONE_NUMBER]"
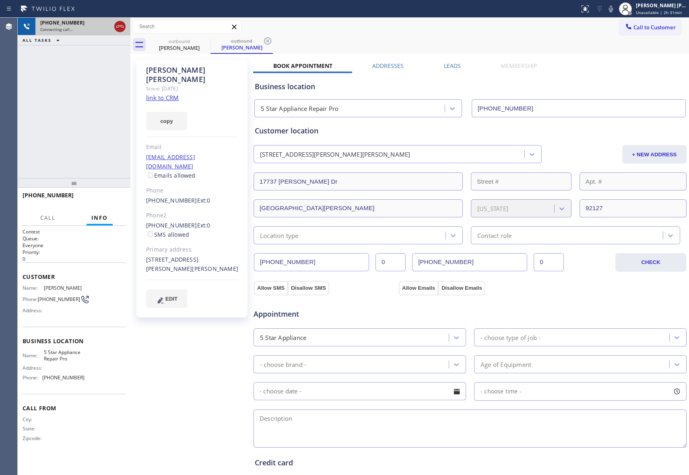
click at [118, 23] on icon at bounding box center [120, 27] width 10 height 10
click at [0, 0] on icon at bounding box center [0, 0] width 0 height 0
click at [263, 39] on icon at bounding box center [268, 41] width 10 height 10
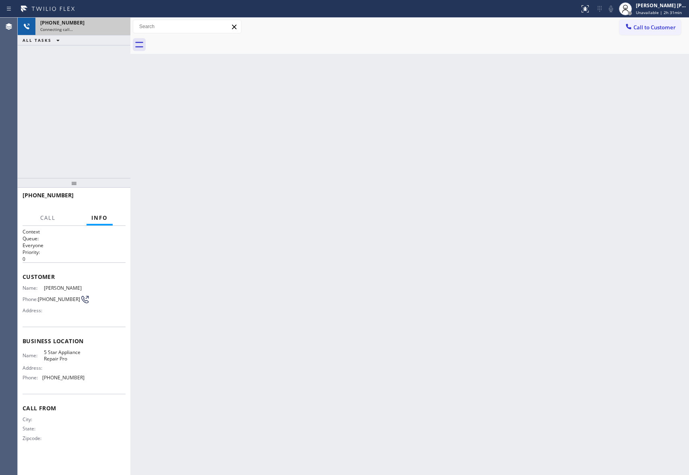
click at [203, 39] on div at bounding box center [418, 45] width 541 height 18
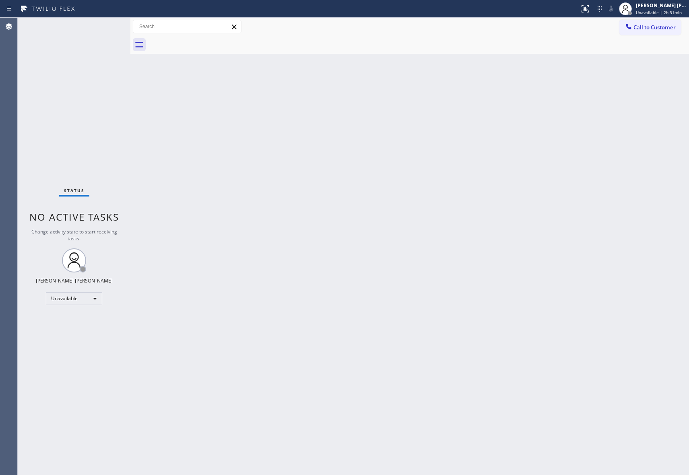
click at [203, 39] on div at bounding box center [418, 45] width 541 height 18
click at [656, 18] on div "Call to Customer Outbound call Location 5 Star Appliance Repair Pro Your caller…" at bounding box center [409, 27] width 558 height 18
click at [656, 29] on span "Call to Customer" at bounding box center [654, 27] width 42 height 7
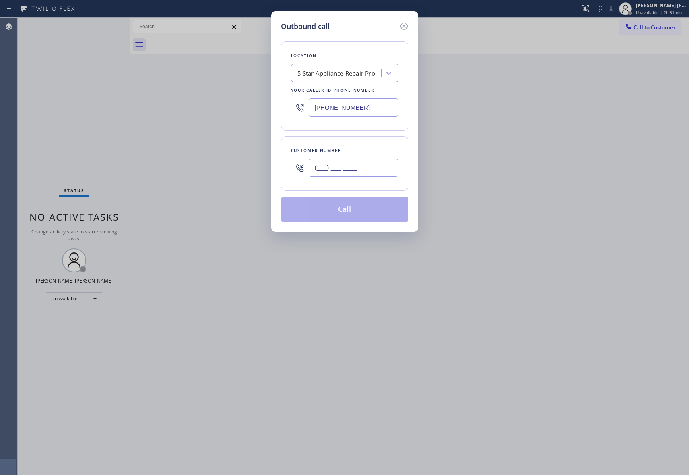
click at [368, 163] on input "(___) ___-____" at bounding box center [354, 168] width 90 height 18
paste input "310) 440-0817"
type input "[PHONE_NUMBER]"
click at [360, 217] on button "Call" at bounding box center [345, 210] width 128 height 26
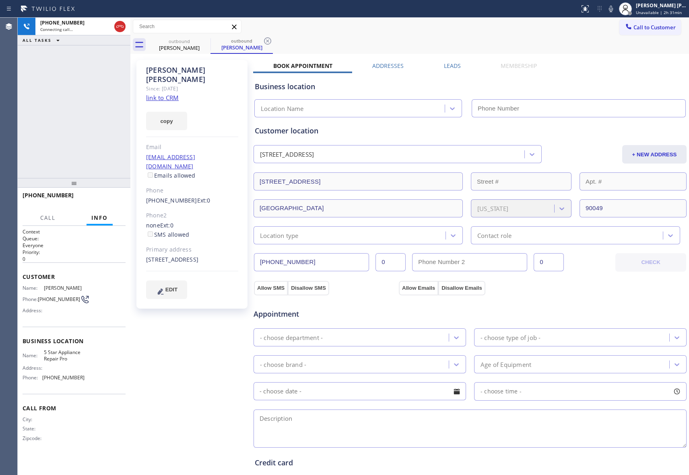
type input "[PHONE_NUMBER]"
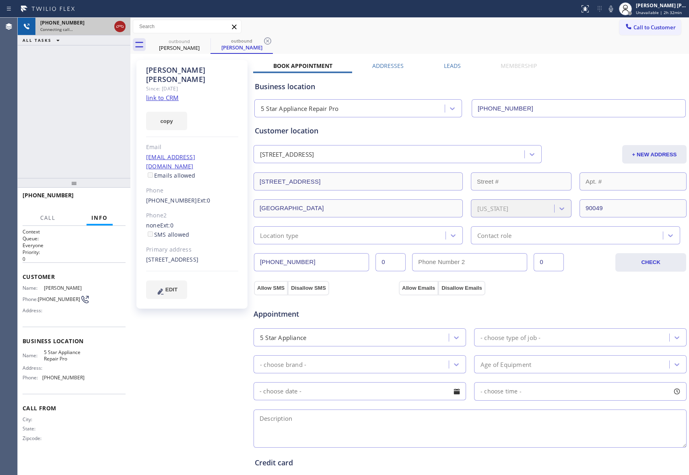
click at [119, 24] on icon at bounding box center [120, 27] width 10 height 10
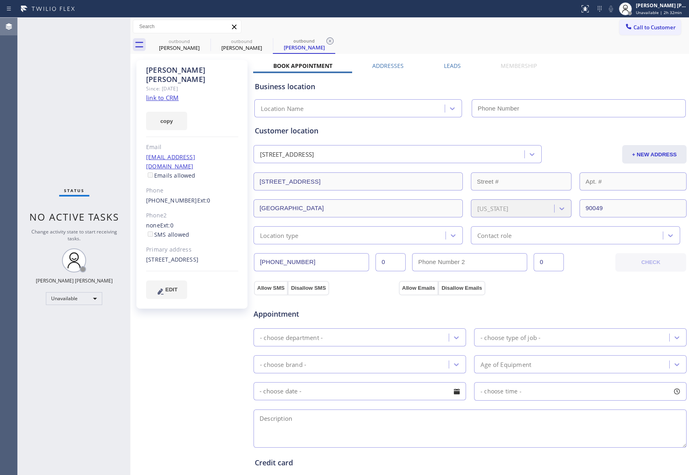
type input "[PHONE_NUMBER]"
drag, startPoint x: 220, startPoint y: 41, endPoint x: 205, endPoint y: 43, distance: 15.4
click at [220, 42] on div "outbound" at bounding box center [241, 41] width 61 height 6
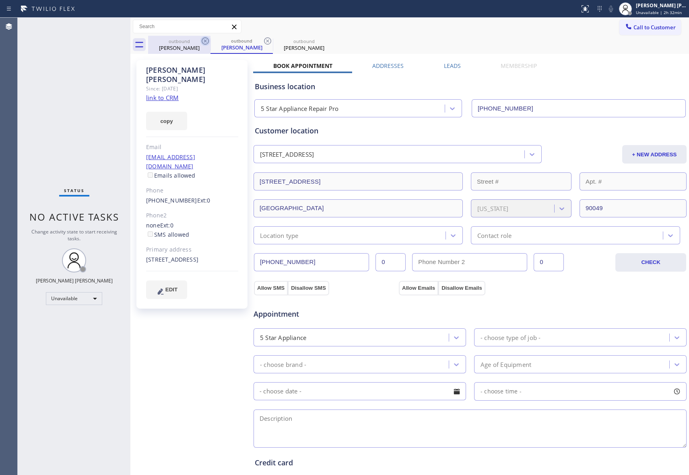
click at [205, 43] on icon at bounding box center [205, 41] width 10 height 10
click at [202, 43] on icon at bounding box center [205, 40] width 7 height 7
click at [210, 43] on div "outbound [PERSON_NAME]" at bounding box center [241, 45] width 62 height 18
click at [202, 43] on icon at bounding box center [205, 40] width 7 height 7
click at [0, 0] on icon at bounding box center [0, 0] width 0 height 0
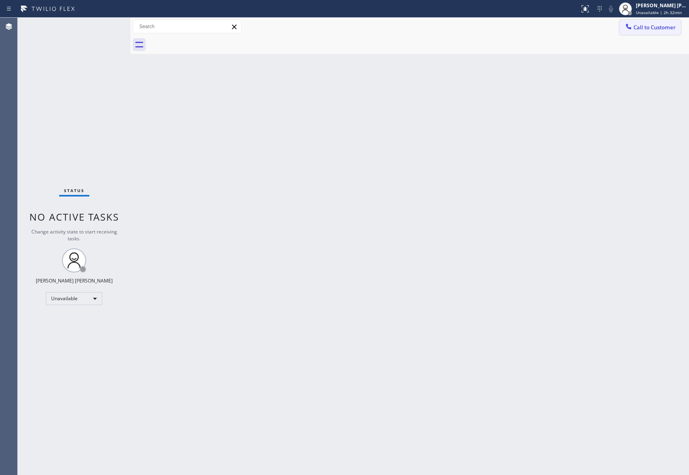
click at [662, 24] on span "Call to Customer" at bounding box center [654, 27] width 42 height 7
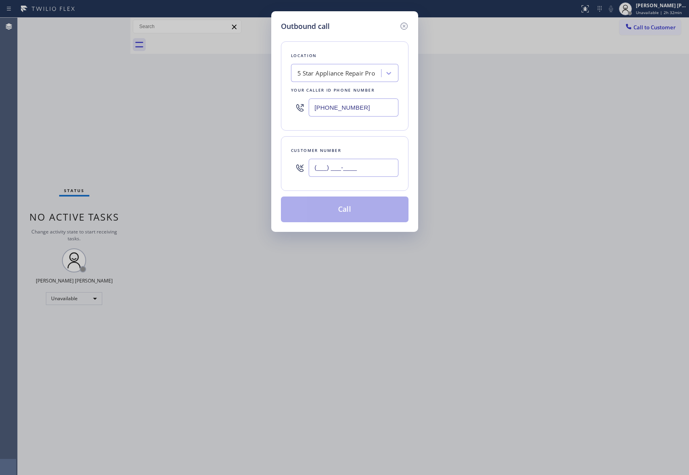
click at [362, 169] on input "(___) ___-____" at bounding box center [354, 168] width 90 height 18
paste input "847) 344-4034"
type input "[PHONE_NUMBER]"
click at [339, 216] on button "Call" at bounding box center [345, 210] width 128 height 26
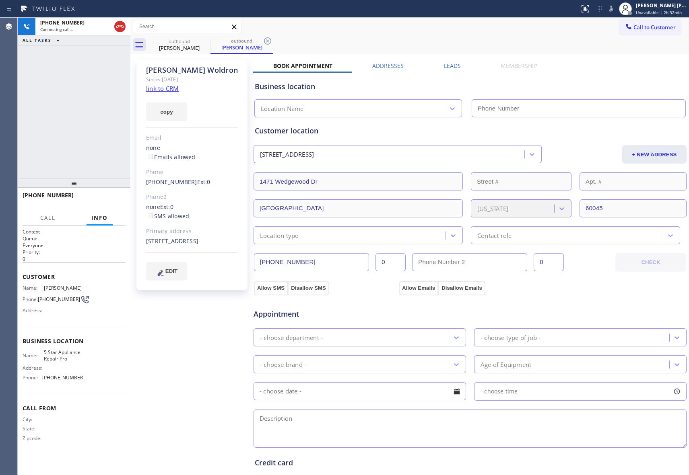
type input "[PHONE_NUMBER]"
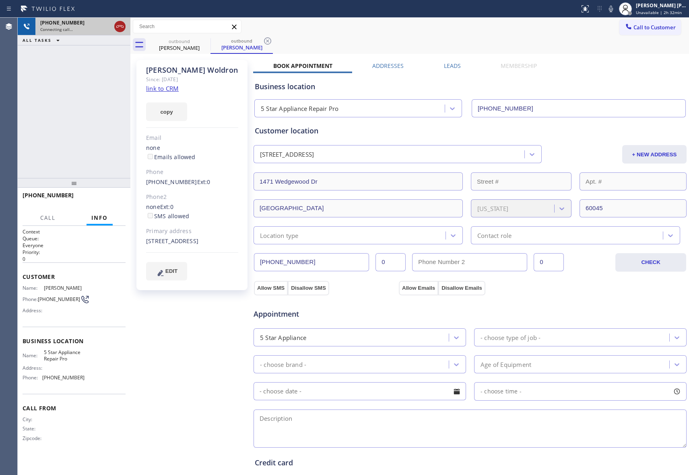
click at [119, 27] on icon at bounding box center [120, 27] width 10 height 10
click at [204, 42] on icon at bounding box center [205, 41] width 10 height 10
click at [263, 42] on icon at bounding box center [268, 41] width 10 height 10
click at [204, 42] on div "outbound [PERSON_NAME] outbound [PERSON_NAME]" at bounding box center [418, 45] width 541 height 18
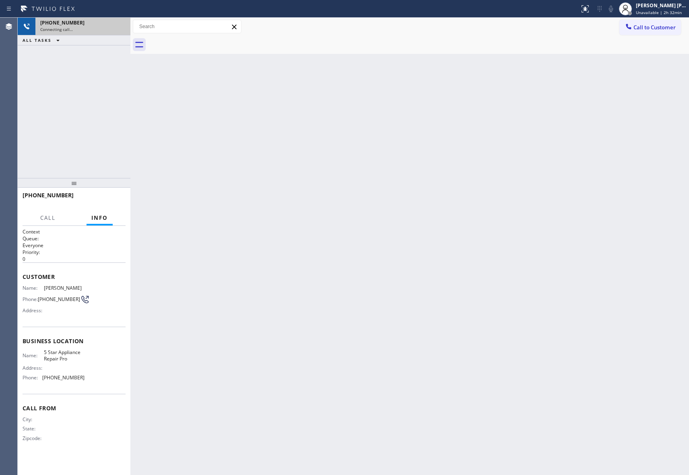
click at [204, 42] on div at bounding box center [418, 45] width 541 height 18
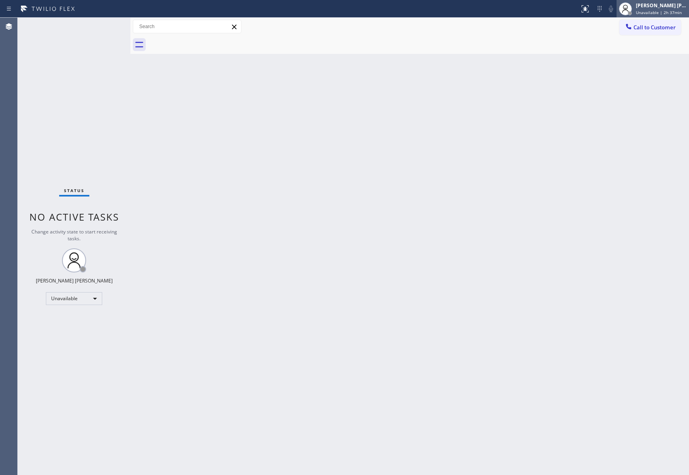
click at [663, 10] on span "Unavailable | 2h 37min" at bounding box center [659, 13] width 46 height 6
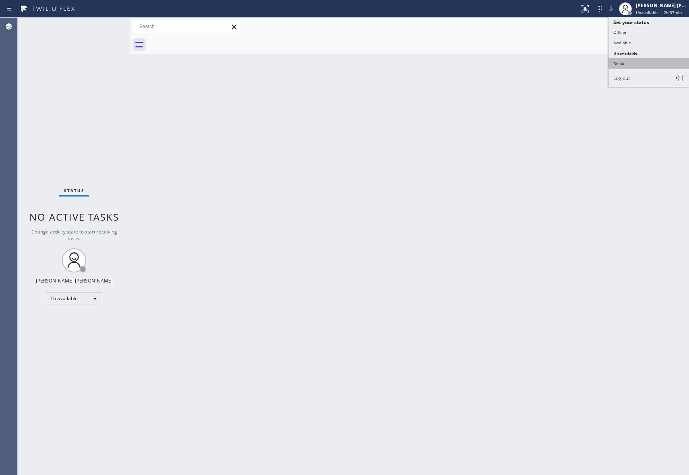
click at [639, 63] on button "Break" at bounding box center [648, 63] width 80 height 10
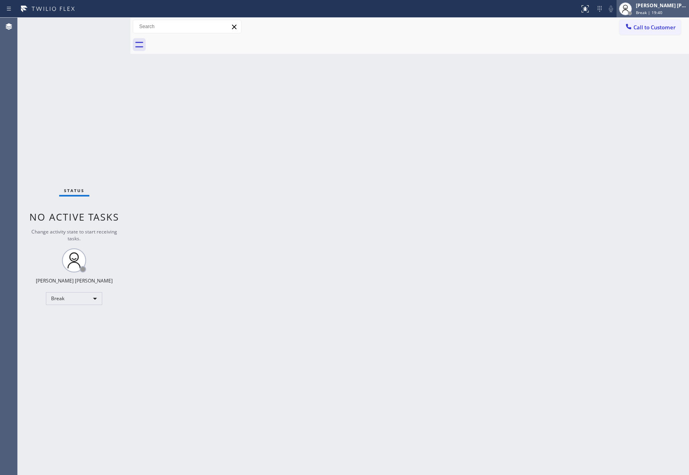
click at [666, 4] on div "[PERSON_NAME] [PERSON_NAME]" at bounding box center [661, 5] width 51 height 7
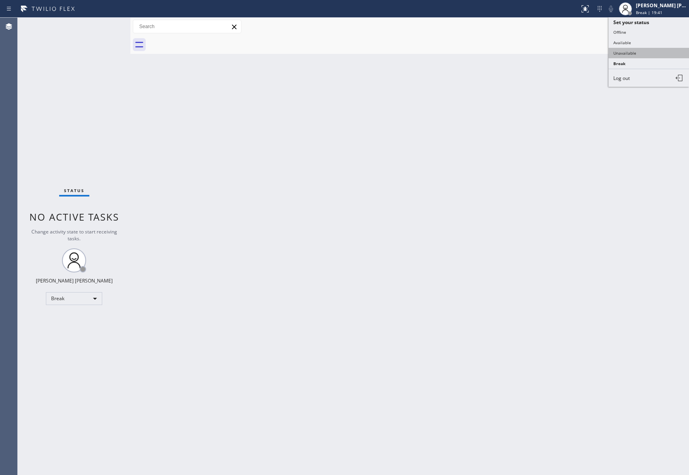
click at [639, 52] on button "Unavailable" at bounding box center [648, 53] width 80 height 10
click at [656, 27] on span "Call to Customer" at bounding box center [654, 27] width 42 height 7
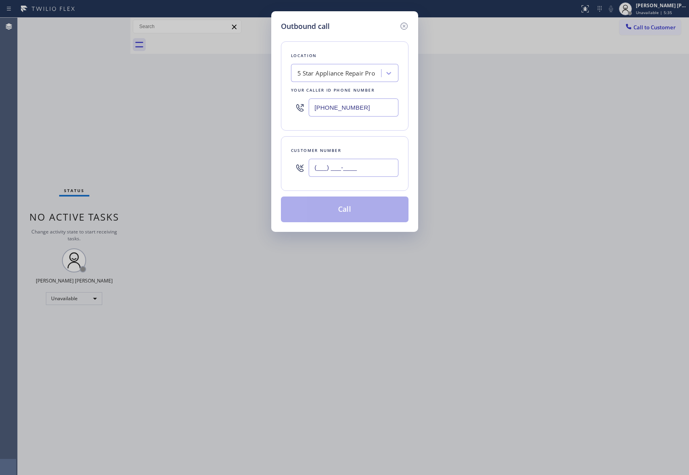
click at [352, 173] on input "(___) ___-____" at bounding box center [354, 168] width 90 height 18
paste input "206) 584-2038"
type input "[PHONE_NUMBER]"
click at [351, 208] on button "Call" at bounding box center [345, 210] width 128 height 26
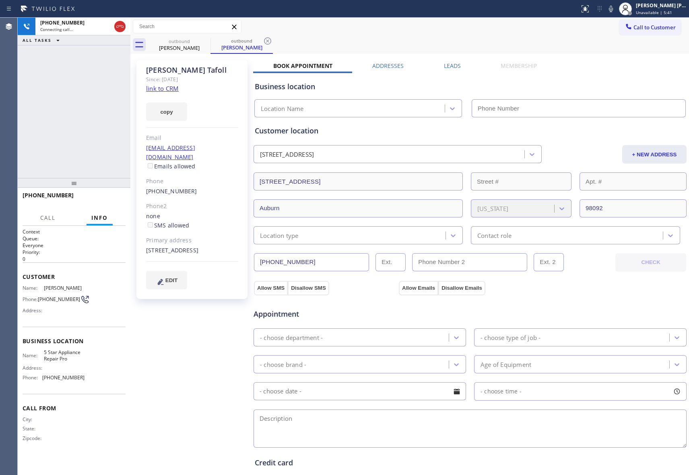
type input "[PHONE_NUMBER]"
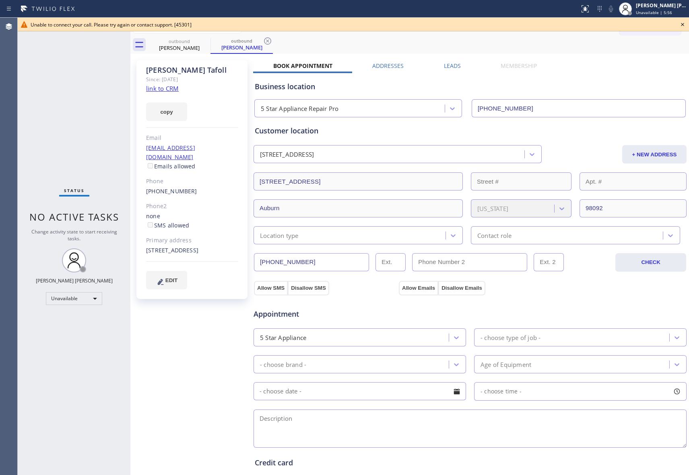
click at [680, 25] on icon at bounding box center [682, 25] width 10 height 10
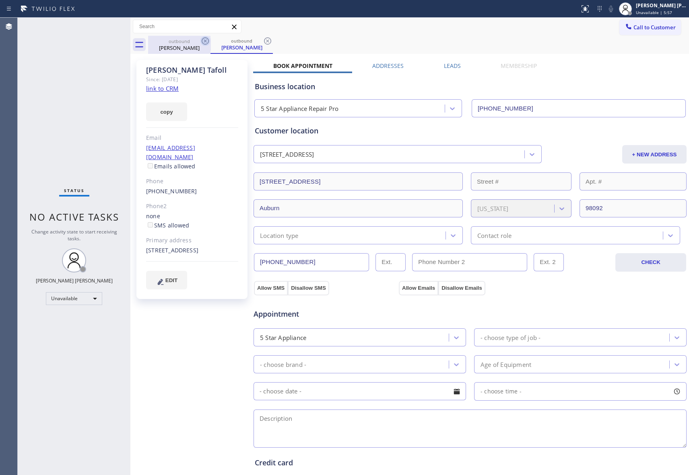
click at [208, 39] on icon at bounding box center [205, 41] width 10 height 10
click at [210, 39] on div "outbound [PERSON_NAME]" at bounding box center [241, 45] width 62 height 18
click at [208, 39] on icon at bounding box center [205, 41] width 10 height 10
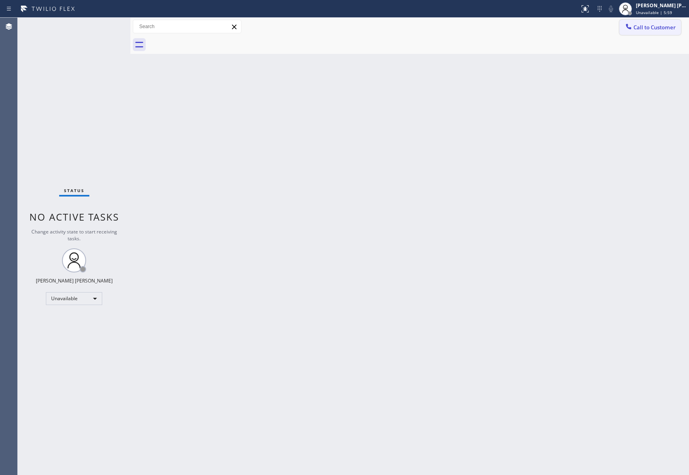
click at [667, 29] on span "Call to Customer" at bounding box center [654, 27] width 42 height 7
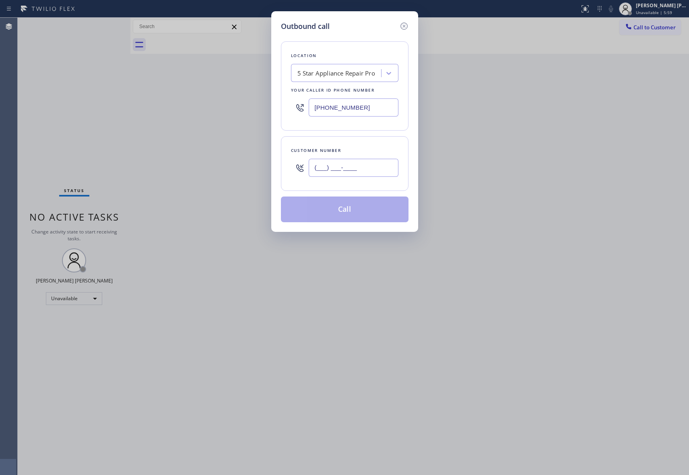
click at [367, 165] on input "(___) ___-____" at bounding box center [354, 168] width 90 height 18
paste input "206) 584-2038"
type input "[PHONE_NUMBER]"
click at [357, 211] on button "Call" at bounding box center [345, 210] width 128 height 26
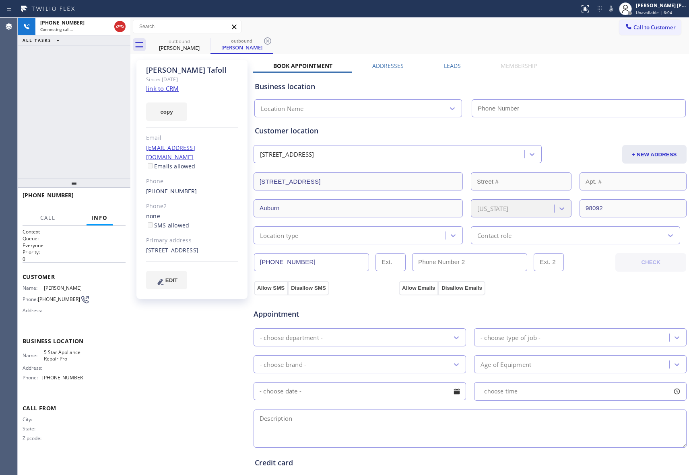
type input "[PHONE_NUMBER]"
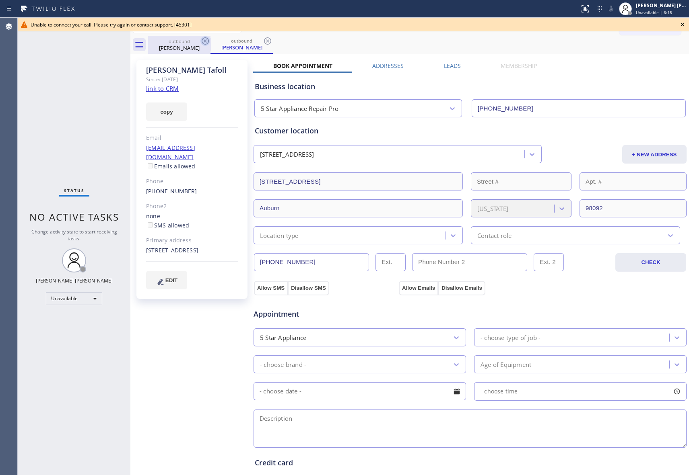
click at [202, 39] on icon at bounding box center [205, 41] width 10 height 10
click at [210, 39] on div "outbound [PERSON_NAME]" at bounding box center [241, 45] width 62 height 18
click at [263, 39] on icon at bounding box center [268, 41] width 10 height 10
click at [202, 39] on div "outbound [PERSON_NAME] outbound [PERSON_NAME]" at bounding box center [418, 45] width 541 height 18
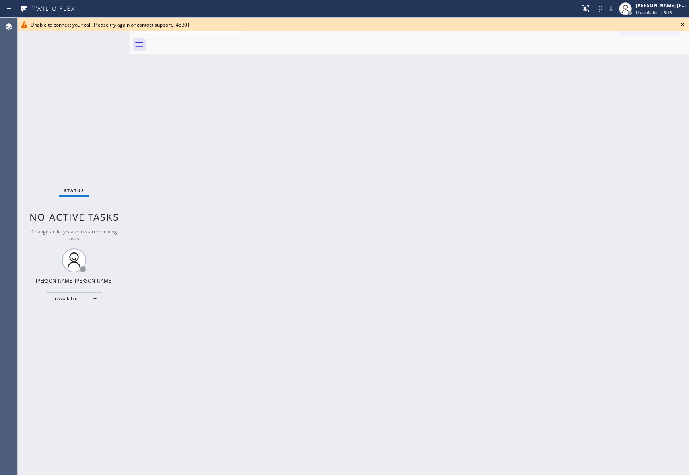
click at [202, 39] on div at bounding box center [418, 45] width 541 height 18
click at [683, 23] on icon at bounding box center [682, 24] width 3 height 3
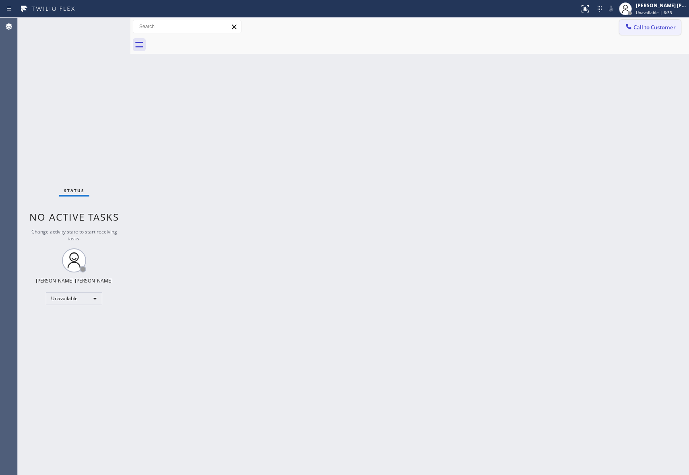
click at [654, 32] on button "Call to Customer" at bounding box center [650, 27] width 62 height 15
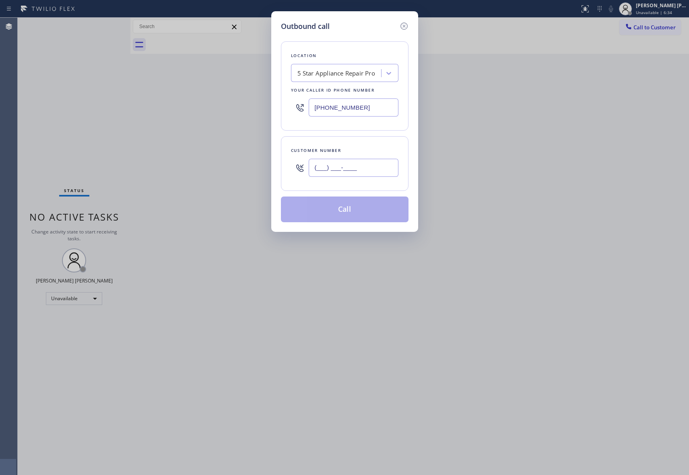
click at [329, 171] on input "(___) ___-____" at bounding box center [354, 168] width 90 height 18
paste input "310) 977-7650"
type input "[PHONE_NUMBER]"
click at [362, 207] on button "Call" at bounding box center [345, 210] width 128 height 26
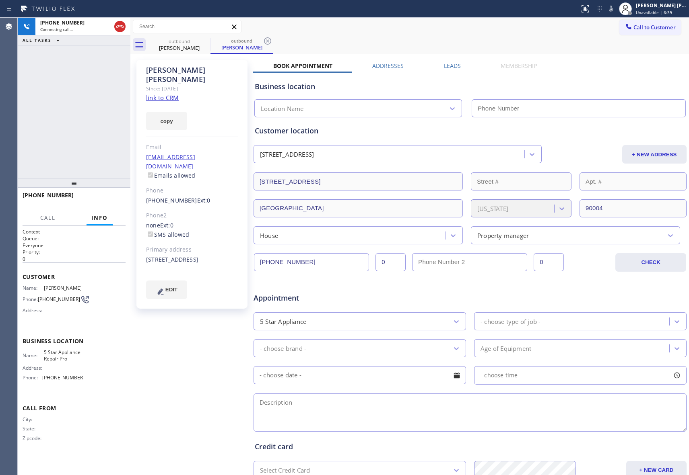
type input "[PHONE_NUMBER]"
click at [102, 202] on button "HANG UP" at bounding box center [106, 198] width 37 height 11
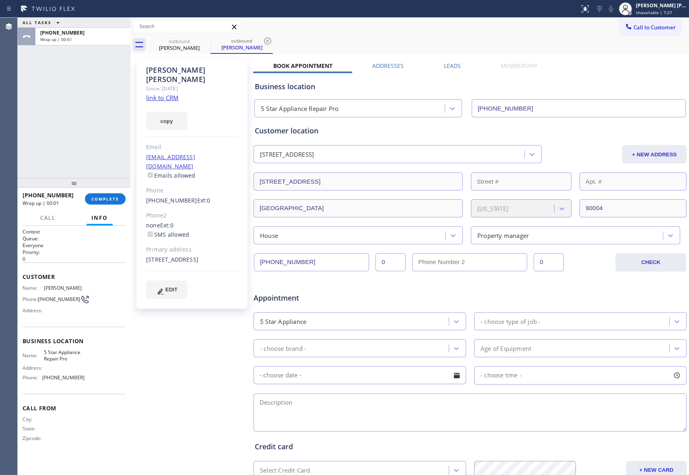
click at [444, 64] on label "Leads" at bounding box center [452, 66] width 17 height 8
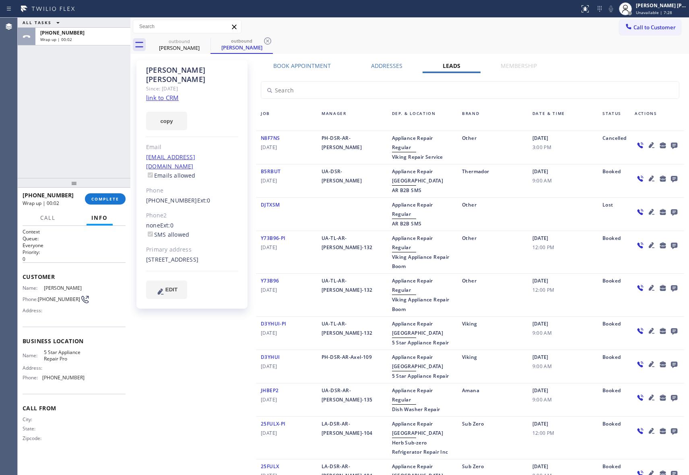
click at [671, 143] on icon at bounding box center [674, 146] width 6 height 6
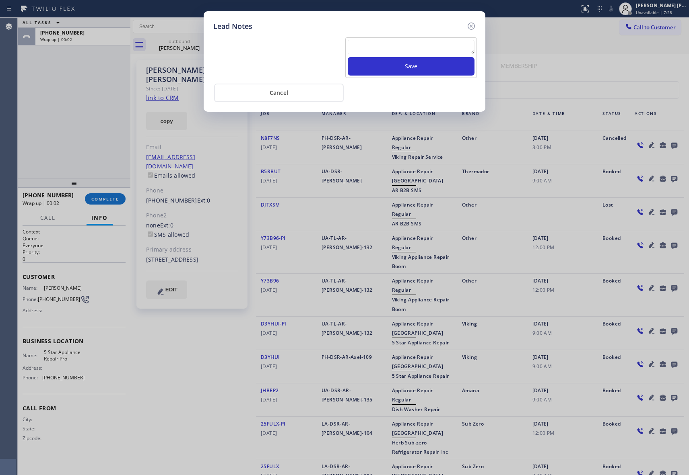
click at [374, 47] on textarea at bounding box center [411, 47] width 127 height 14
paste textarea "VM | please transfer if cx calls back"
type textarea "VM | please transfer if cx calls back"
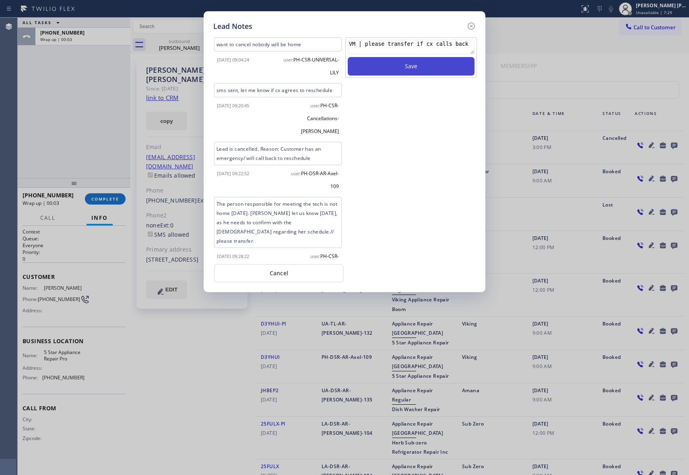
click at [396, 68] on button "Save" at bounding box center [411, 66] width 127 height 19
click at [470, 25] on icon at bounding box center [470, 26] width 7 height 7
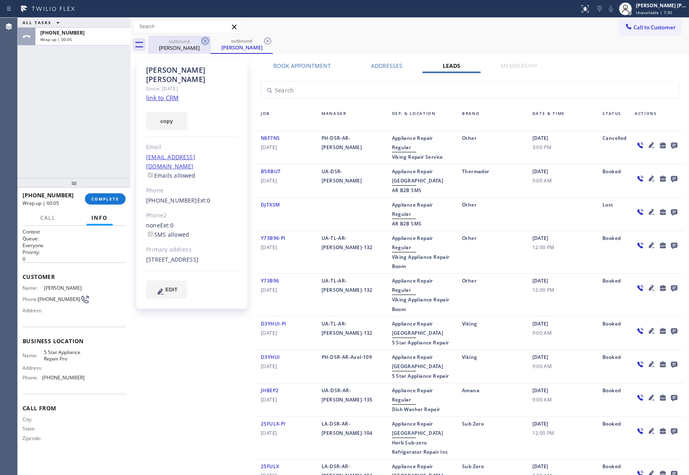
drag, startPoint x: 193, startPoint y: 41, endPoint x: 205, endPoint y: 39, distance: 12.2
click at [197, 41] on div "outbound" at bounding box center [179, 41] width 61 height 6
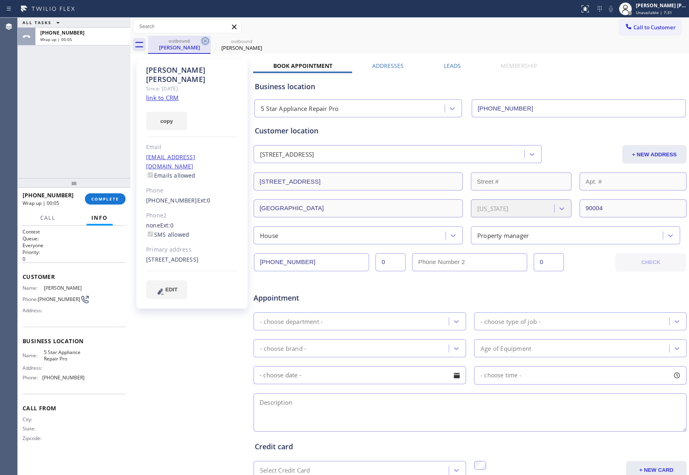
click at [205, 39] on icon at bounding box center [205, 41] width 10 height 10
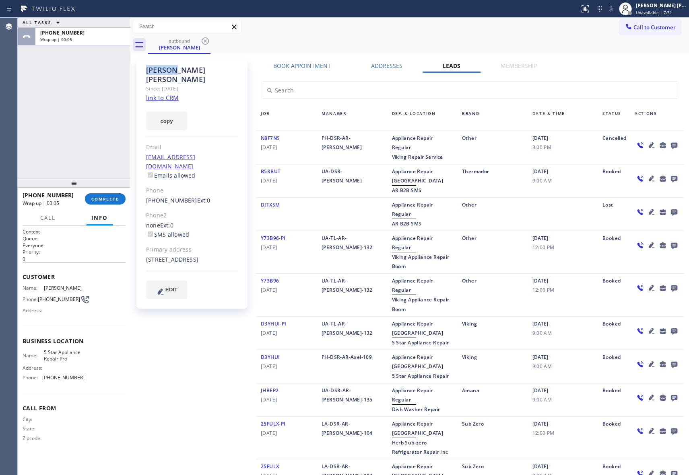
click at [205, 39] on icon at bounding box center [205, 41] width 10 height 10
click at [205, 39] on div "outbound [PERSON_NAME]" at bounding box center [418, 45] width 541 height 18
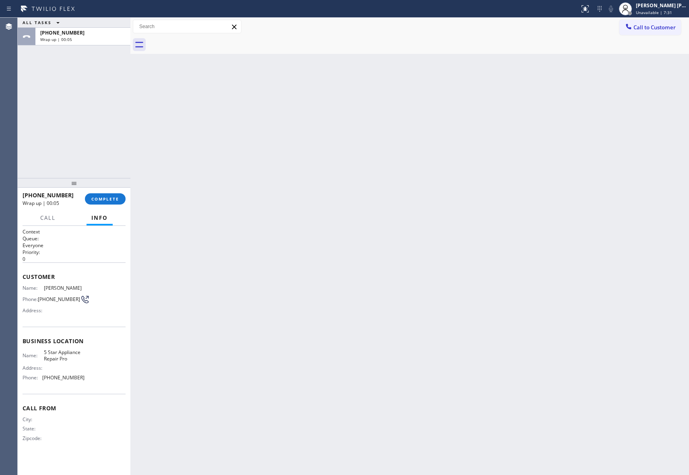
click at [205, 39] on div at bounding box center [418, 45] width 541 height 18
click at [117, 197] on span "COMPLETE" at bounding box center [105, 199] width 28 height 6
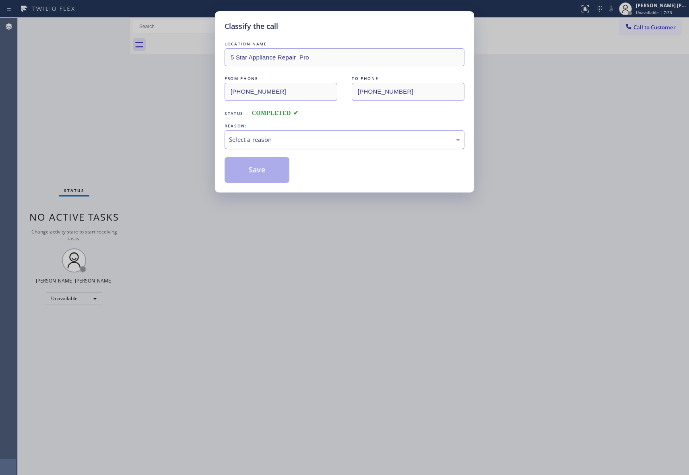
click at [299, 144] on div "Select a reason" at bounding box center [344, 139] width 231 height 9
click at [258, 173] on button "Save" at bounding box center [256, 170] width 65 height 26
drag, startPoint x: 258, startPoint y: 173, endPoint x: 195, endPoint y: 23, distance: 163.3
click at [257, 173] on button "Save" at bounding box center [256, 170] width 65 height 26
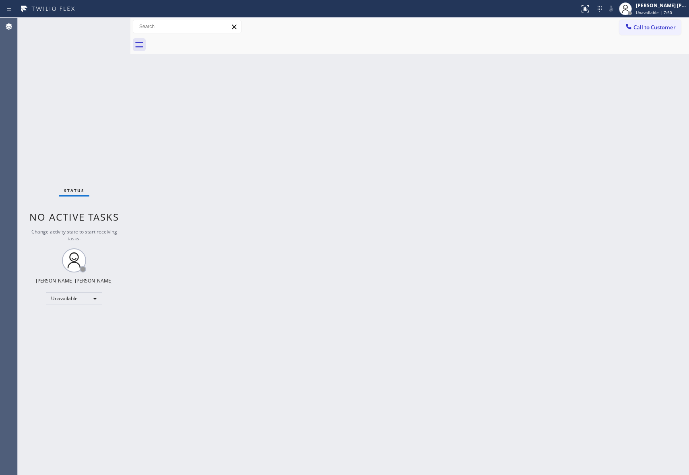
click at [664, 40] on div at bounding box center [418, 45] width 541 height 18
click at [659, 29] on span "Call to Customer" at bounding box center [654, 27] width 42 height 7
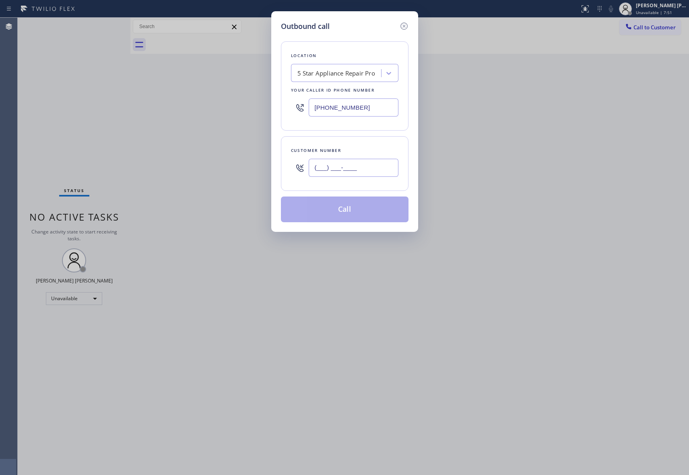
click at [372, 173] on input "(___) ___-____" at bounding box center [354, 168] width 90 height 18
paste input "818) 689-3315"
type input "[PHONE_NUMBER]"
click at [366, 209] on button "Call" at bounding box center [345, 210] width 128 height 26
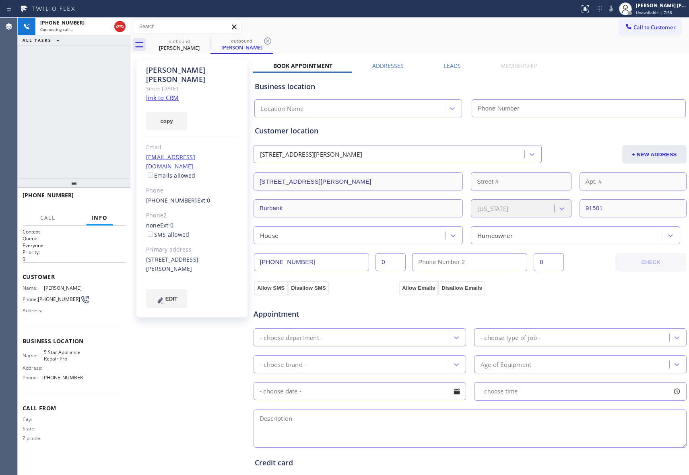
type input "[PHONE_NUMBER]"
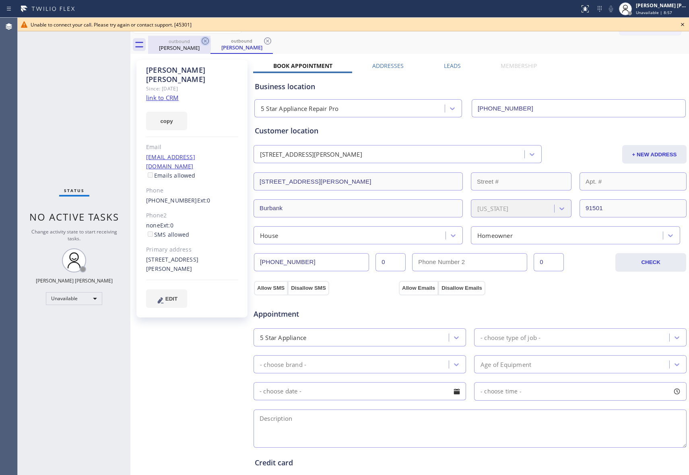
click at [203, 43] on icon at bounding box center [205, 41] width 10 height 10
click at [208, 37] on icon at bounding box center [205, 41] width 10 height 10
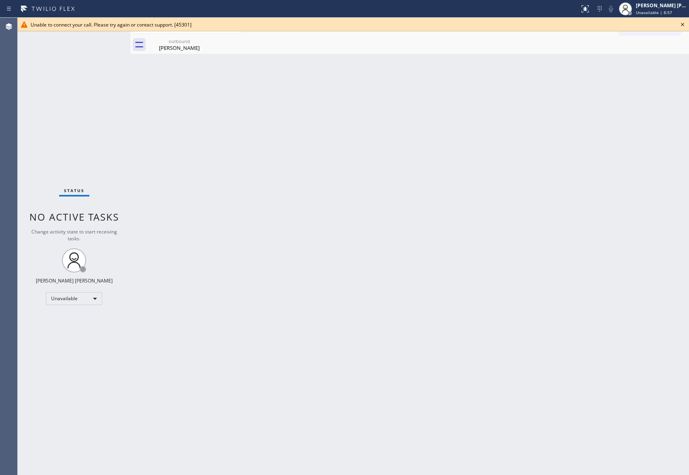
click at [208, 37] on div "outbound [PERSON_NAME]" at bounding box center [179, 45] width 62 height 18
click at [0, 0] on icon at bounding box center [0, 0] width 0 height 0
click at [206, 39] on div at bounding box center [418, 45] width 541 height 18
click at [682, 20] on icon at bounding box center [682, 25] width 10 height 10
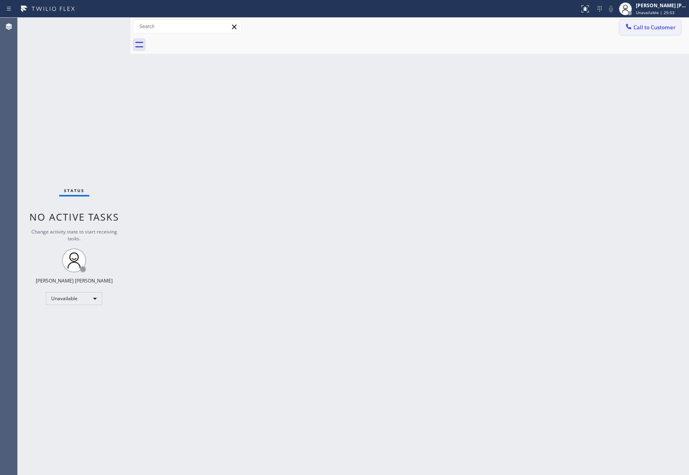
click at [668, 26] on span "Call to Customer" at bounding box center [654, 27] width 42 height 7
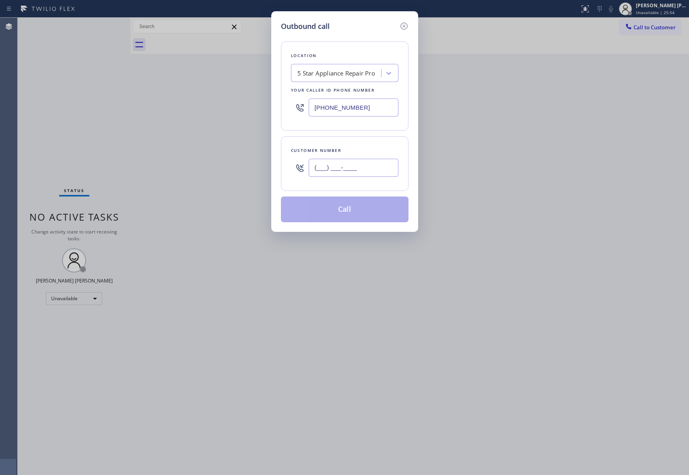
click at [344, 177] on input "(___) ___-____" at bounding box center [354, 168] width 90 height 18
drag, startPoint x: 381, startPoint y: 166, endPoint x: 226, endPoint y: 156, distance: 156.0
click at [226, 156] on div "Outbound call Location 5 Star Appliance Repair Pro Your caller id phone number …" at bounding box center [344, 237] width 689 height 475
paste input "415) 696-8059"
type input "[PHONE_NUMBER]"
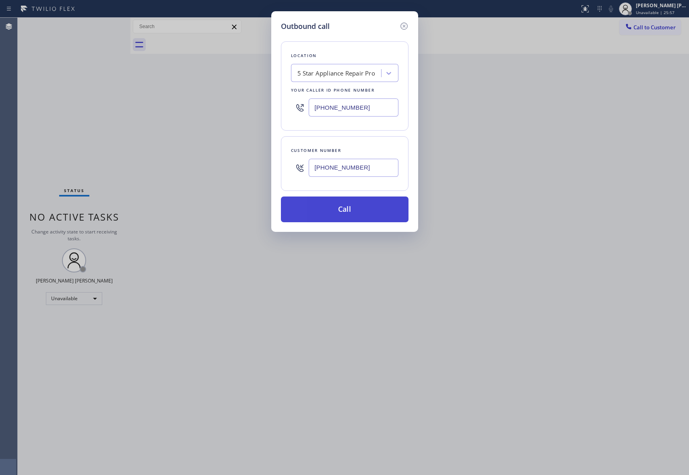
click at [355, 212] on button "Call" at bounding box center [345, 210] width 128 height 26
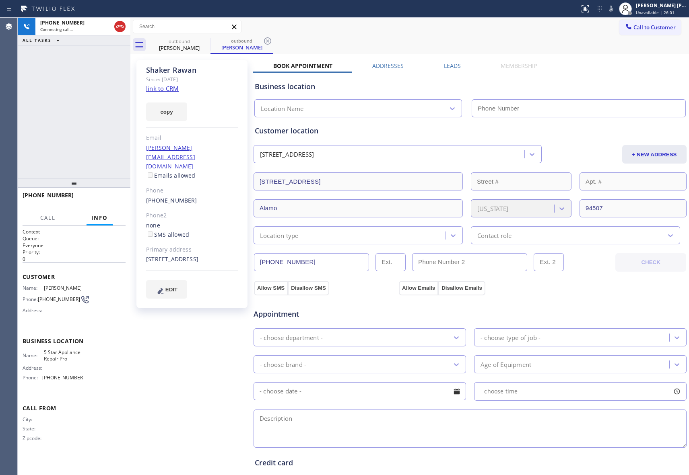
type input "[PHONE_NUMBER]"
drag, startPoint x: 449, startPoint y: 65, endPoint x: 578, endPoint y: 97, distance: 132.6
click at [450, 64] on label "Leads" at bounding box center [452, 66] width 17 height 8
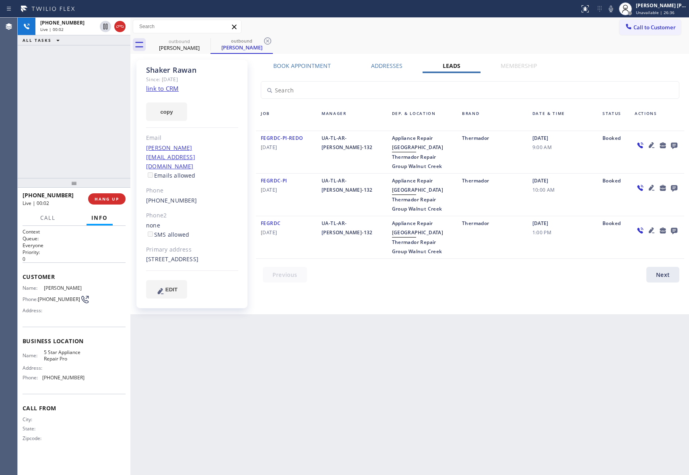
click at [669, 145] on icon at bounding box center [674, 145] width 10 height 10
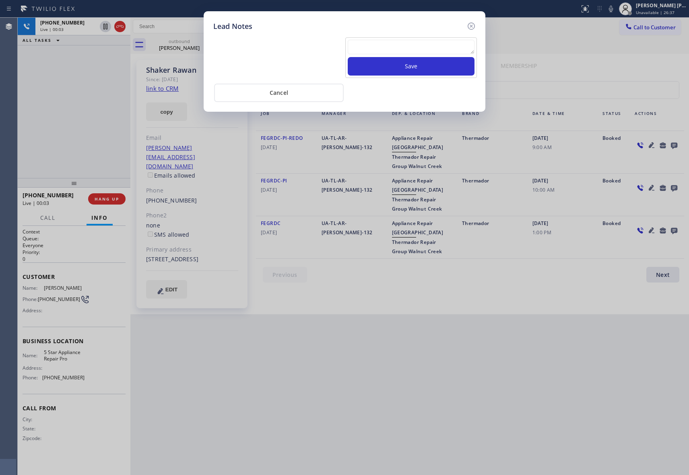
click at [395, 47] on textarea at bounding box center [411, 47] width 127 height 14
paste textarea "please transfer if cx calls back"
type textarea "please transfer if cx calls back"
click at [409, 69] on button "Save" at bounding box center [411, 66] width 127 height 19
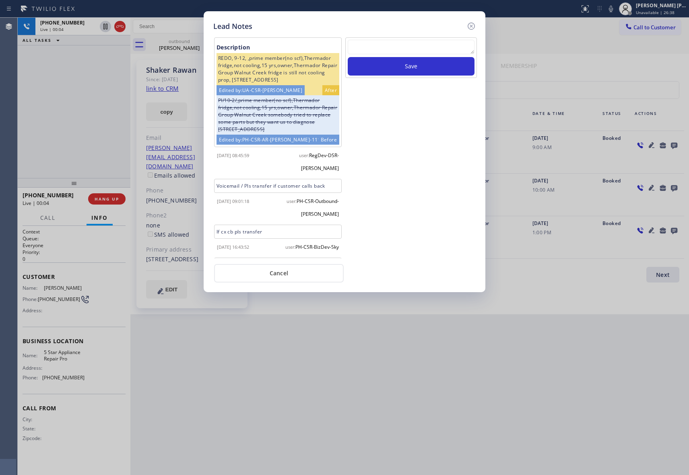
drag, startPoint x: 471, startPoint y: 24, endPoint x: 463, endPoint y: 25, distance: 8.9
click at [468, 24] on icon at bounding box center [471, 26] width 10 height 10
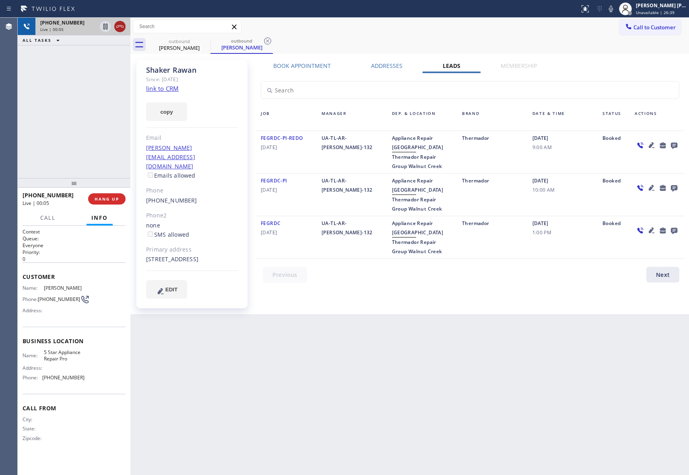
click at [124, 26] on icon at bounding box center [120, 27] width 10 height 10
click at [0, 0] on icon at bounding box center [0, 0] width 0 height 0
click at [264, 41] on icon at bounding box center [267, 40] width 7 height 7
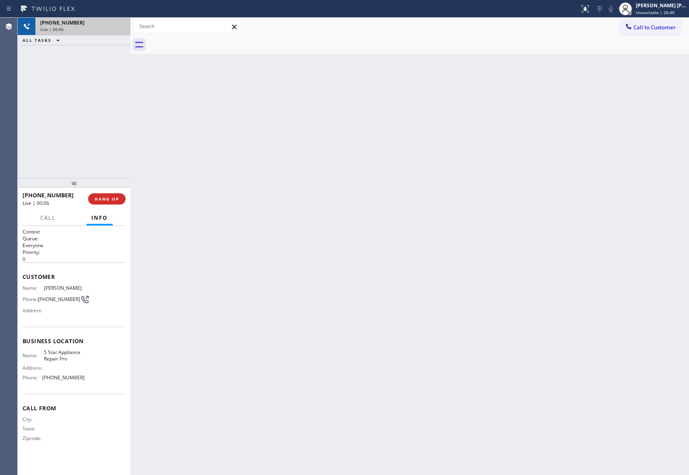
click at [208, 41] on div at bounding box center [418, 45] width 541 height 18
click at [207, 41] on div at bounding box center [418, 45] width 541 height 18
click at [108, 196] on span "COMPLETE" at bounding box center [105, 199] width 28 height 6
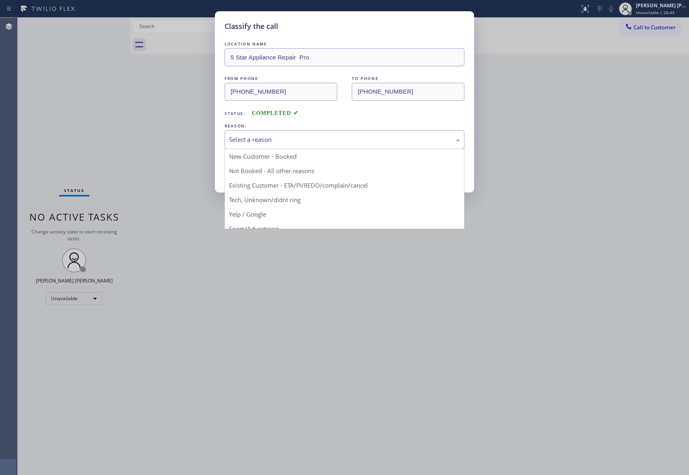
click at [326, 139] on div "Select a reason" at bounding box center [344, 139] width 231 height 9
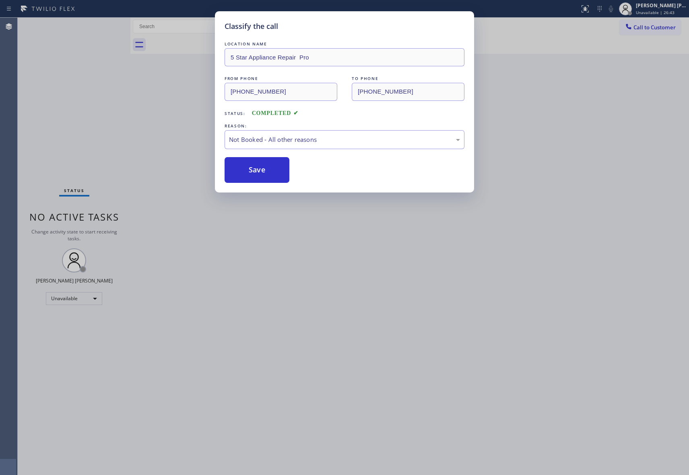
click at [258, 171] on button "Save" at bounding box center [256, 170] width 65 height 26
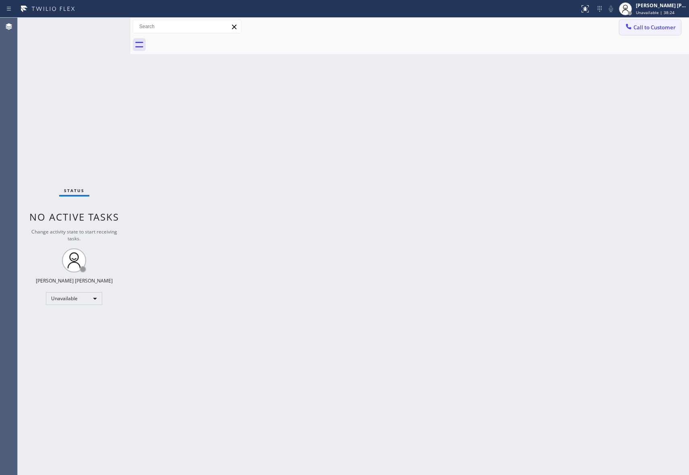
click at [652, 29] on span "Call to Customer" at bounding box center [654, 27] width 42 height 7
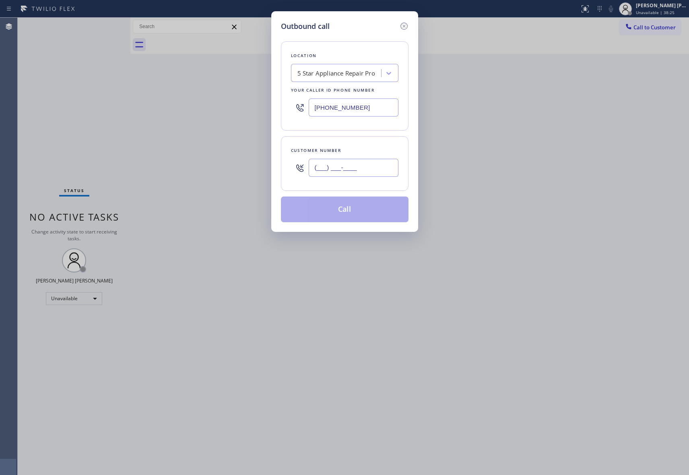
click at [368, 170] on input "(___) ___-____" at bounding box center [354, 168] width 90 height 18
paste input "619) 588-9215"
type input "[PHONE_NUMBER]"
click at [359, 210] on button "Call" at bounding box center [345, 210] width 128 height 26
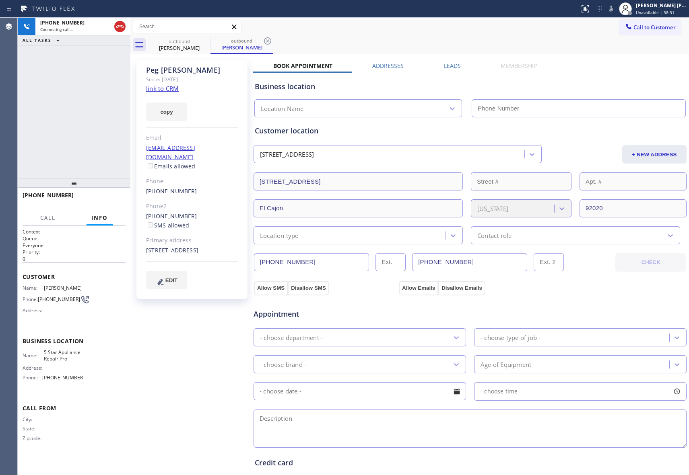
type input "[PHONE_NUMBER]"
click at [444, 68] on label "Leads" at bounding box center [452, 66] width 17 height 8
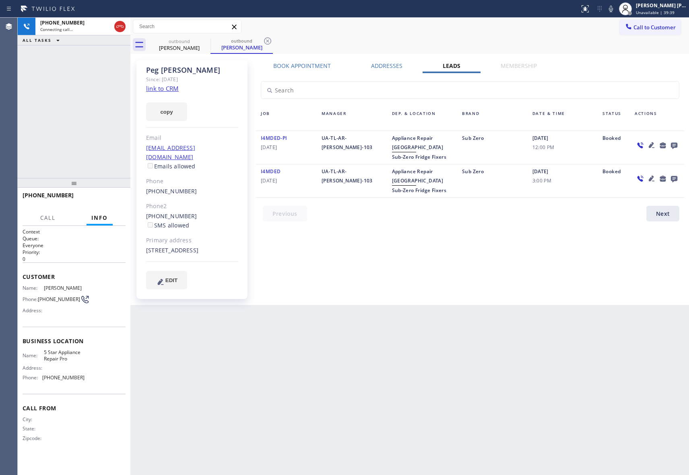
click at [673, 147] on icon at bounding box center [674, 146] width 6 height 6
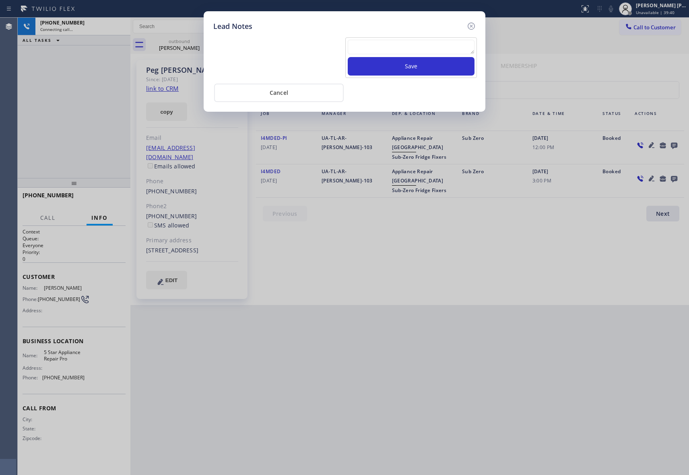
click at [380, 51] on textarea at bounding box center [411, 47] width 127 height 14
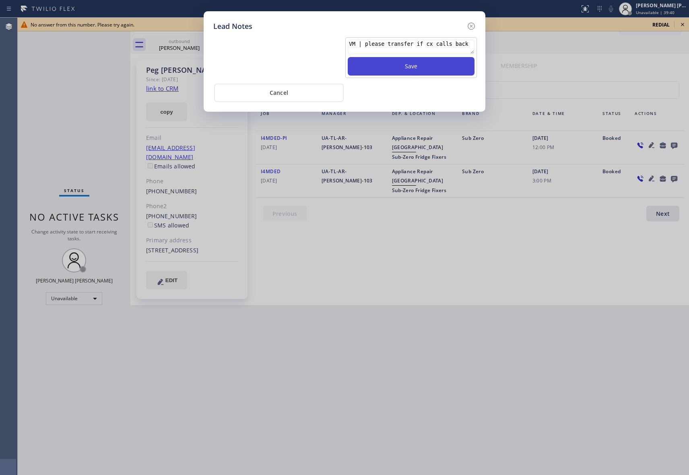
type textarea "VM | please transfer if cx calls back"
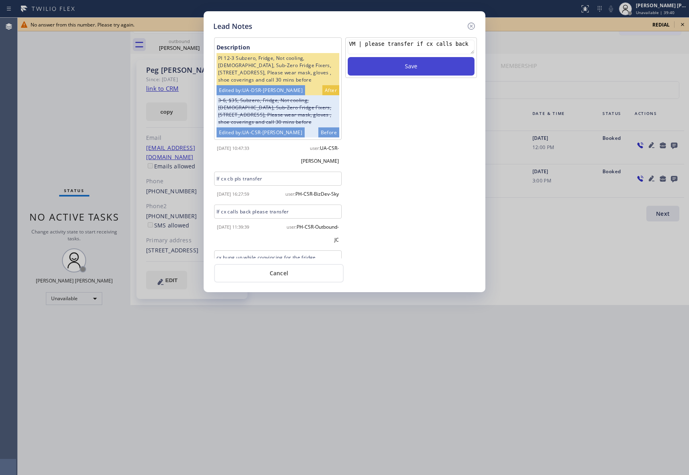
click at [404, 68] on button "Save" at bounding box center [411, 66] width 127 height 19
drag, startPoint x: 470, startPoint y: 25, endPoint x: 557, endPoint y: 23, distance: 87.3
click at [471, 25] on icon at bounding box center [471, 26] width 10 height 10
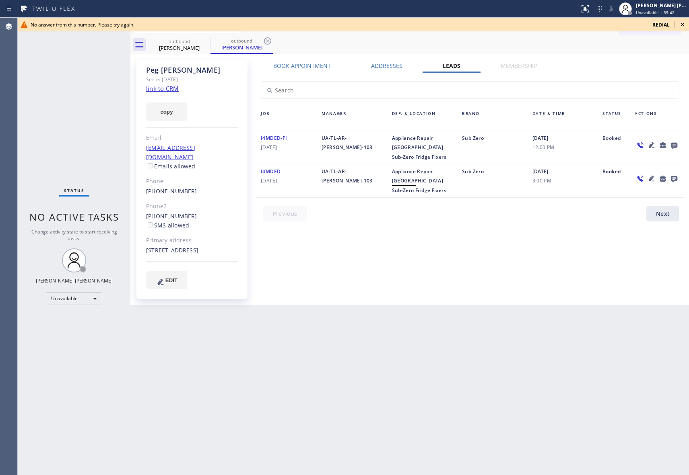
drag, startPoint x: 680, startPoint y: 23, endPoint x: 635, endPoint y: 23, distance: 45.1
click at [679, 23] on icon at bounding box center [682, 25] width 10 height 10
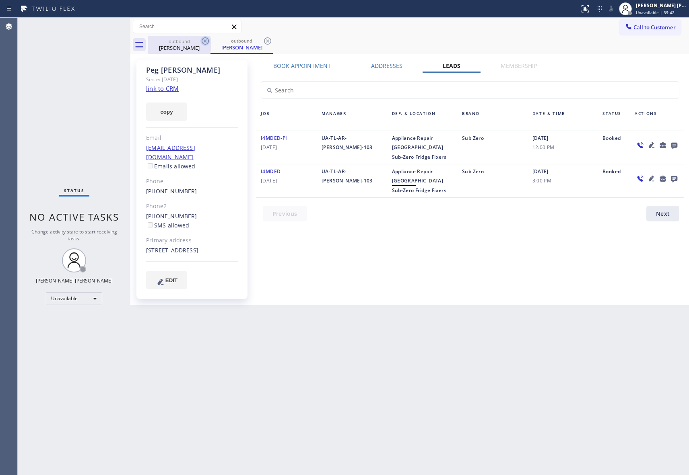
drag, startPoint x: 177, startPoint y: 45, endPoint x: 204, endPoint y: 38, distance: 28.0
click at [181, 45] on div "[PERSON_NAME]" at bounding box center [179, 47] width 61 height 7
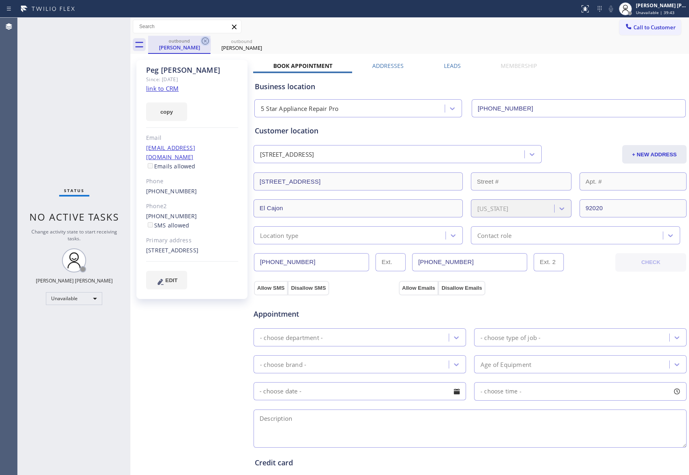
click at [204, 37] on icon at bounding box center [205, 40] width 7 height 7
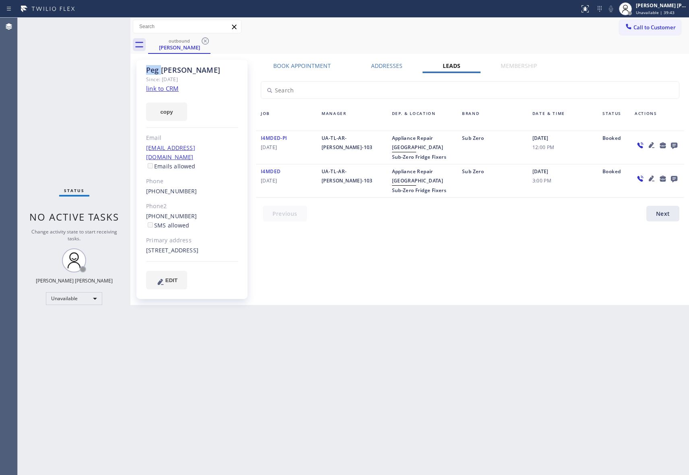
click at [204, 37] on icon at bounding box center [205, 40] width 7 height 7
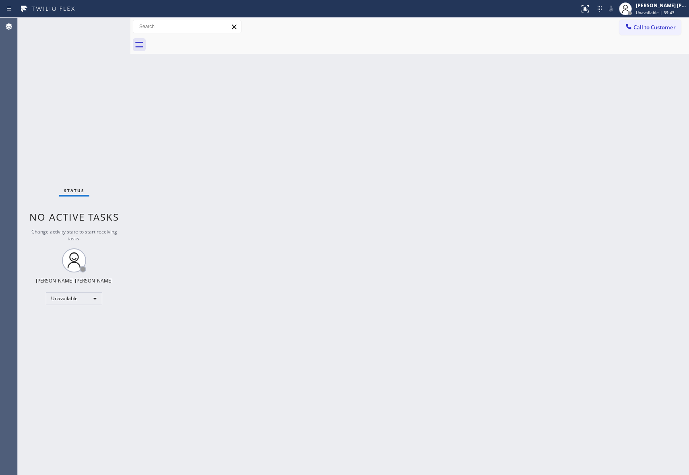
click at [204, 37] on div at bounding box center [418, 45] width 541 height 18
click at [650, 24] on span "Call to Customer" at bounding box center [654, 27] width 42 height 7
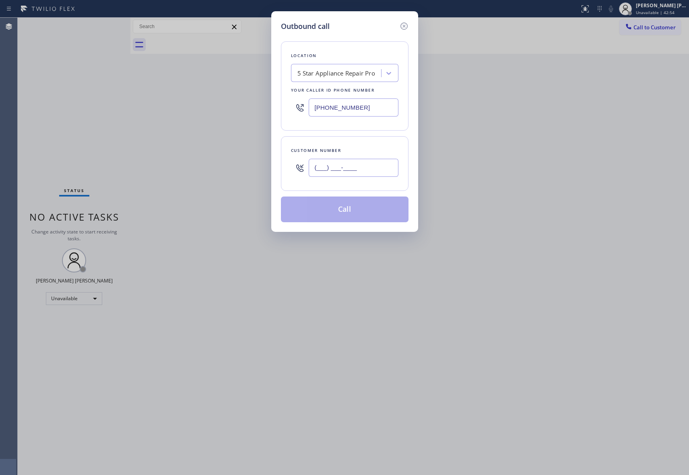
click at [369, 169] on input "(___) ___-____" at bounding box center [354, 168] width 90 height 18
paste input "425) 269-5422"
type input "[PHONE_NUMBER]"
click at [372, 212] on button "Call" at bounding box center [345, 210] width 128 height 26
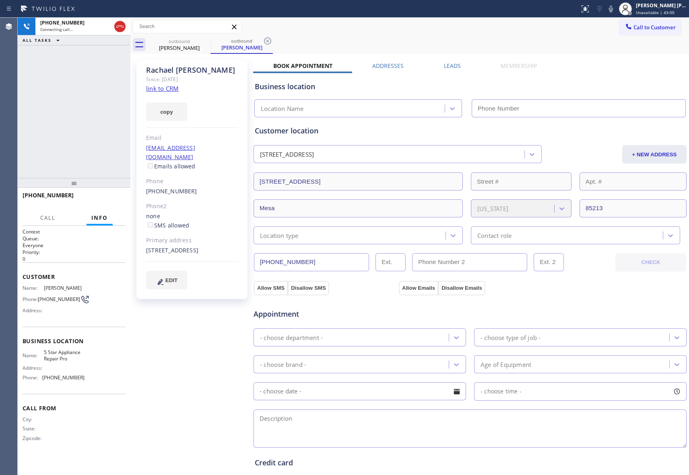
type input "[PHONE_NUMBER]"
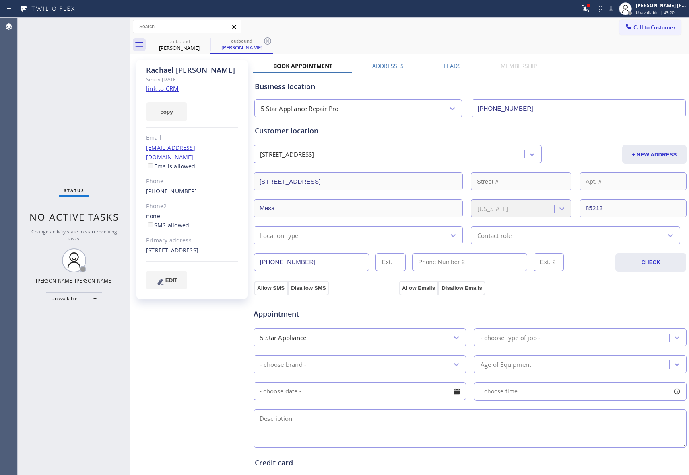
click at [187, 54] on div "[PERSON_NAME] Since: [DATE] link to CRM copy Email [EMAIL_ADDRESS][DOMAIN_NAME]…" at bounding box center [409, 324] width 558 height 541
drag, startPoint x: 193, startPoint y: 48, endPoint x: 205, endPoint y: 41, distance: 13.4
click at [195, 47] on div "[PERSON_NAME]" at bounding box center [179, 47] width 61 height 7
click at [205, 41] on icon at bounding box center [205, 40] width 7 height 7
click at [0, 0] on icon at bounding box center [0, 0] width 0 height 0
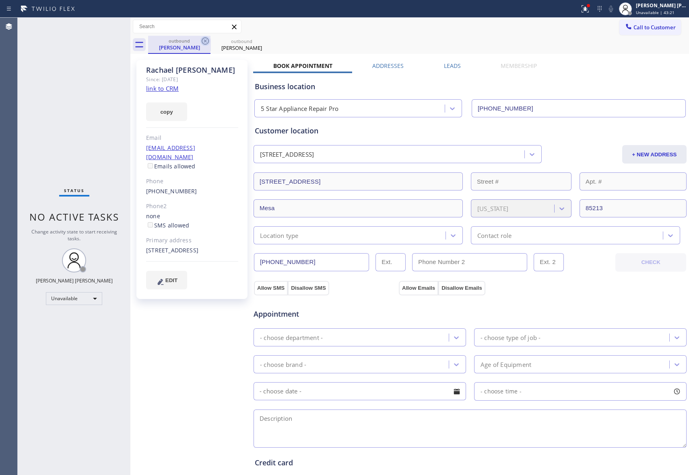
click at [205, 41] on div "outbound [PERSON_NAME] outbound [PERSON_NAME]" at bounding box center [418, 45] width 541 height 18
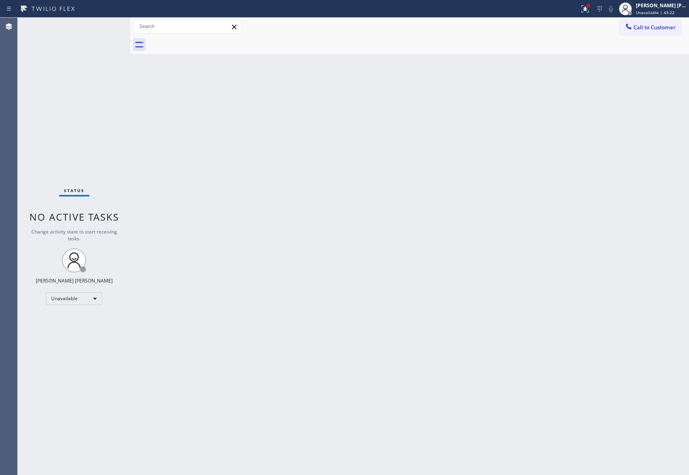
click at [205, 41] on div at bounding box center [418, 45] width 541 height 18
click at [581, 6] on icon at bounding box center [585, 9] width 10 height 10
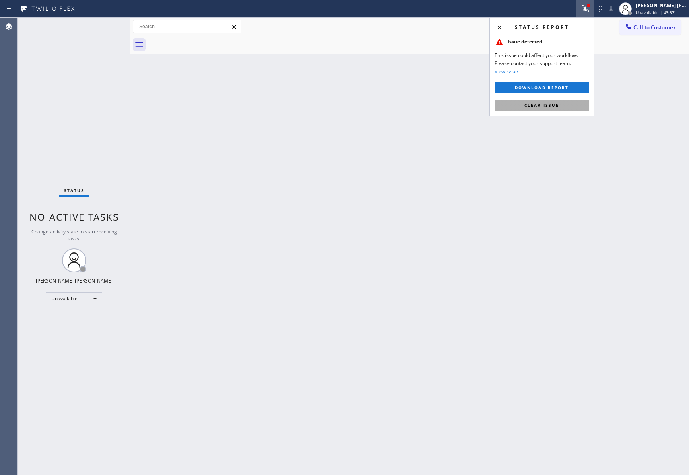
click at [566, 103] on button "Clear issue" at bounding box center [541, 105] width 94 height 11
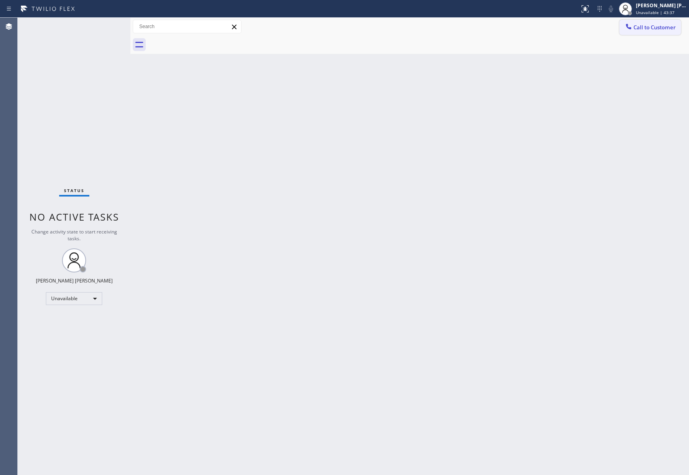
click at [663, 26] on span "Call to Customer" at bounding box center [654, 27] width 42 height 7
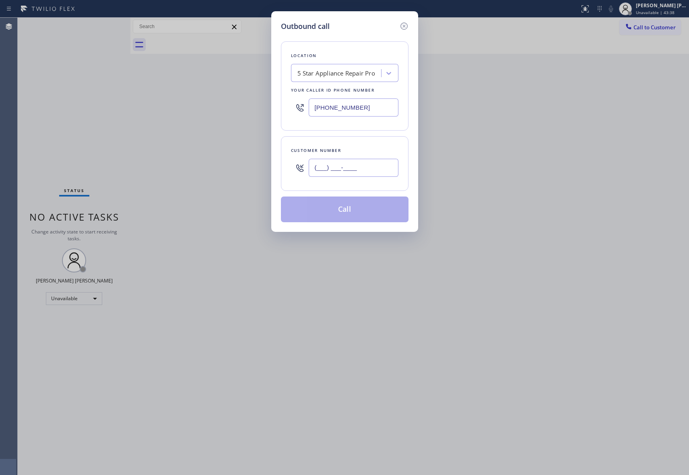
click at [370, 165] on input "(___) ___-____" at bounding box center [354, 168] width 90 height 18
paste input "360) 701-7620"
type input "[PHONE_NUMBER]"
click at [362, 213] on button "Call" at bounding box center [345, 210] width 128 height 26
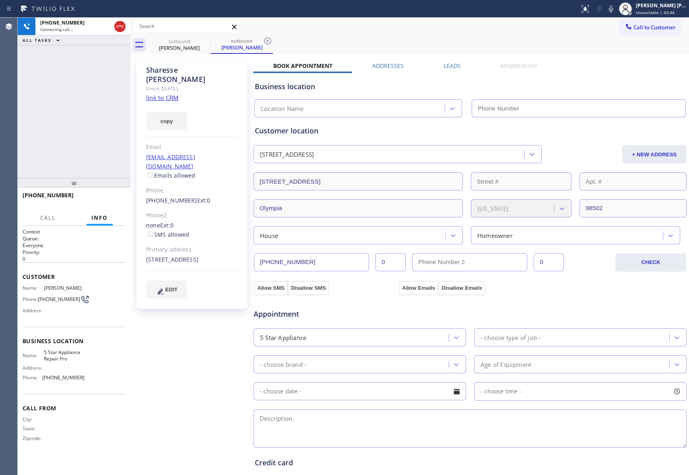
type input "[PHONE_NUMBER]"
click at [459, 64] on div "Leads" at bounding box center [452, 67] width 57 height 11
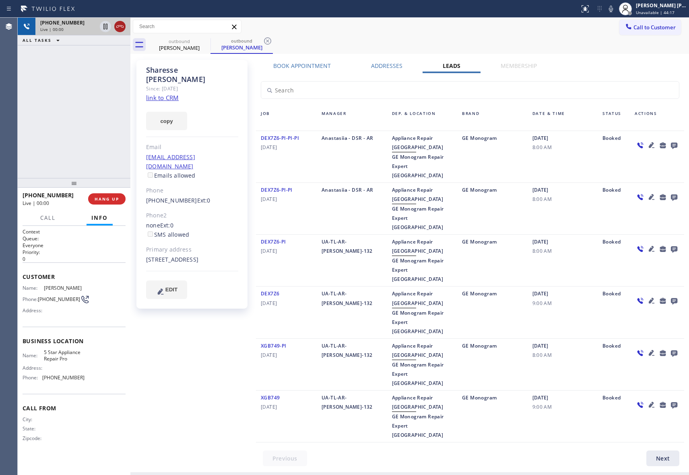
click at [120, 24] on icon at bounding box center [120, 27] width 10 height 10
click at [208, 40] on icon at bounding box center [205, 41] width 10 height 10
click at [263, 40] on icon at bounding box center [268, 41] width 10 height 10
click at [208, 40] on div "outbound [PERSON_NAME] outbound [PERSON_NAME]" at bounding box center [418, 45] width 541 height 18
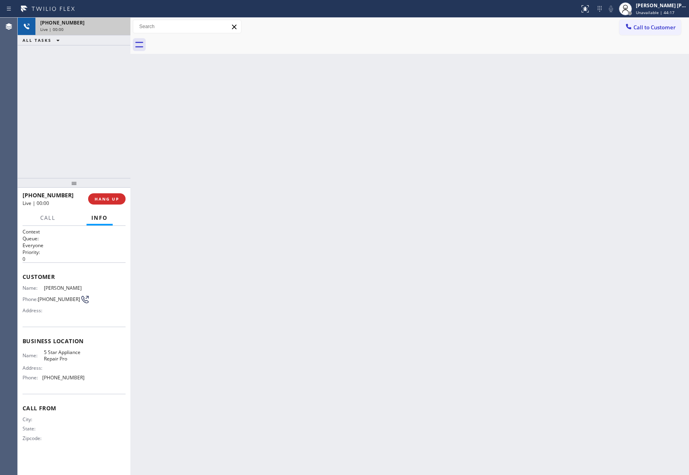
click at [208, 40] on div at bounding box center [418, 45] width 541 height 18
click at [108, 197] on span "COMPLETE" at bounding box center [105, 199] width 28 height 6
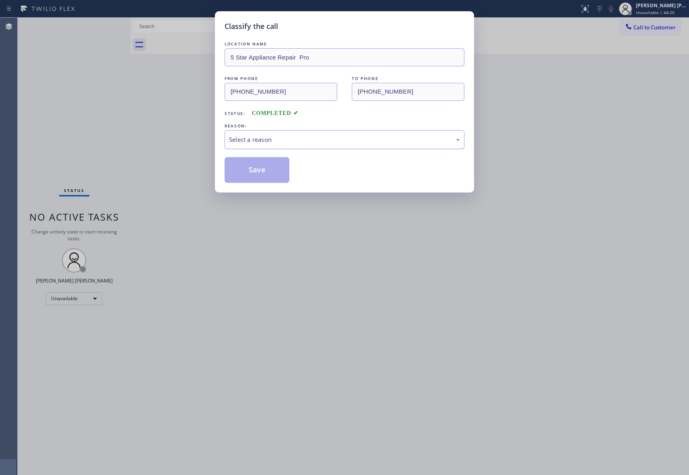
click at [354, 141] on div "Select a reason" at bounding box center [344, 139] width 231 height 9
click at [266, 170] on button "Save" at bounding box center [256, 170] width 65 height 26
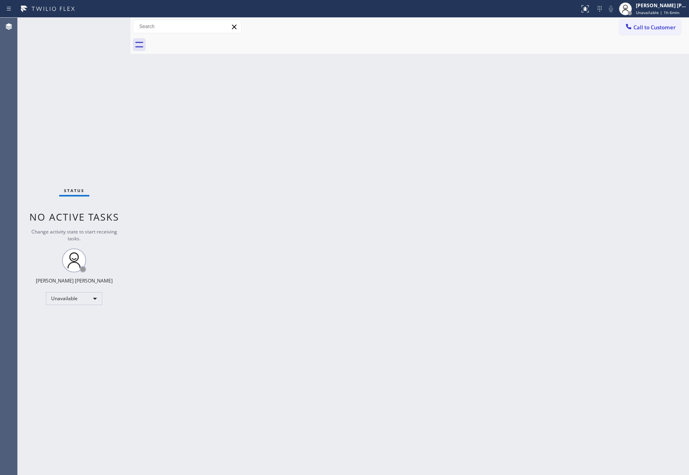
click at [684, 23] on div "Call to Customer Outbound call Location 5 Star Appliance Repair Pro Your caller…" at bounding box center [654, 27] width 70 height 14
drag, startPoint x: 671, startPoint y: 26, endPoint x: 545, endPoint y: 65, distance: 132.6
click at [671, 26] on span "Call to Customer" at bounding box center [654, 27] width 42 height 7
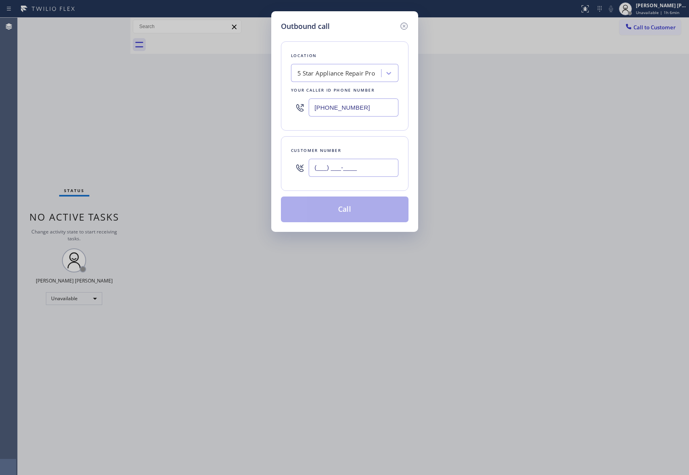
click at [373, 161] on input "(___) ___-____" at bounding box center [354, 168] width 90 height 18
paste input "641) 535-5588"
type input "[PHONE_NUMBER]"
click at [364, 210] on button "Call" at bounding box center [345, 210] width 128 height 26
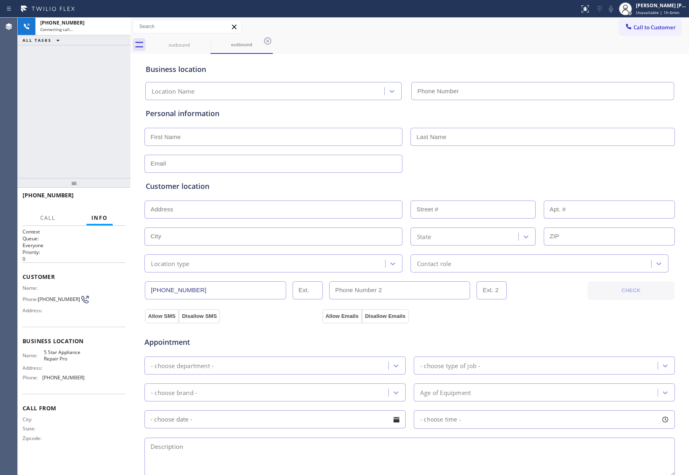
type input "[PHONE_NUMBER]"
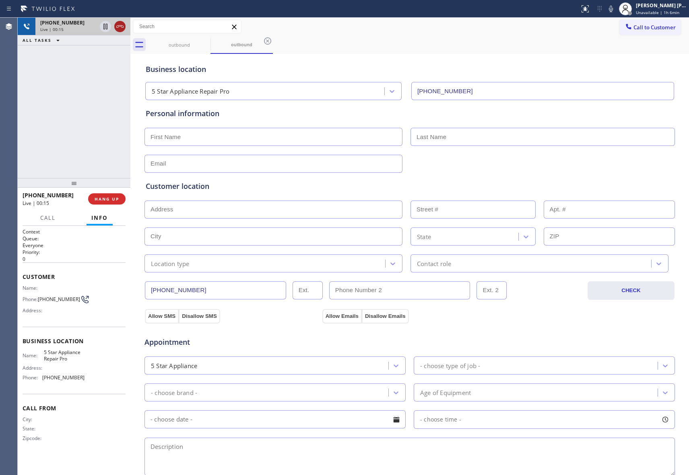
click at [117, 27] on icon at bounding box center [120, 27] width 10 height 10
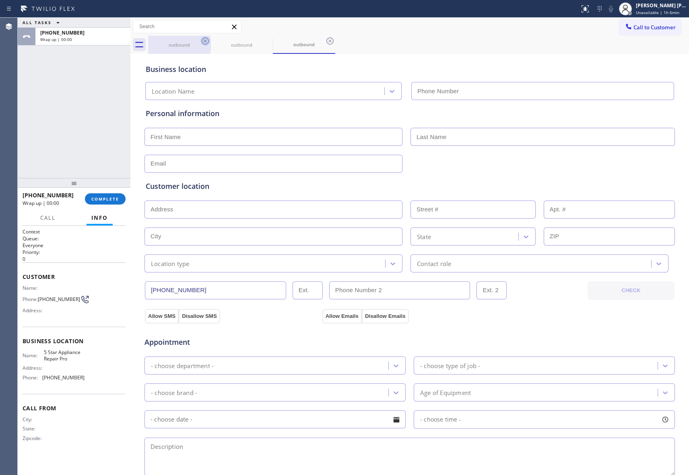
click at [204, 41] on icon at bounding box center [205, 41] width 10 height 10
click at [0, 0] on icon at bounding box center [0, 0] width 0 height 0
click at [325, 41] on icon at bounding box center [330, 41] width 10 height 10
click at [204, 41] on div "outbound outbound outbound" at bounding box center [418, 45] width 541 height 18
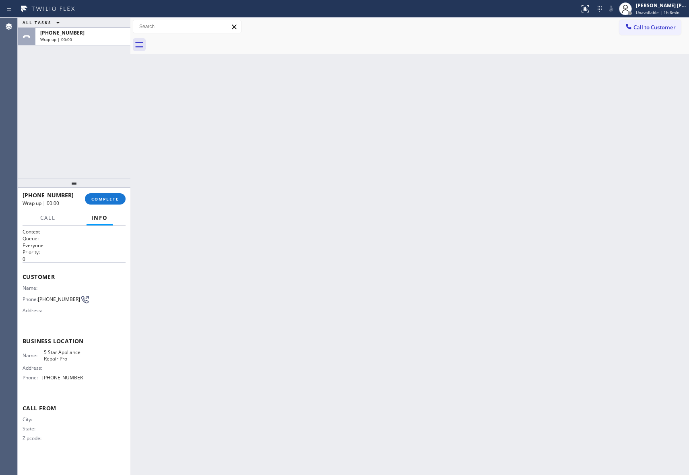
click at [204, 41] on div at bounding box center [418, 45] width 541 height 18
drag, startPoint x: 204, startPoint y: 41, endPoint x: 388, endPoint y: 30, distance: 184.2
click at [208, 41] on div at bounding box center [418, 45] width 541 height 18
click at [110, 196] on span "COMPLETE" at bounding box center [105, 199] width 28 height 6
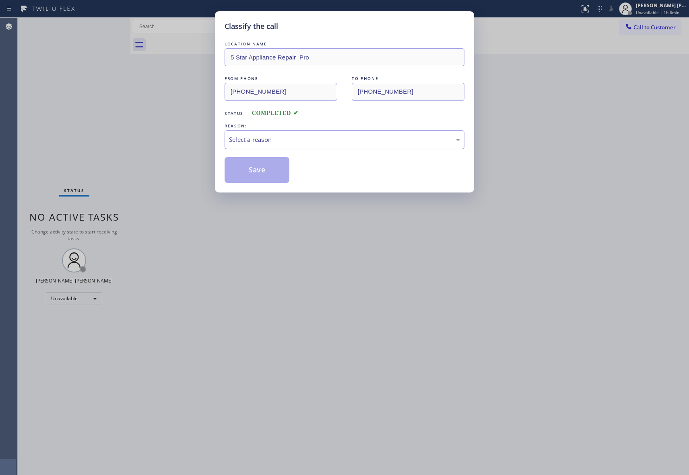
click at [306, 138] on div "Select a reason" at bounding box center [344, 139] width 231 height 9
click at [243, 173] on button "Save" at bounding box center [256, 170] width 65 height 26
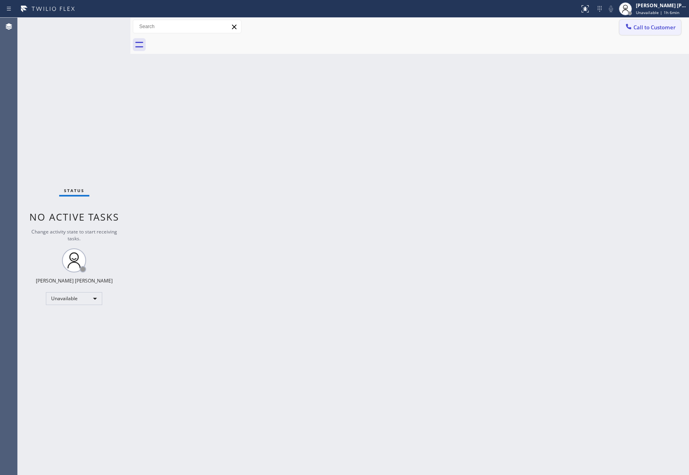
click at [657, 29] on span "Call to Customer" at bounding box center [654, 27] width 42 height 7
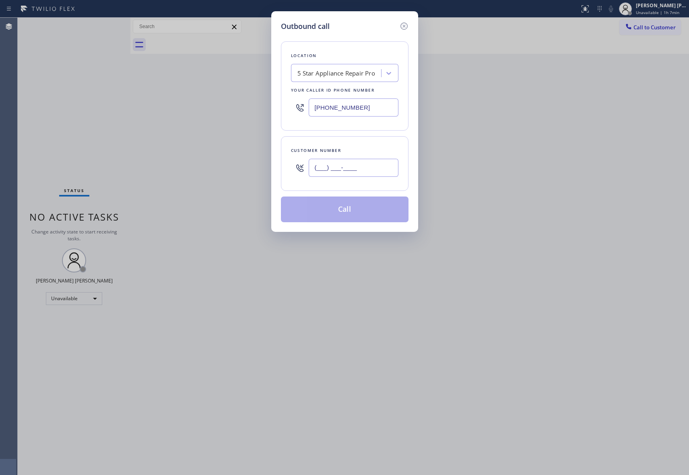
click at [360, 171] on input "(___) ___-____" at bounding box center [354, 168] width 90 height 18
paste input "415) 931-9099"
type input "[PHONE_NUMBER]"
click at [361, 205] on button "Call" at bounding box center [345, 210] width 128 height 26
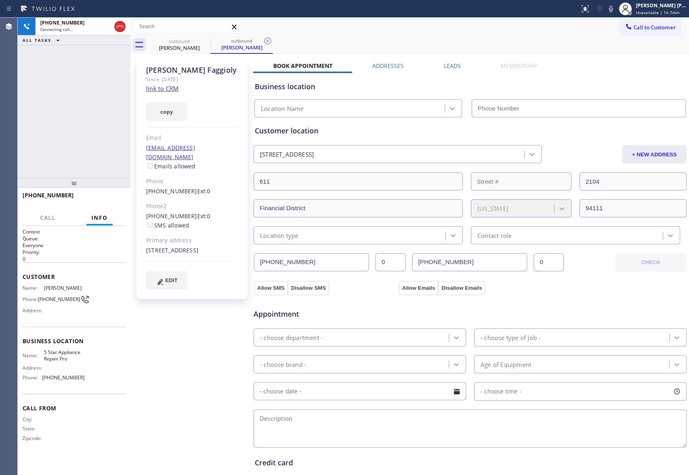
type input "[PHONE_NUMBER]"
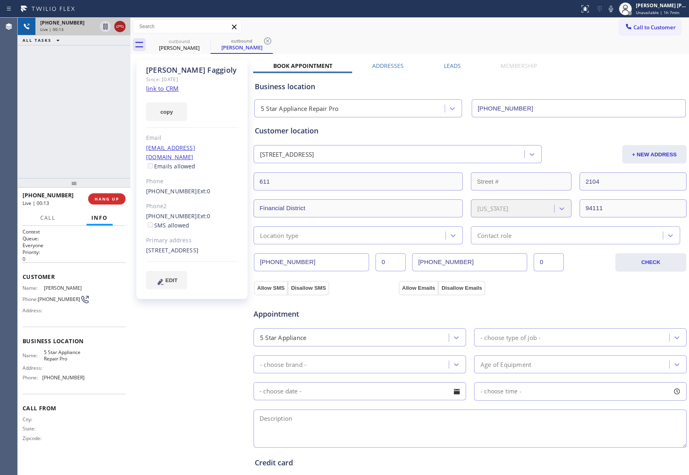
click at [117, 26] on icon at bounding box center [119, 26] width 7 height 2
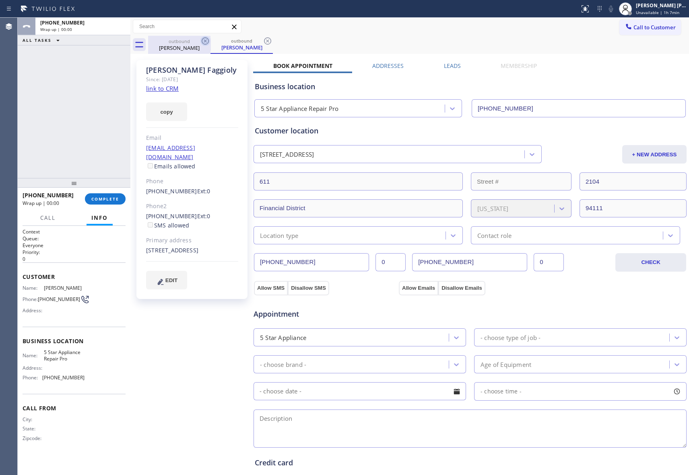
click at [204, 42] on icon at bounding box center [205, 41] width 10 height 10
click at [263, 42] on icon at bounding box center [268, 41] width 10 height 10
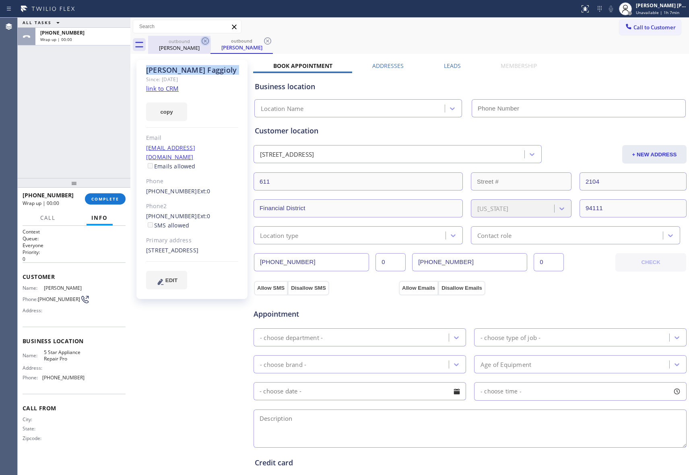
click at [263, 42] on icon at bounding box center [268, 41] width 10 height 10
click at [204, 42] on div "outbound [PERSON_NAME] outbound [PERSON_NAME]" at bounding box center [418, 45] width 541 height 18
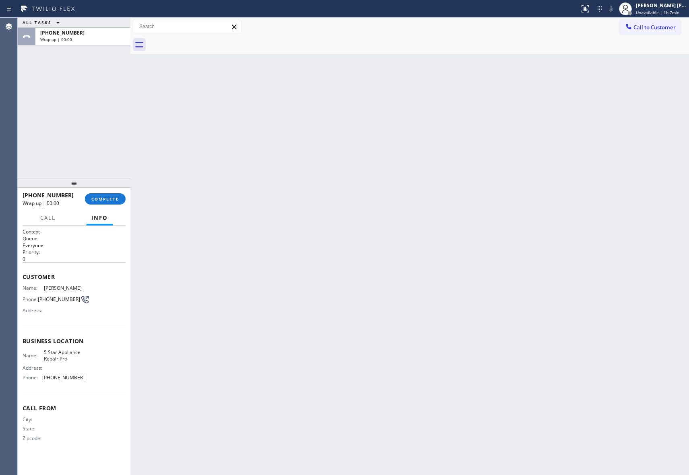
click at [106, 205] on div "[PHONE_NUMBER] Wrap up | 00:00 COMPLETE" at bounding box center [74, 199] width 103 height 21
click at [109, 195] on button "COMPLETE" at bounding box center [105, 198] width 41 height 11
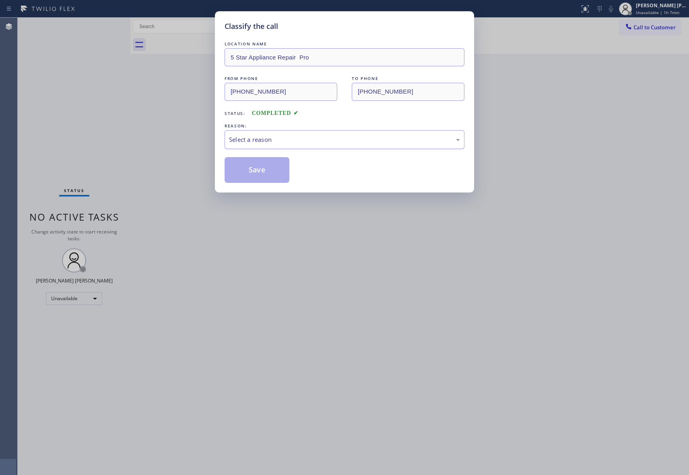
click at [287, 137] on div "Select a reason" at bounding box center [344, 139] width 231 height 9
click at [255, 167] on button "Save" at bounding box center [256, 170] width 65 height 26
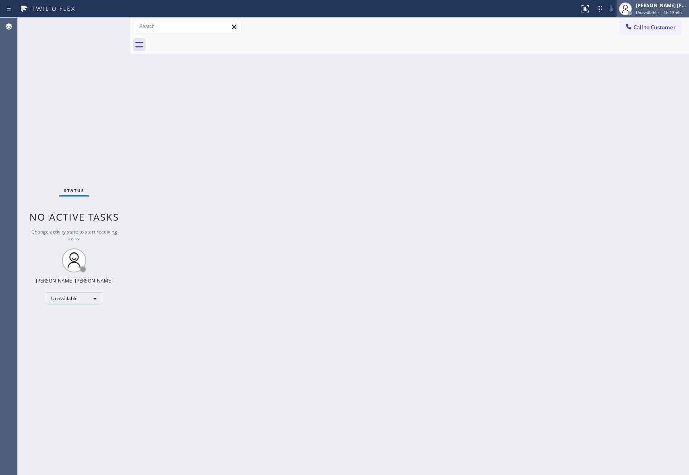
click at [664, 9] on div "[PERSON_NAME] [PERSON_NAME] Unavailable | 1h 13min" at bounding box center [661, 9] width 55 height 14
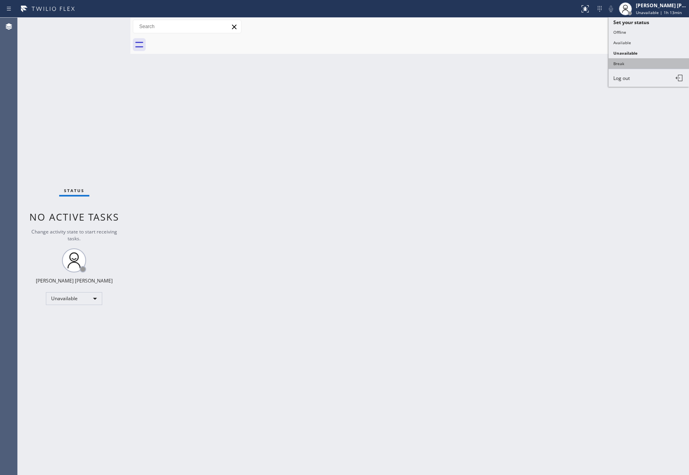
click at [644, 61] on button "Break" at bounding box center [648, 63] width 80 height 10
